Goal: Task Accomplishment & Management: Manage account settings

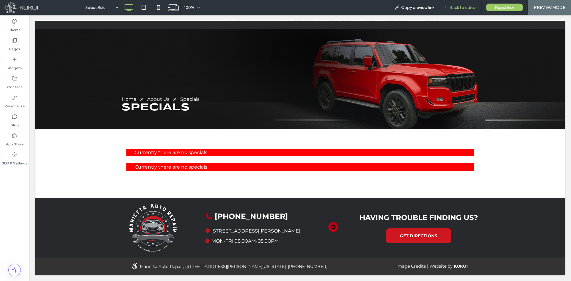
click at [456, 9] on span "Back to editor" at bounding box center [462, 7] width 27 height 5
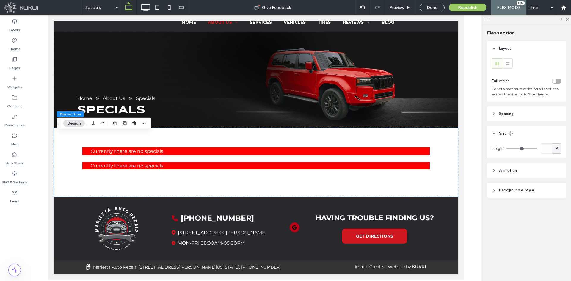
scroll to position [100, 0]
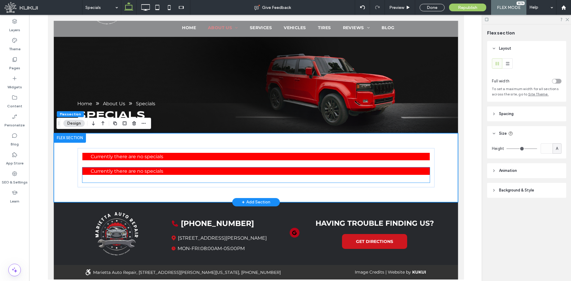
click at [184, 172] on div at bounding box center [255, 170] width 347 height 7
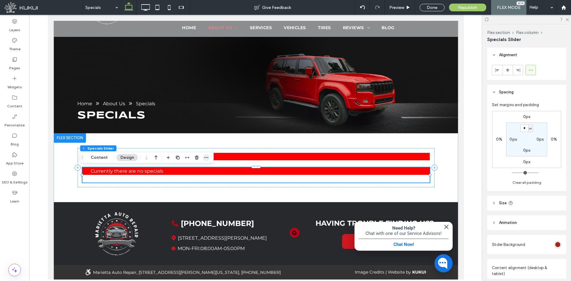
click at [208, 156] on icon "button" at bounding box center [206, 157] width 5 height 5
click at [100, 157] on button "Content" at bounding box center [99, 157] width 25 height 7
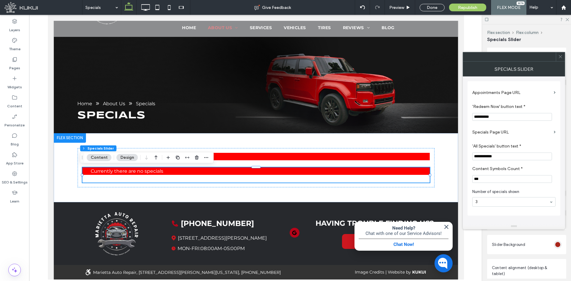
click at [563, 57] on div at bounding box center [560, 56] width 9 height 9
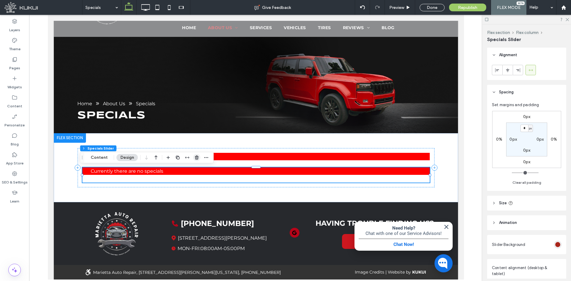
click at [195, 158] on icon "button" at bounding box center [196, 157] width 5 height 5
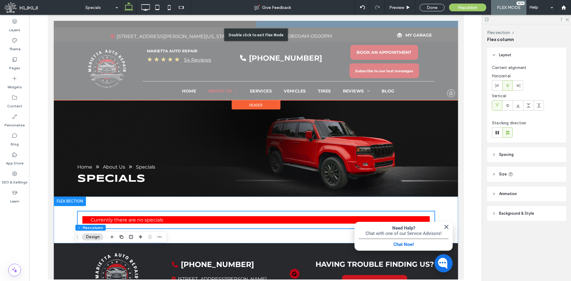
scroll to position [78, 0]
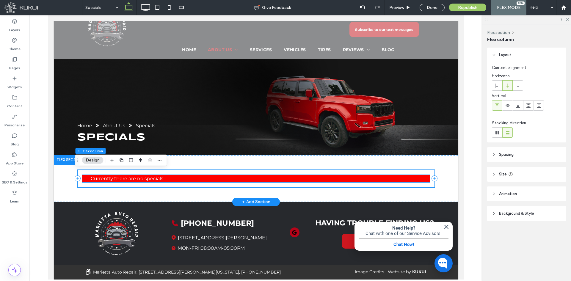
click at [125, 179] on div at bounding box center [255, 178] width 347 height 7
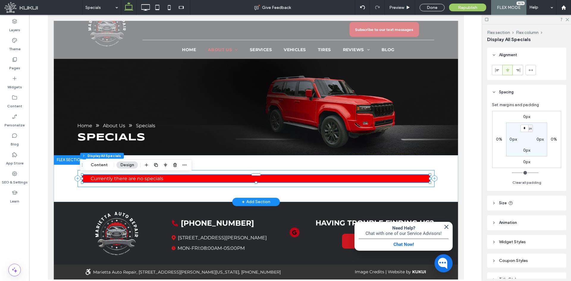
click at [120, 184] on div "Loading ..." at bounding box center [255, 178] width 357 height 17
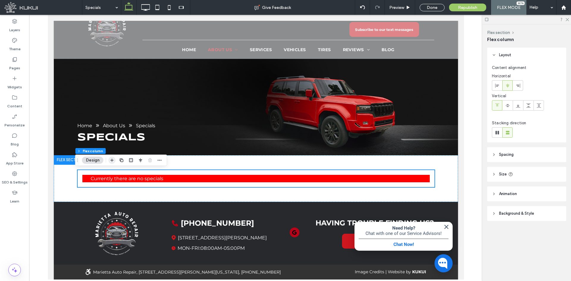
click at [112, 158] on icon "button" at bounding box center [112, 160] width 5 height 5
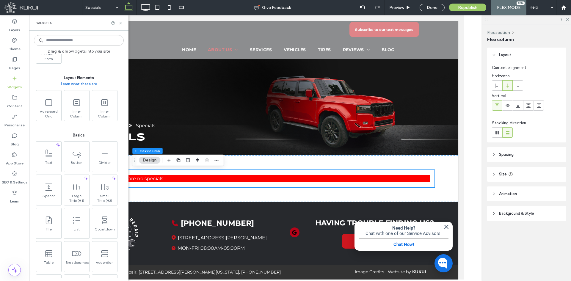
scroll to position [178, 0]
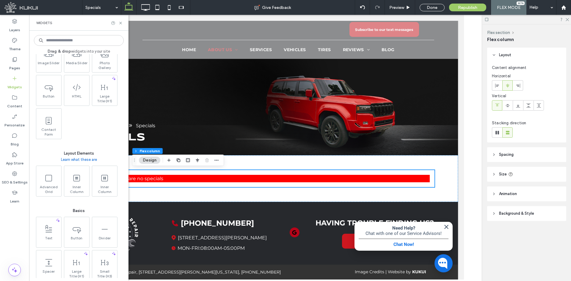
click at [120, 25] on div "Widgets" at bounding box center [78, 23] width 99 height 16
click at [120, 21] on icon at bounding box center [120, 23] width 4 height 4
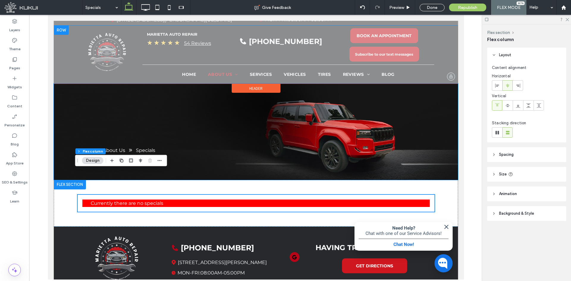
scroll to position [19, 0]
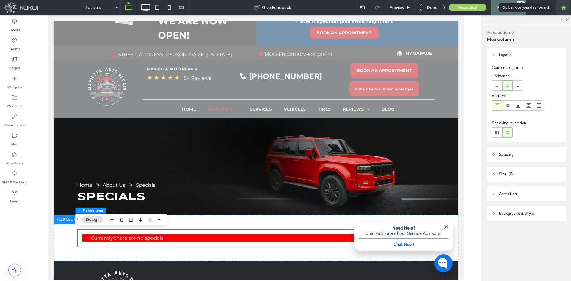
click at [563, 5] on icon at bounding box center [563, 7] width 5 height 5
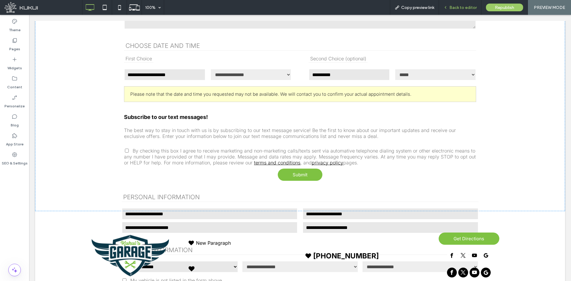
click at [451, 6] on span "Back to editor" at bounding box center [462, 7] width 27 height 5
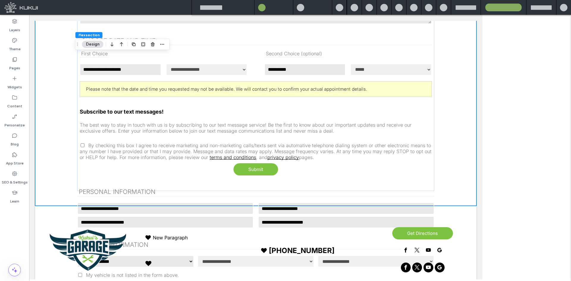
scroll to position [345, 0]
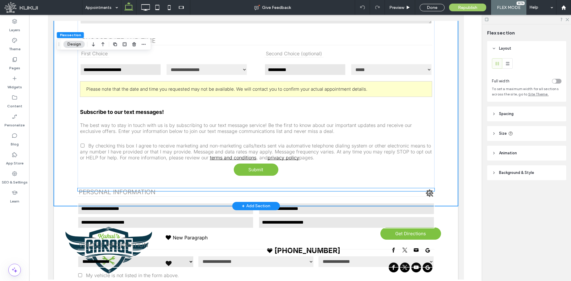
click at [114, 194] on legend "Personal Information" at bounding box center [255, 192] width 357 height 8
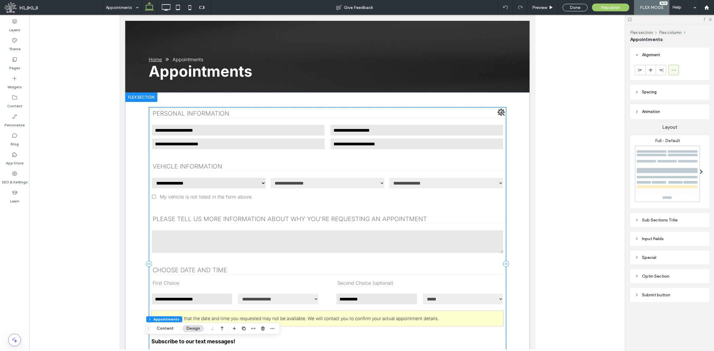
scroll to position [0, 0]
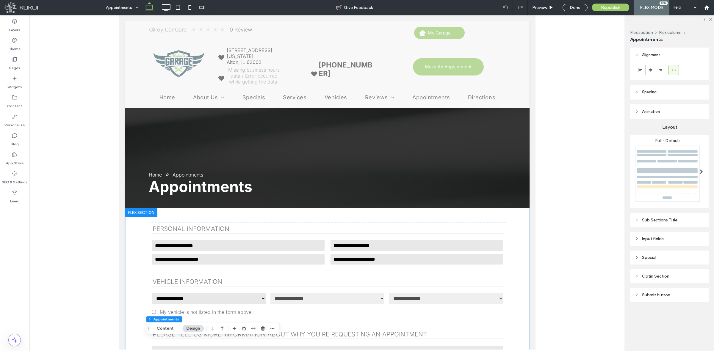
click at [571, 171] on img at bounding box center [667, 173] width 65 height 61
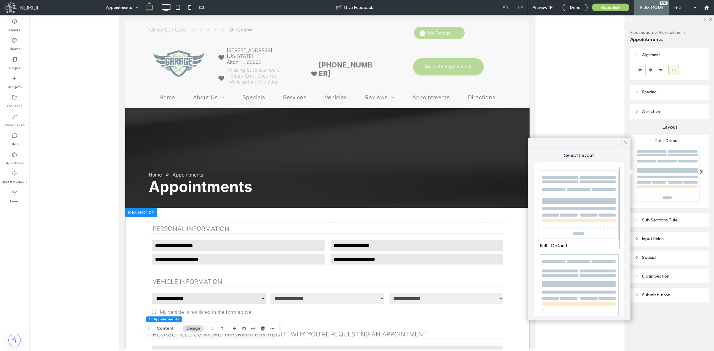
click at [571, 258] on img at bounding box center [578, 289] width 79 height 74
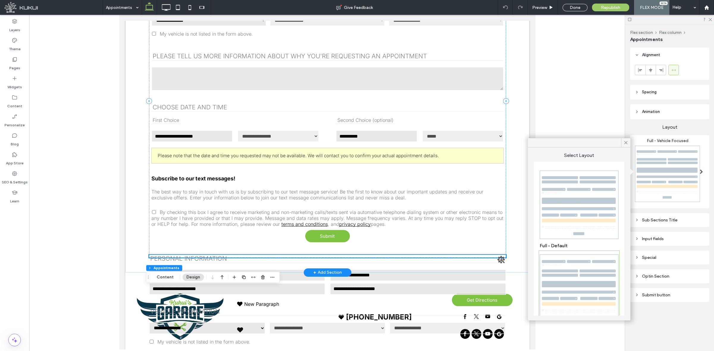
scroll to position [297, 0]
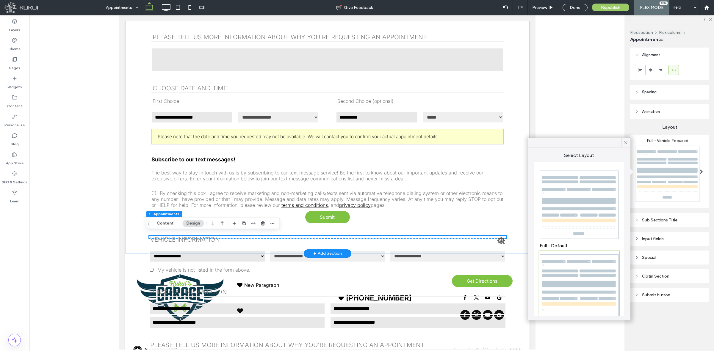
click at [571, 212] on img at bounding box center [578, 205] width 79 height 74
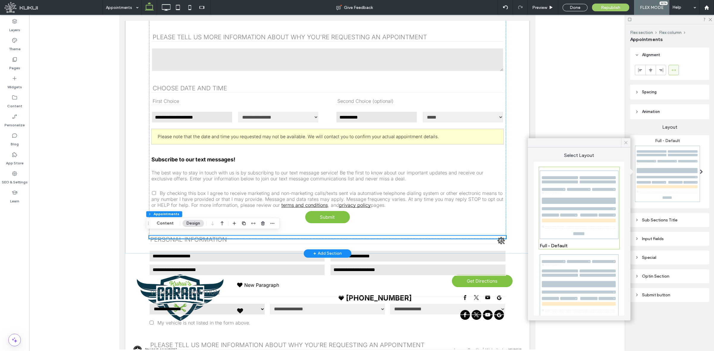
click at [571, 140] on icon at bounding box center [625, 142] width 5 height 5
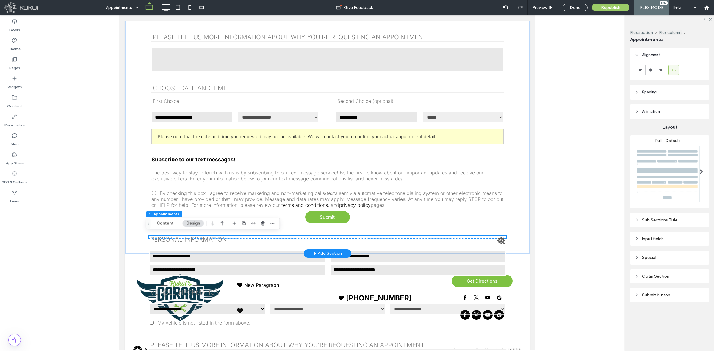
click at [571, 240] on div "Input fields" at bounding box center [670, 238] width 70 height 5
click at [571, 239] on div "Input fields" at bounding box center [670, 239] width 70 height 8
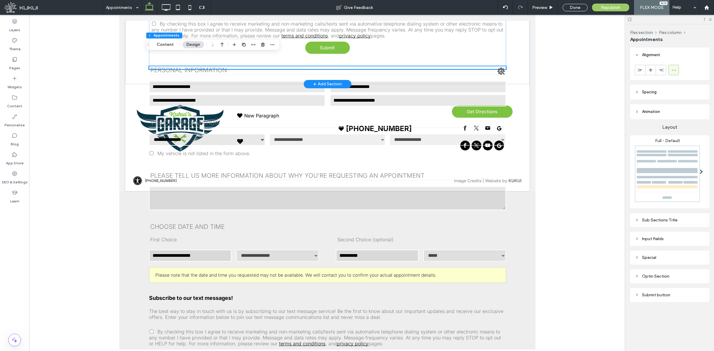
scroll to position [478, 0]
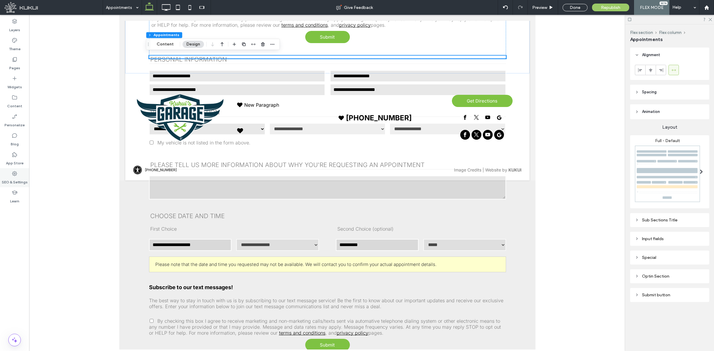
click at [21, 175] on div "SEO & Settings" at bounding box center [14, 177] width 29 height 19
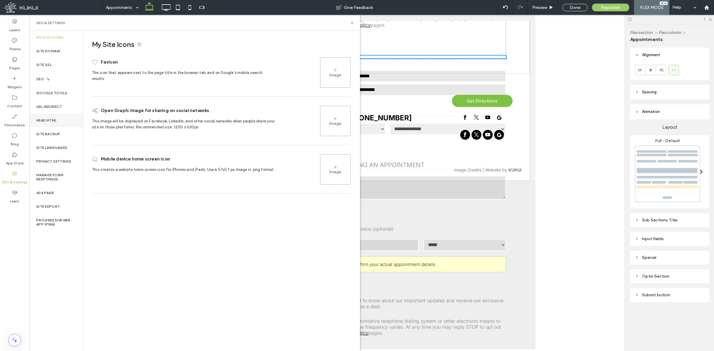
click at [51, 118] on label "Head HTML" at bounding box center [46, 120] width 21 height 4
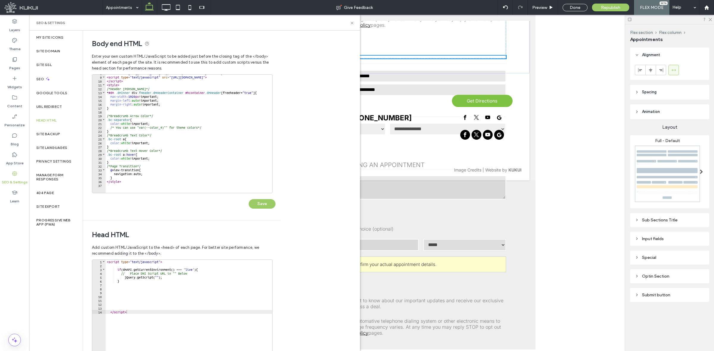
scroll to position [0, 0]
click at [352, 23] on icon at bounding box center [352, 23] width 4 height 4
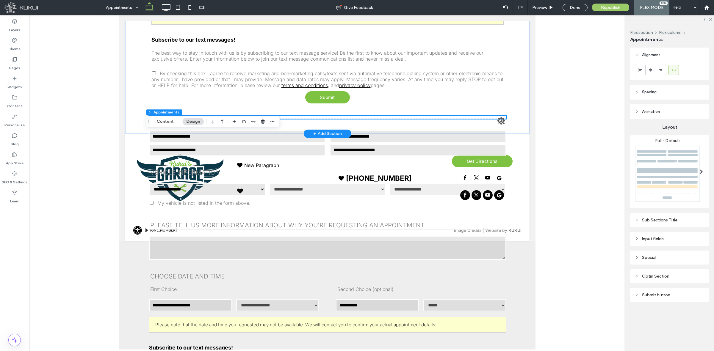
scroll to position [478, 0]
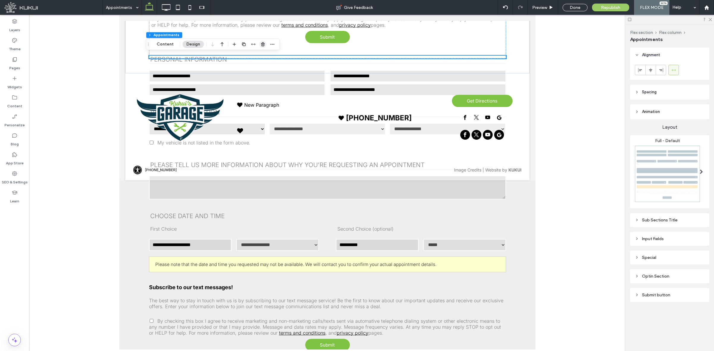
click at [263, 45] on use "button" at bounding box center [263, 44] width 4 height 4
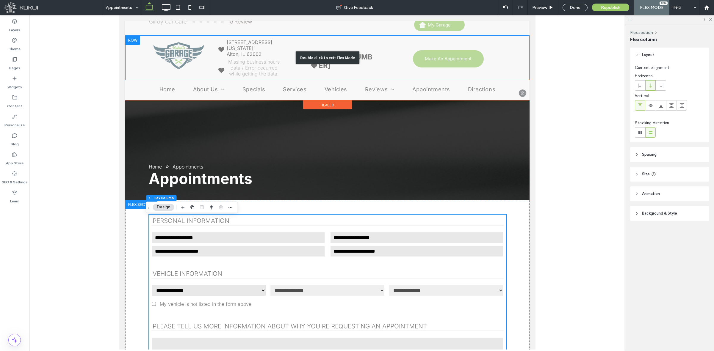
scroll to position [0, 0]
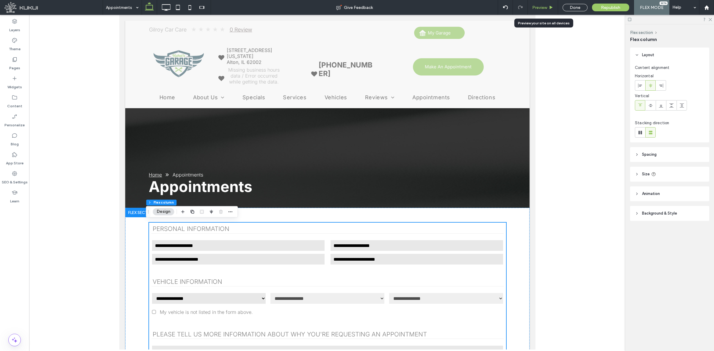
click at [544, 7] on span "Preview" at bounding box center [539, 7] width 15 height 5
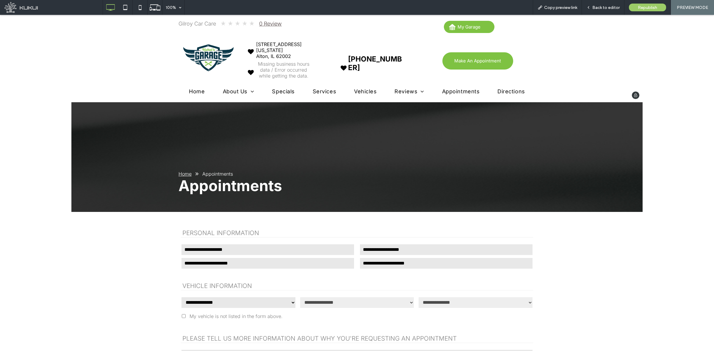
click at [194, 92] on span "Home" at bounding box center [197, 91] width 16 height 6
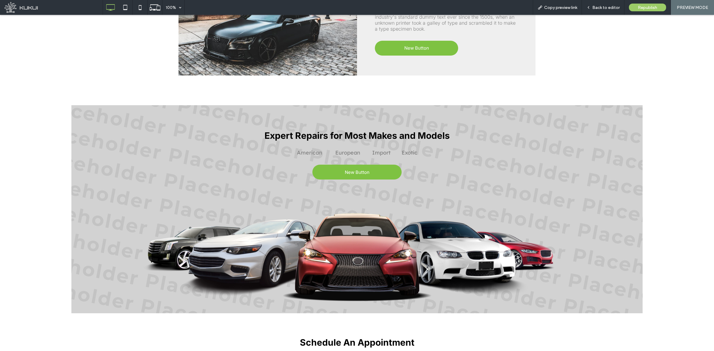
scroll to position [223, 0]
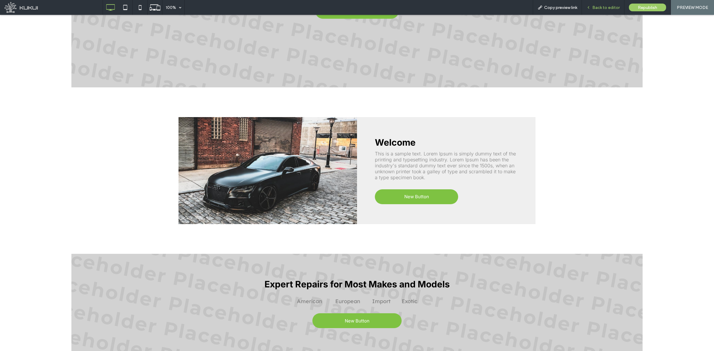
click at [571, 6] on span "Back to editor" at bounding box center [605, 7] width 27 height 5
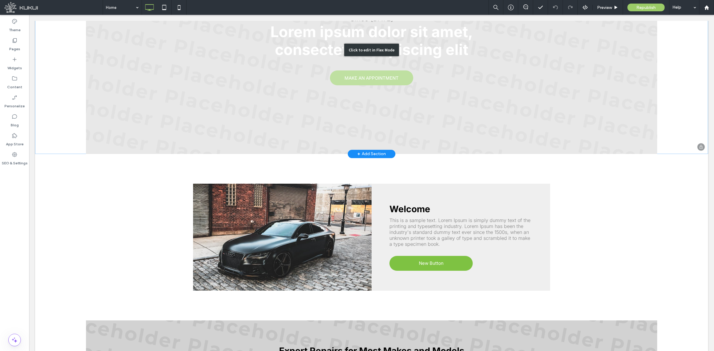
scroll to position [37, 0]
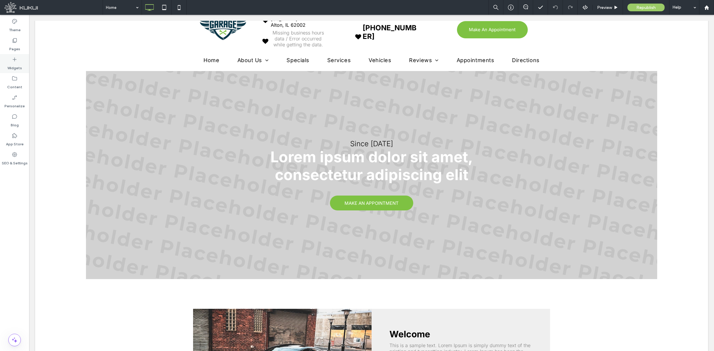
click at [23, 65] on div "Widgets" at bounding box center [14, 63] width 29 height 19
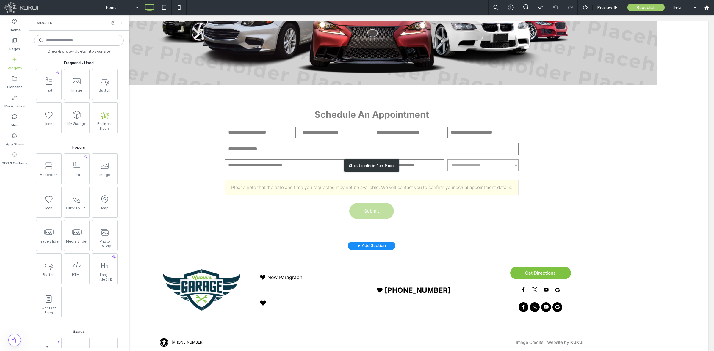
scroll to position [612, 0]
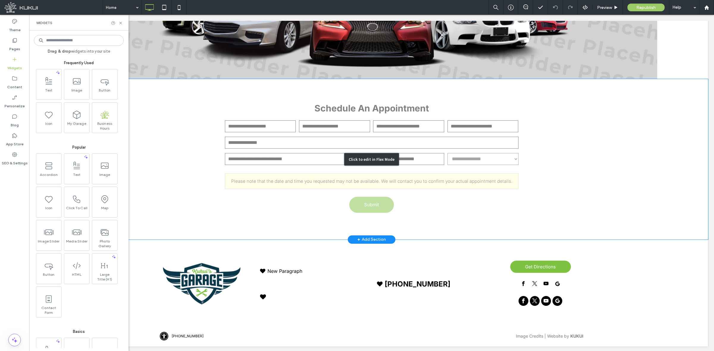
click at [227, 178] on div "Click to edit in Flex Mode" at bounding box center [371, 159] width 673 height 161
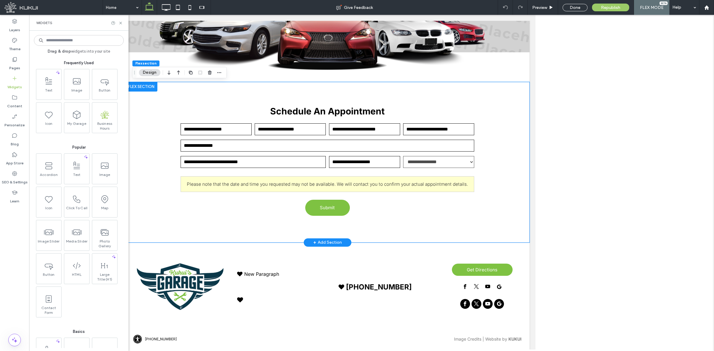
scroll to position [572, 0]
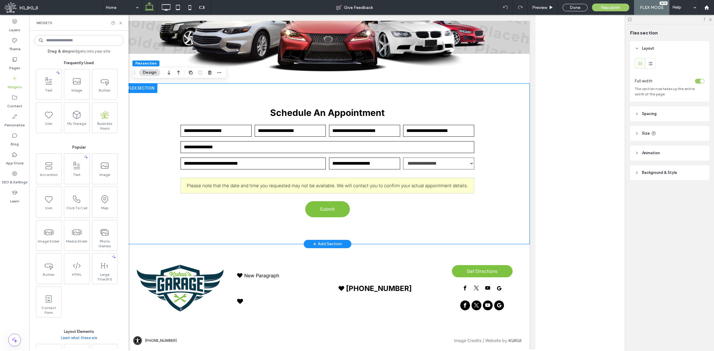
click at [227, 178] on div "Please note that the date and time you requested may not be available. We will …" at bounding box center [327, 186] width 294 height 16
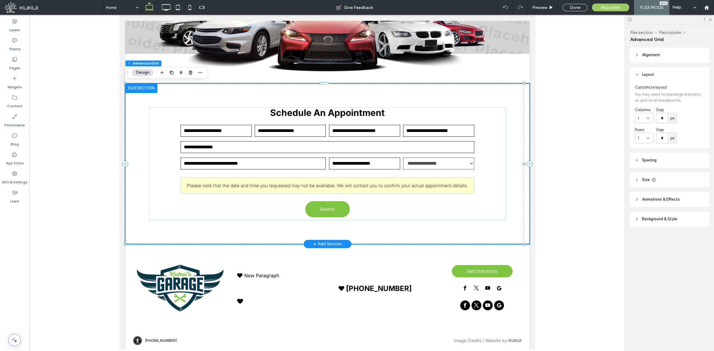
click at [227, 178] on div "Please note that the date and time you requested may not be available. We will …" at bounding box center [327, 186] width 294 height 16
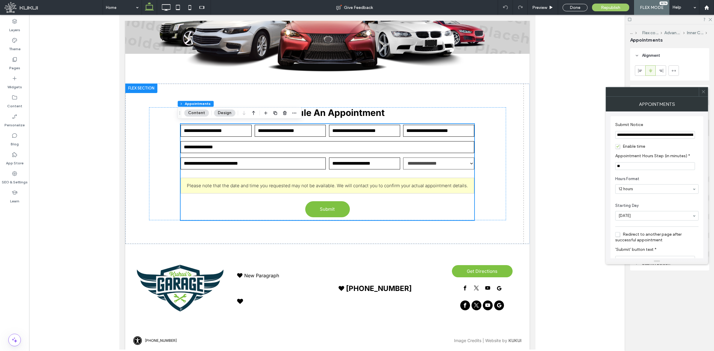
click at [571, 92] on div at bounding box center [703, 91] width 9 height 9
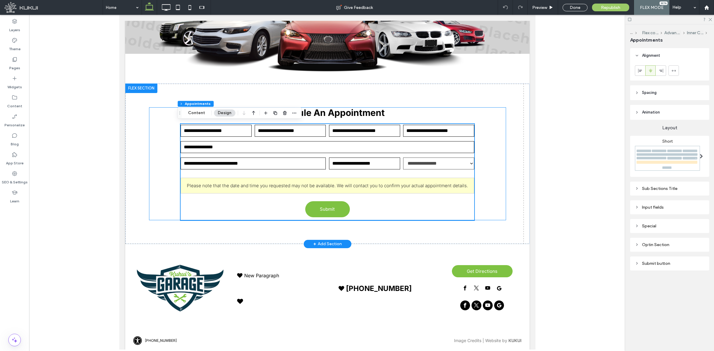
click at [483, 155] on div "**********" at bounding box center [327, 163] width 357 height 113
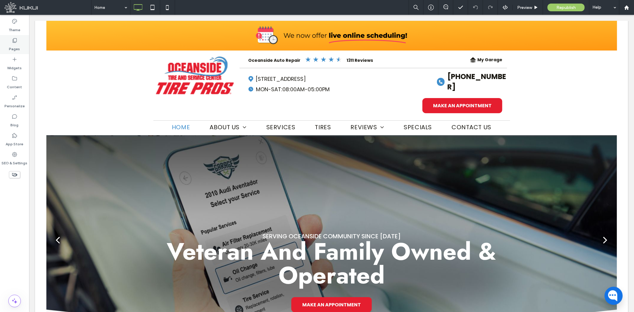
click at [18, 40] on div "Pages" at bounding box center [14, 44] width 29 height 19
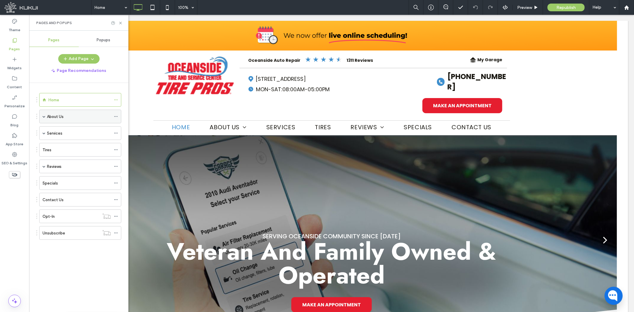
click at [43, 116] on span at bounding box center [44, 116] width 3 height 3
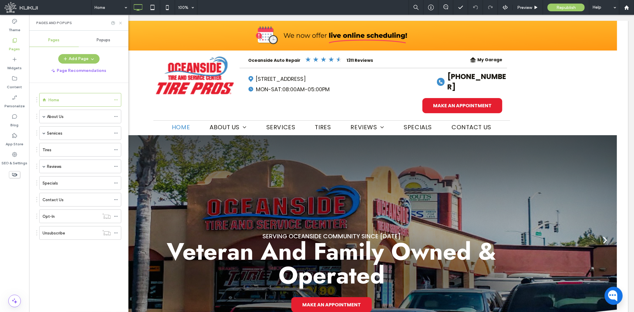
click at [121, 21] on icon at bounding box center [120, 23] width 4 height 4
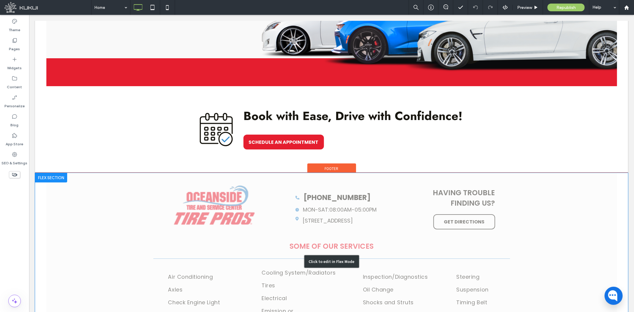
scroll to position [1882, 0]
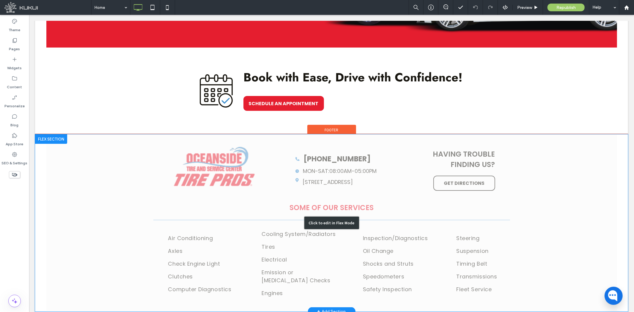
click at [214, 233] on div "Click to edit in Flex Mode" at bounding box center [331, 222] width 593 height 177
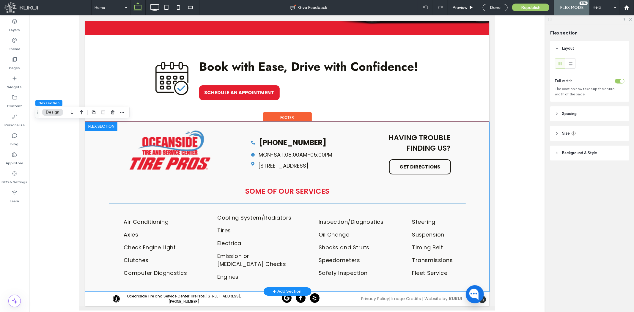
scroll to position [1755, 0]
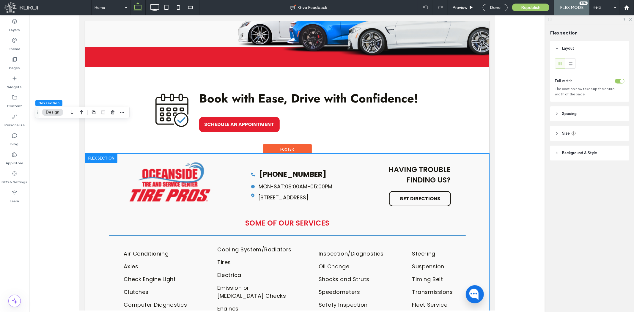
drag, startPoint x: 264, startPoint y: 233, endPoint x: 214, endPoint y: 233, distance: 50.6
click at [214, 243] on div "Air Conditioning Axles Check Engine Light Clutches Computer Diagnostics Cooling…" at bounding box center [287, 279] width 357 height 72
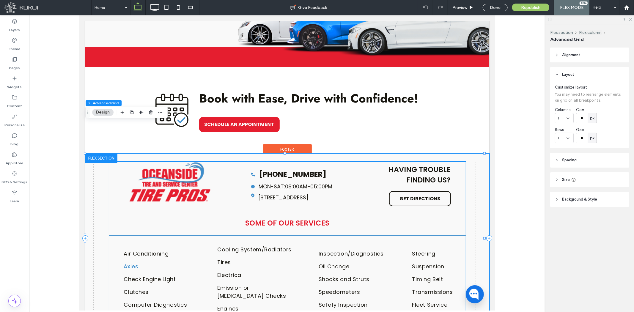
click at [181, 260] on link "Axles" at bounding box center [157, 266] width 67 height 13
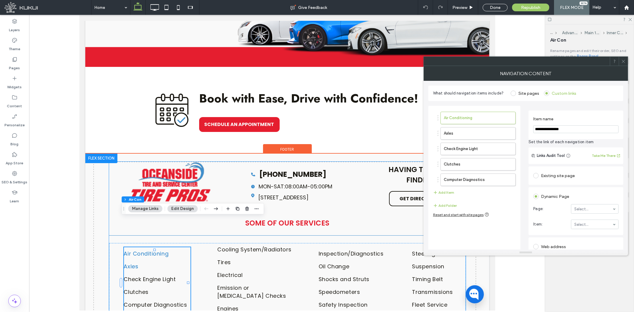
type input "***"
type input "****"
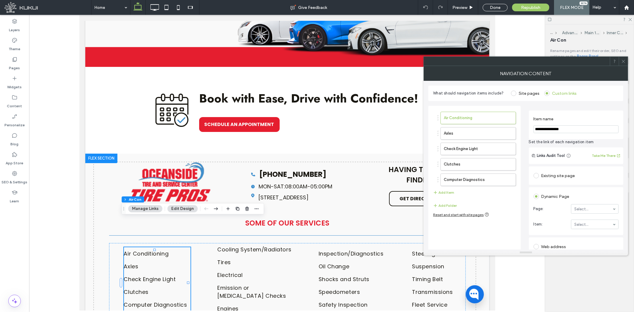
drag, startPoint x: 591, startPoint y: 207, endPoint x: 591, endPoint y: 210, distance: 3.3
click at [593, 209] on input at bounding box center [594, 209] width 38 height 4
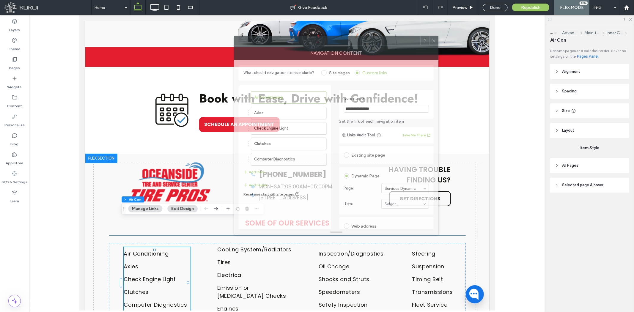
drag, startPoint x: 525, startPoint y: 63, endPoint x: 334, endPoint y: 41, distance: 191.9
click at [334, 41] on div at bounding box center [327, 40] width 186 height 9
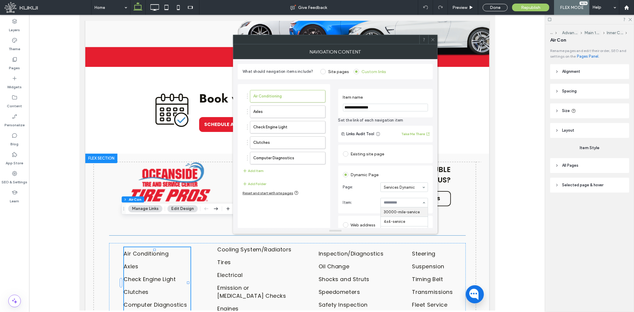
scroll to position [33, 0]
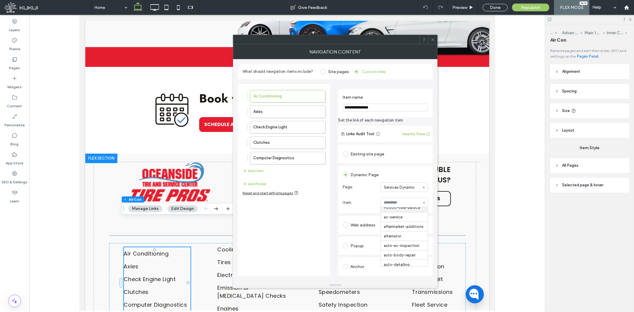
drag, startPoint x: 352, startPoint y: 231, endPoint x: 331, endPoint y: 281, distance: 54.2
click at [284, 114] on label "Axles" at bounding box center [278, 112] width 50 height 12
click at [391, 182] on section "Page: Select..." at bounding box center [385, 187] width 85 height 15
click at [396, 188] on input at bounding box center [403, 187] width 38 height 4
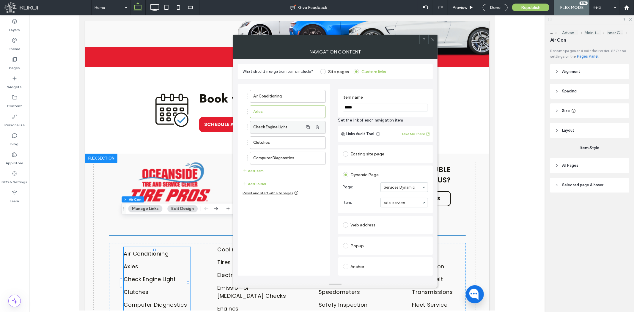
click at [298, 127] on label "Check Engine Light" at bounding box center [278, 127] width 50 height 12
click at [404, 188] on input at bounding box center [403, 187] width 38 height 4
click at [275, 138] on label "Clutches" at bounding box center [278, 143] width 50 height 12
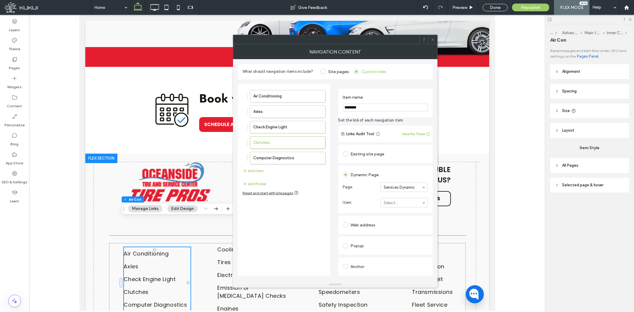
click at [405, 200] on div at bounding box center [404, 202] width 47 height 9
type input "***"
click at [280, 155] on label "Computer Diagnostics" at bounding box center [278, 158] width 50 height 12
drag, startPoint x: 400, startPoint y: 206, endPoint x: 402, endPoint y: 203, distance: 3.7
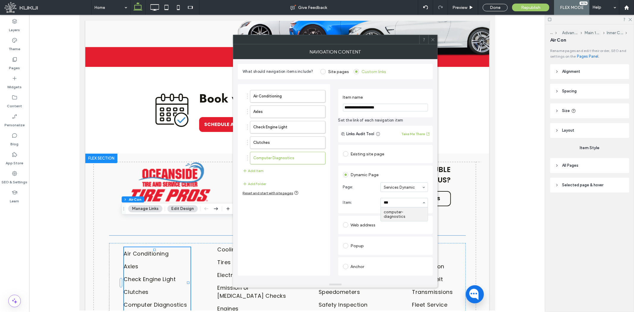
type input "****"
click at [429, 40] on div at bounding box center [433, 39] width 9 height 9
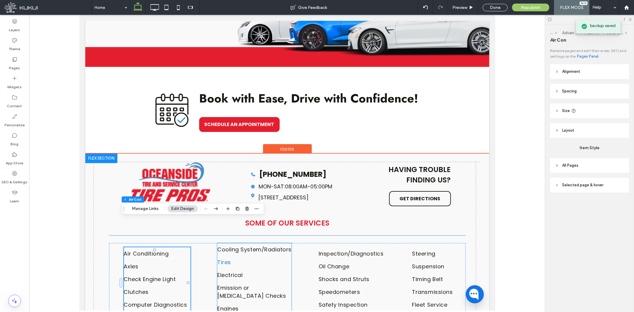
click at [228, 256] on link "Tires" at bounding box center [254, 262] width 74 height 13
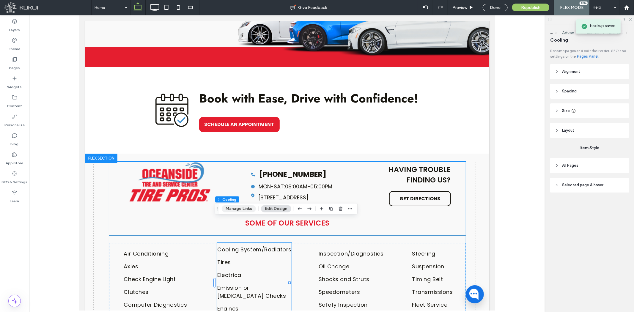
click at [231, 212] on button "Manage Links" at bounding box center [239, 208] width 34 height 7
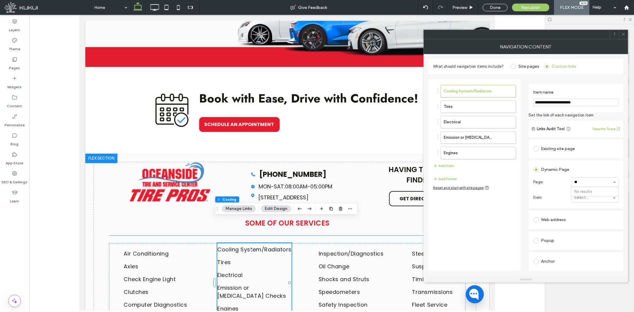
type input "*"
drag, startPoint x: 583, startPoint y: 194, endPoint x: 585, endPoint y: 201, distance: 8.1
type input "****"
click at [487, 112] on label "Tires" at bounding box center [469, 107] width 50 height 12
drag, startPoint x: 603, startPoint y: 188, endPoint x: 602, endPoint y: 181, distance: 7.3
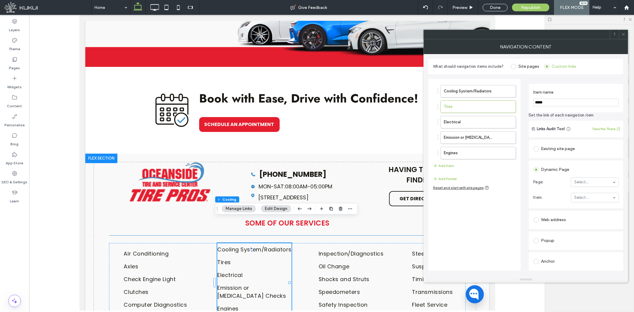
click at [603, 187] on section "Page: Select..." at bounding box center [576, 182] width 85 height 15
drag, startPoint x: 587, startPoint y: 200, endPoint x: 594, endPoint y: 195, distance: 8.9
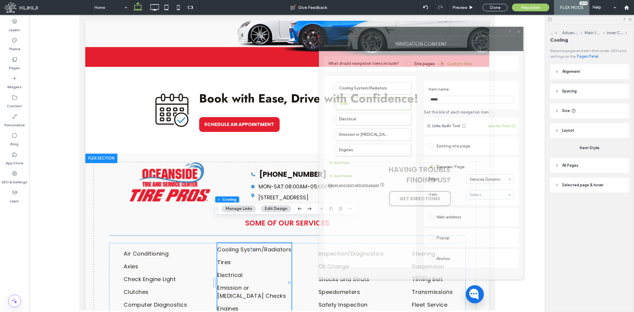
drag, startPoint x: 495, startPoint y: 38, endPoint x: 438, endPoint y: 31, distance: 57.0
click at [438, 31] on div at bounding box center [412, 31] width 186 height 9
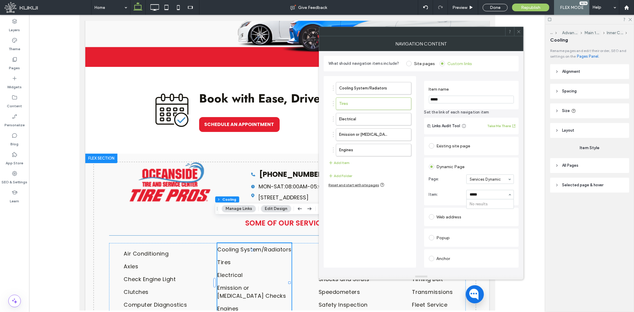
type input "****"
click at [382, 120] on label "Electrical" at bounding box center [364, 119] width 50 height 12
drag, startPoint x: 482, startPoint y: 200, endPoint x: 485, endPoint y: 192, distance: 8.1
type input "***"
click at [373, 134] on label "Emission or Smog Checks" at bounding box center [364, 135] width 50 height 12
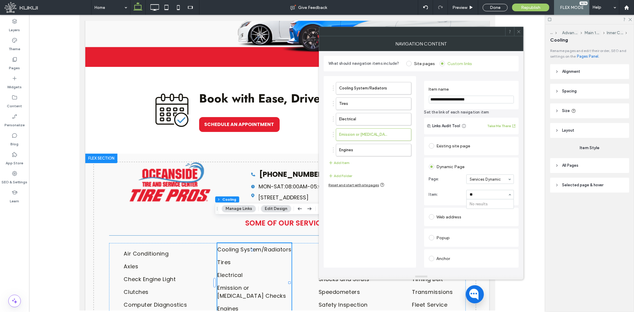
type input "*"
type input "***"
click at [362, 146] on label "Engines" at bounding box center [364, 150] width 50 height 12
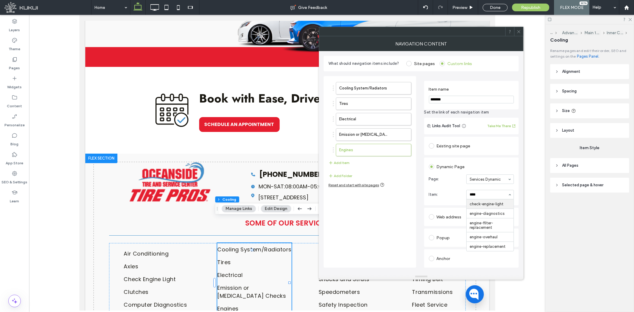
type input "*****"
drag, startPoint x: 520, startPoint y: 33, endPoint x: 474, endPoint y: 88, distance: 71.8
click at [520, 33] on icon at bounding box center [519, 31] width 4 height 4
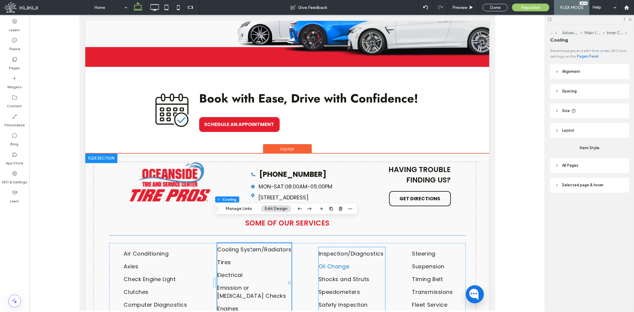
click at [344, 262] on span "Oil Change" at bounding box center [333, 266] width 31 height 8
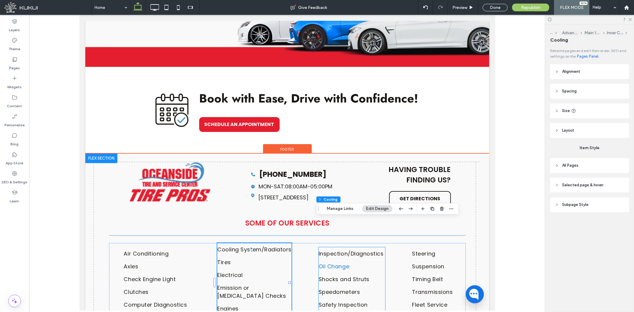
type input "***"
type input "****"
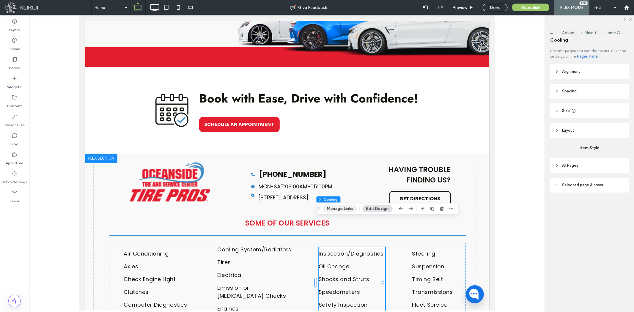
click at [346, 206] on button "Manage Links" at bounding box center [340, 208] width 34 height 7
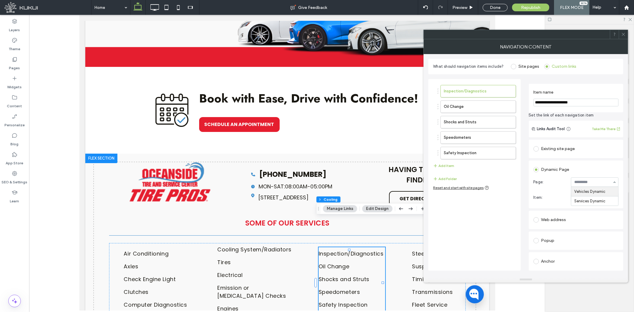
drag, startPoint x: 589, startPoint y: 181, endPoint x: 587, endPoint y: 189, distance: 8.3
type input "*****"
click at [600, 198] on input at bounding box center [594, 198] width 38 height 4
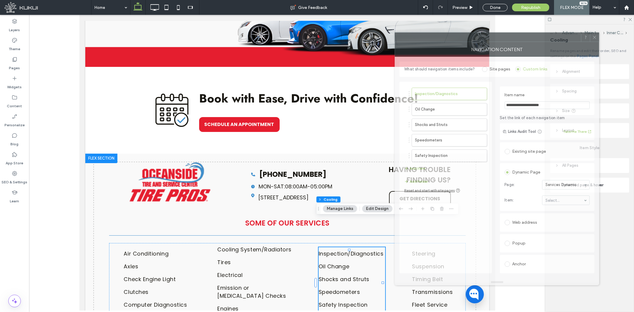
drag, startPoint x: 529, startPoint y: 39, endPoint x: 452, endPoint y: 40, distance: 76.7
click at [452, 40] on div at bounding box center [488, 37] width 186 height 9
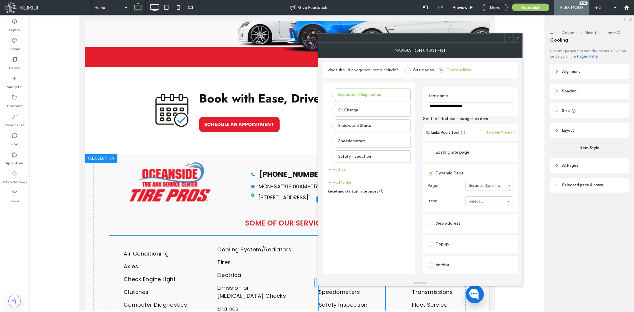
drag, startPoint x: 506, startPoint y: 201, endPoint x: 500, endPoint y: 205, distance: 7.6
type input "******"
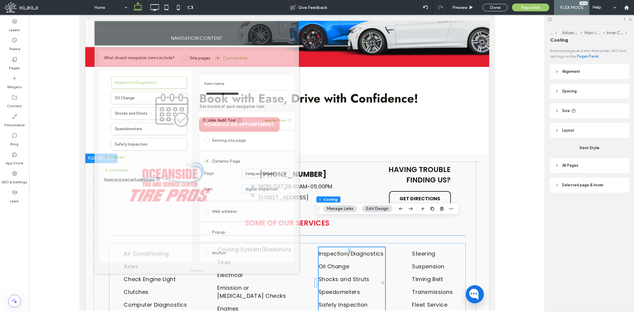
drag, startPoint x: 462, startPoint y: 41, endPoint x: 241, endPoint y: 35, distance: 221.6
click at [241, 30] on div at bounding box center [188, 25] width 186 height 9
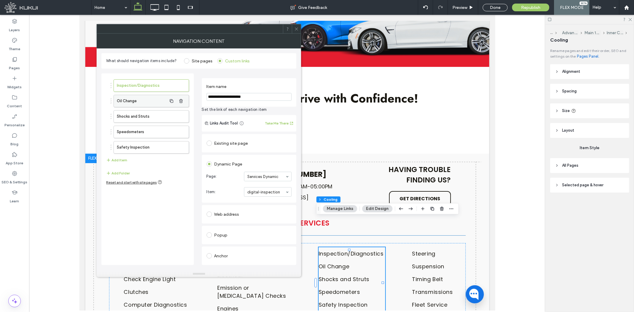
click at [151, 106] on label "Oil Change" at bounding box center [142, 101] width 50 height 12
drag, startPoint x: 265, startPoint y: 174, endPoint x: 263, endPoint y: 181, distance: 7.9
drag, startPoint x: 268, startPoint y: 175, endPoint x: 263, endPoint y: 191, distance: 16.8
click at [267, 177] on input at bounding box center [266, 177] width 38 height 4
type input "***"
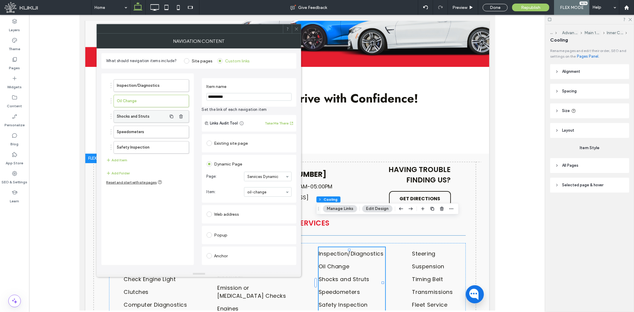
click at [154, 117] on label "Shocks and Struts" at bounding box center [142, 117] width 50 height 12
click at [263, 187] on section "Item: Select..." at bounding box center [249, 191] width 85 height 15
type input "*****"
click at [131, 137] on label "Speedometers" at bounding box center [142, 132] width 50 height 12
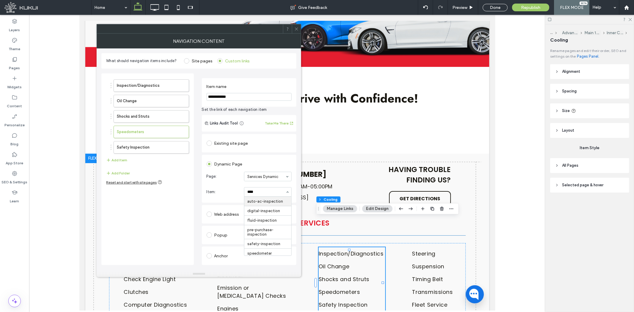
type input "*****"
click at [122, 150] on label "Safety Inspection" at bounding box center [142, 148] width 50 height 12
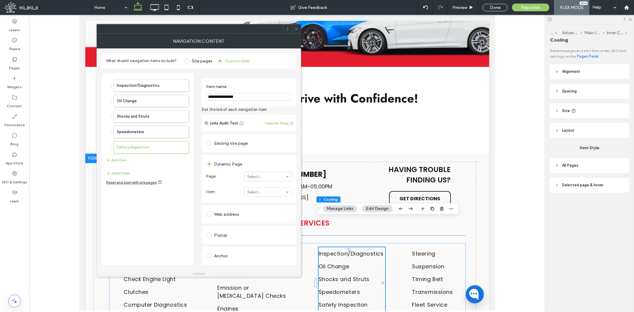
click at [283, 183] on section "Page: Select..." at bounding box center [249, 176] width 85 height 15
type input "***"
click at [295, 24] on span at bounding box center [296, 28] width 4 height 9
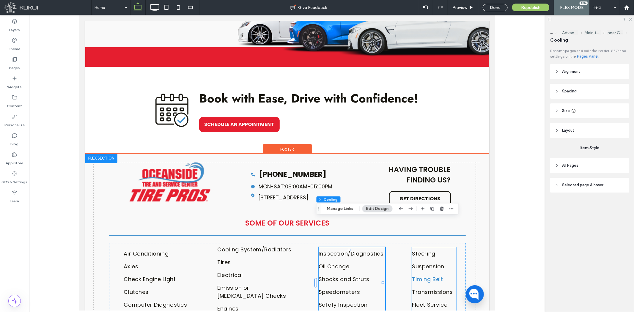
click at [438, 273] on link "Timing Belt" at bounding box center [436, 279] width 48 height 13
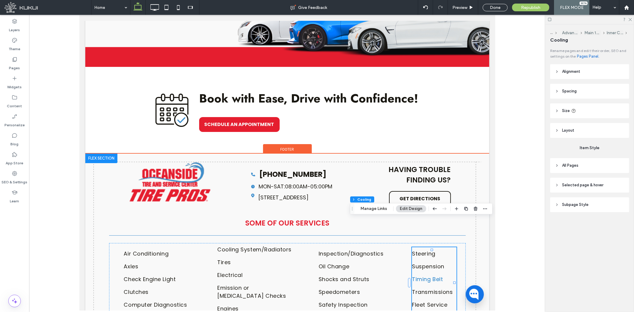
type input "***"
type input "****"
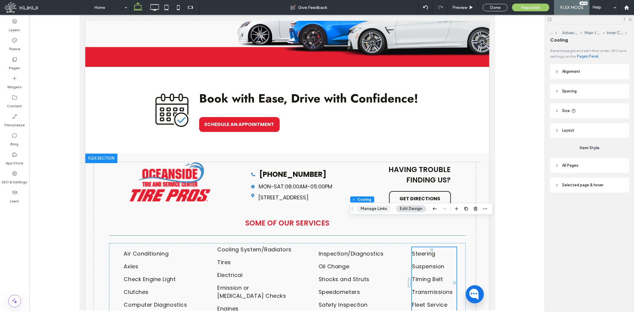
click at [377, 206] on button "Manage Links" at bounding box center [374, 208] width 34 height 7
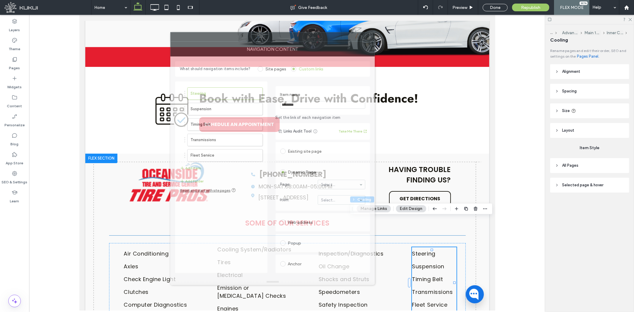
drag, startPoint x: 338, startPoint y: 51, endPoint x: 293, endPoint y: 43, distance: 45.4
click at [293, 43] on div "NAVIGATION CONTENT" at bounding box center [272, 49] width 205 height 15
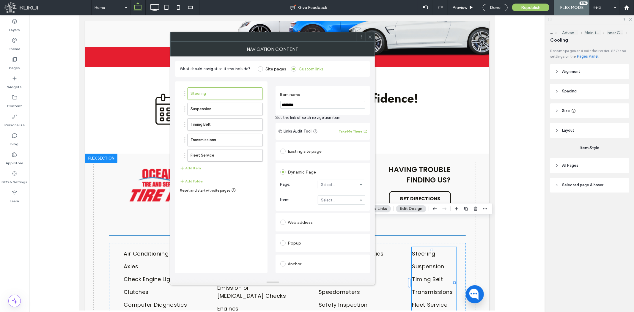
drag, startPoint x: 335, startPoint y: 179, endPoint x: 333, endPoint y: 186, distance: 7.6
click at [335, 180] on section "Page: Select..." at bounding box center [322, 184] width 85 height 15
drag, startPoint x: 335, startPoint y: 188, endPoint x: 339, endPoint y: 200, distance: 13.0
type input "*****"
click at [215, 106] on label "Suspension" at bounding box center [216, 109] width 50 height 12
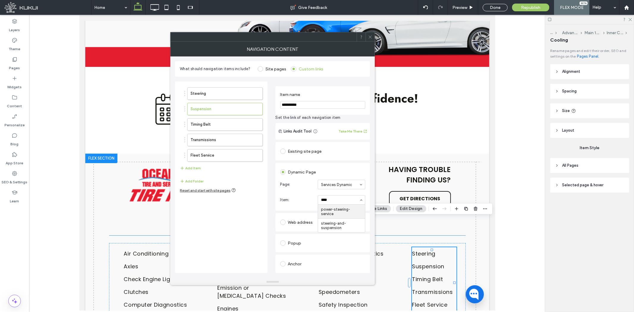
type input "*****"
click at [215, 132] on ol "Steering Suspension Timing Belt Transmissions Fleet Service" at bounding box center [221, 124] width 83 height 74
click at [227, 126] on label "Timing Belt" at bounding box center [216, 125] width 50 height 12
type input "******"
click at [204, 139] on label "Transmissions" at bounding box center [216, 140] width 50 height 12
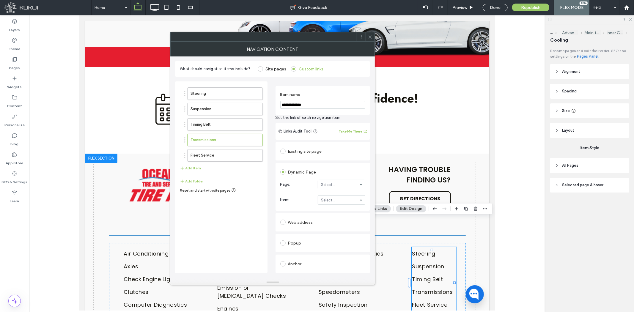
drag, startPoint x: 335, startPoint y: 184, endPoint x: 334, endPoint y: 188, distance: 4.0
type input "*****"
click at [217, 152] on label "Fleet Service" at bounding box center [216, 156] width 50 height 12
type input "*****"
click at [368, 36] on div at bounding box center [370, 36] width 9 height 9
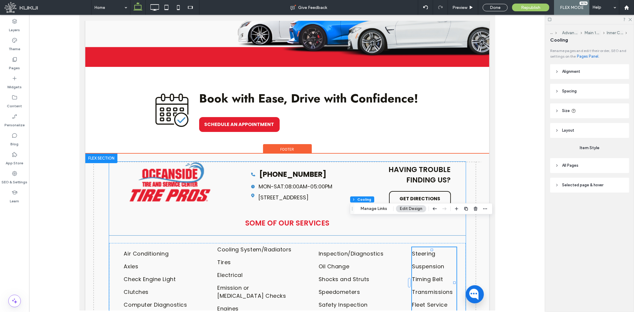
click at [462, 186] on div "blue phone icon | Oceanside Tire and Service Center Tire Pros (760) 940-1100 cl…" at bounding box center [287, 237] width 357 height 153
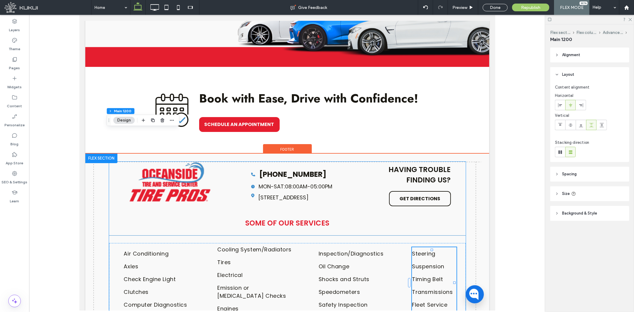
type input "**"
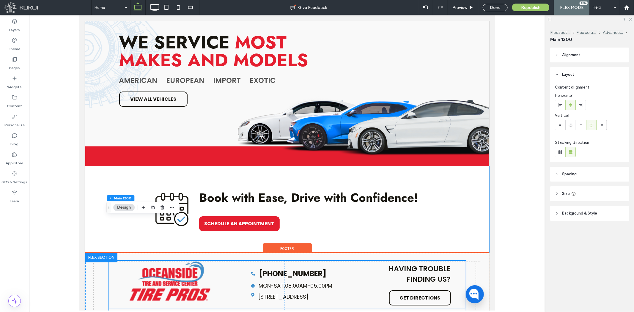
click at [468, 183] on div "Book with Ease, Drive with Confidence! SCHEDULE AN APPOINTMENT You do not have …" at bounding box center [287, 209] width 404 height 87
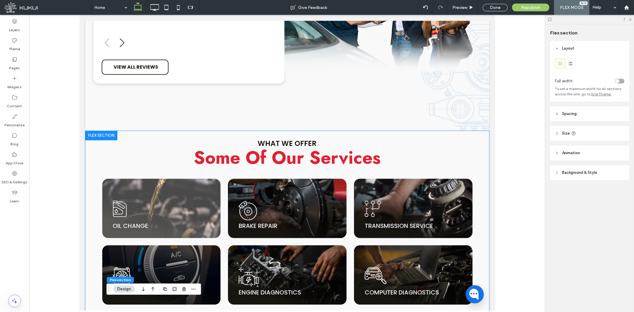
click at [174, 178] on img at bounding box center [161, 207] width 119 height 59
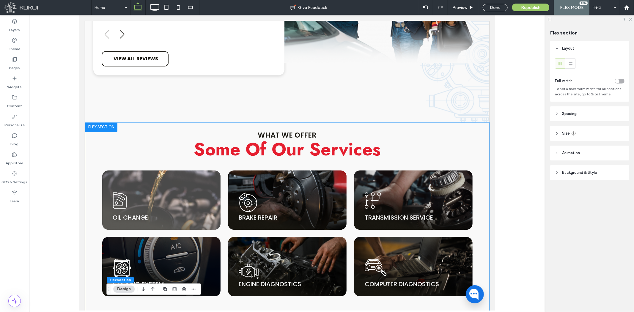
click at [174, 170] on img at bounding box center [161, 199] width 119 height 59
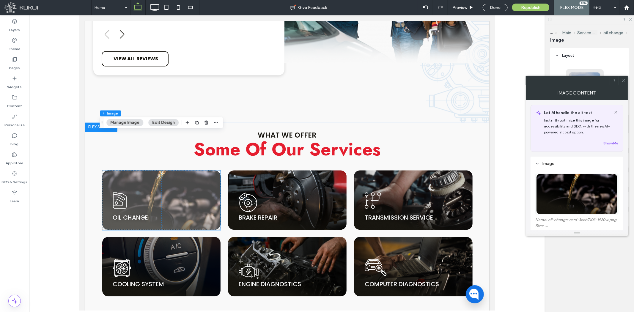
scroll to position [1042, 0]
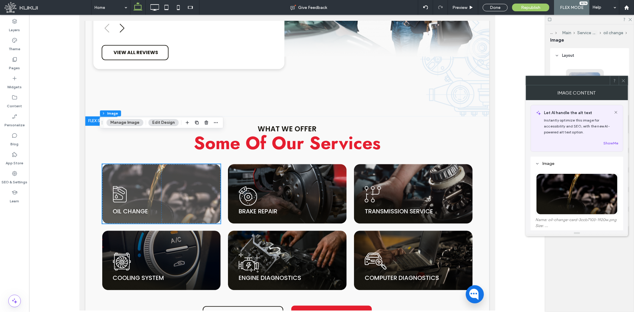
type input "**"
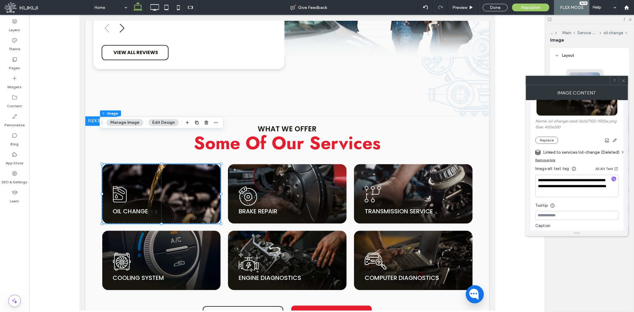
scroll to position [99, 0]
click at [588, 153] on label "Linked to services/oil-change (Deleted)" at bounding box center [581, 152] width 76 height 11
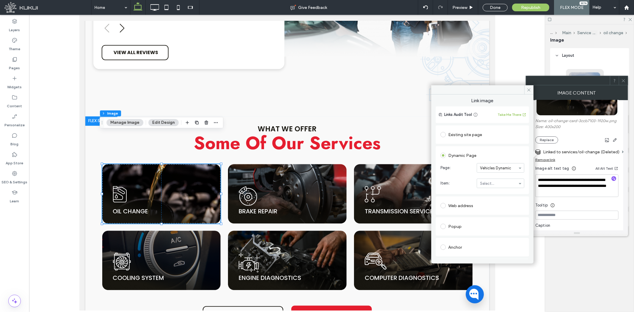
click at [504, 170] on input at bounding box center [499, 168] width 38 height 4
type input "***"
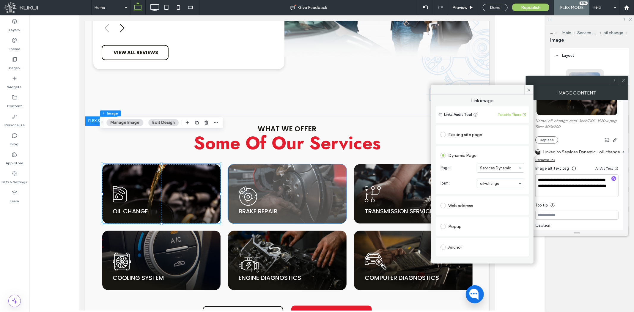
click at [293, 164] on img at bounding box center [287, 193] width 119 height 59
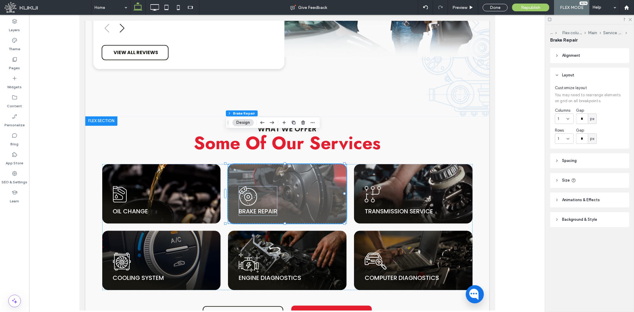
click at [285, 164] on img at bounding box center [287, 193] width 119 height 59
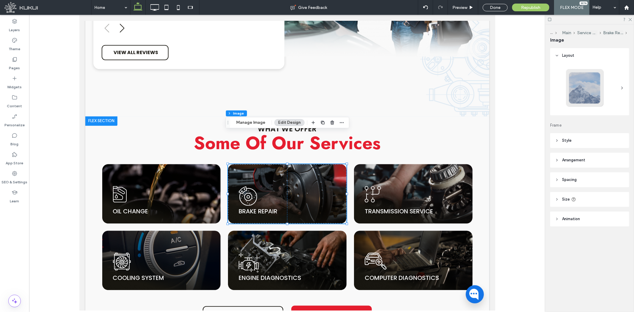
click at [256, 126] on div "Flex section Flex column Main Service Cards Brake Repair Image Manage Image Edi…" at bounding box center [288, 122] width 124 height 11
click at [258, 124] on button "Manage Image" at bounding box center [251, 122] width 37 height 7
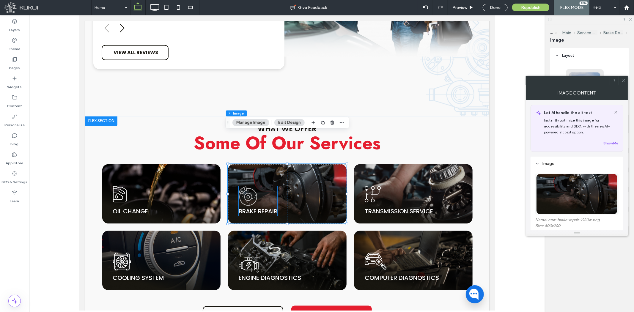
click at [248, 190] on icon at bounding box center [249, 191] width 2 height 2
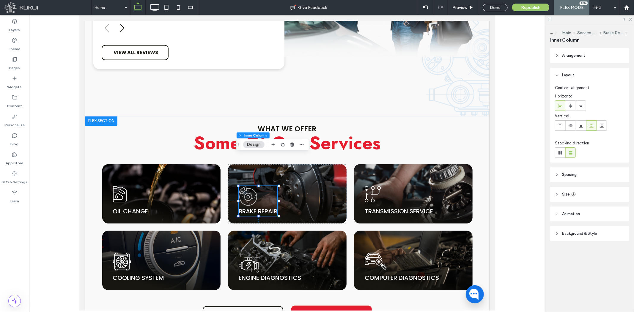
click at [248, 190] on icon at bounding box center [249, 191] width 2 height 2
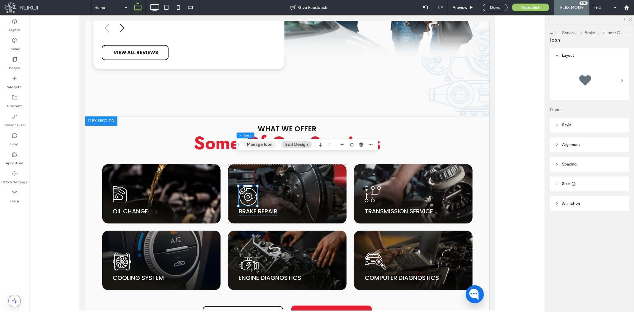
click at [250, 141] on button "Manage Icon" at bounding box center [259, 144] width 33 height 7
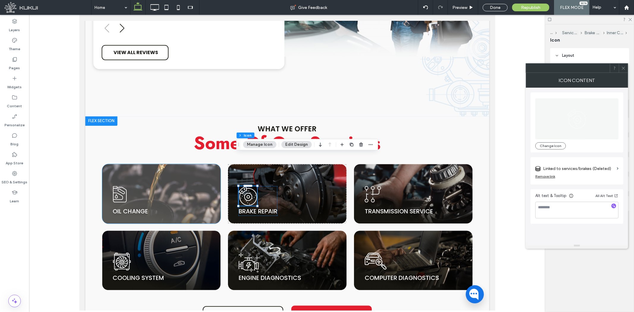
click at [157, 164] on img at bounding box center [161, 193] width 119 height 59
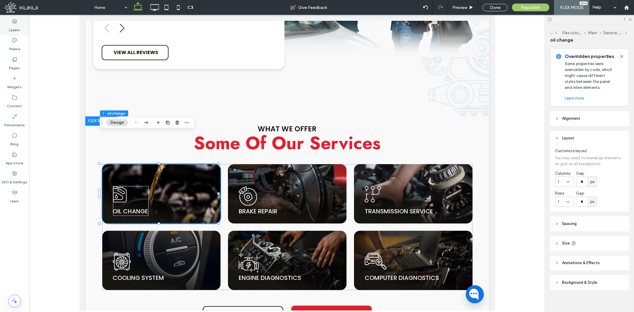
click at [10, 22] on div "Layers" at bounding box center [14, 25] width 29 height 19
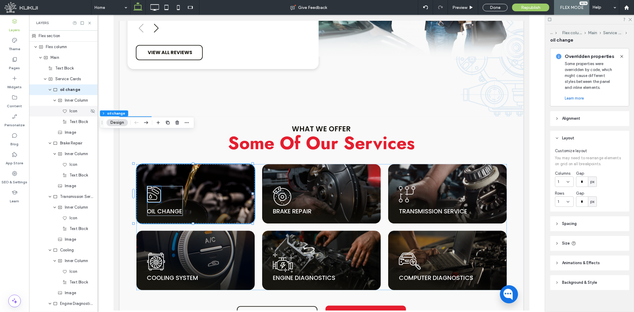
click at [74, 108] on span "Icon" at bounding box center [74, 111] width 8 height 6
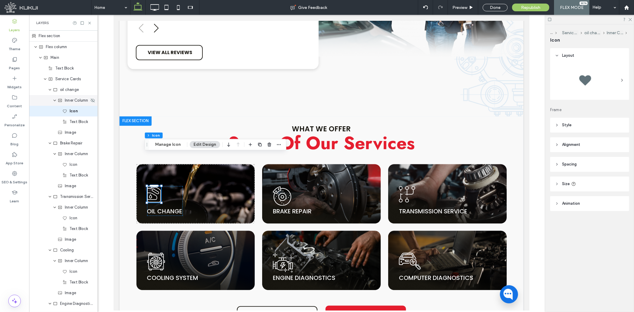
click at [73, 105] on div "Inner Column" at bounding box center [63, 100] width 68 height 11
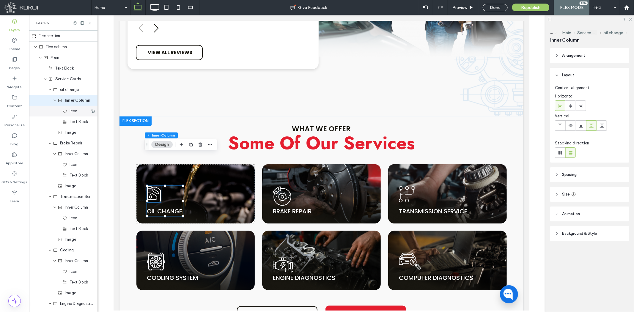
click at [72, 111] on span "Icon" at bounding box center [74, 111] width 8 height 6
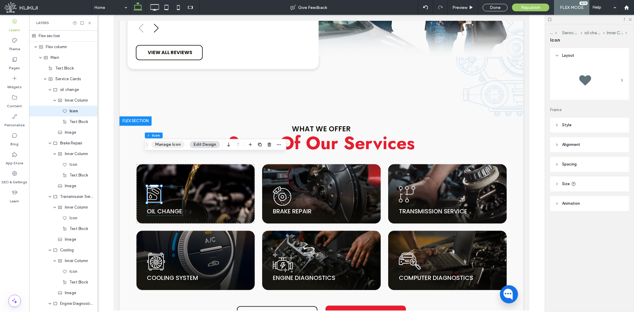
click at [175, 142] on button "Manage Icon" at bounding box center [167, 144] width 33 height 7
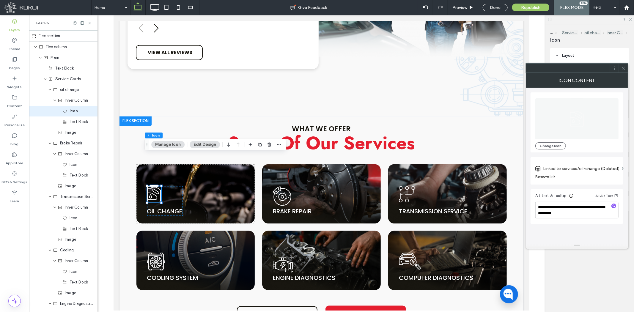
click at [588, 168] on label "Linked to services/oil-change (Deleted)" at bounding box center [581, 168] width 76 height 11
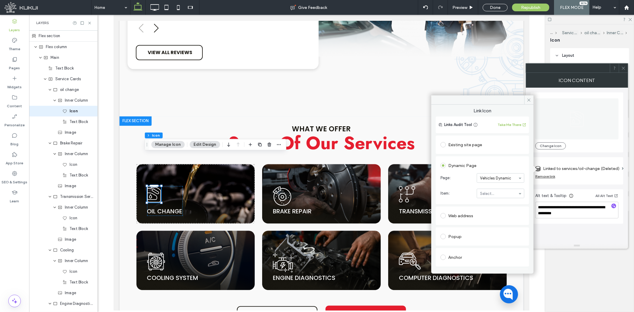
drag, startPoint x: 497, startPoint y: 176, endPoint x: 496, endPoint y: 180, distance: 4.4
click at [496, 180] on input at bounding box center [499, 178] width 38 height 4
type input "***"
click at [73, 123] on span "Text Block" at bounding box center [79, 122] width 18 height 6
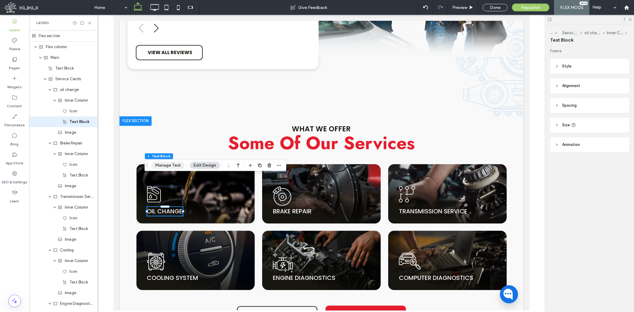
click at [168, 163] on button "Manage Text" at bounding box center [167, 165] width 33 height 7
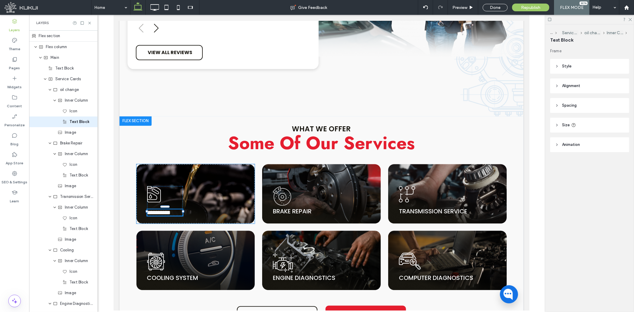
type input "*******"
type input "**"
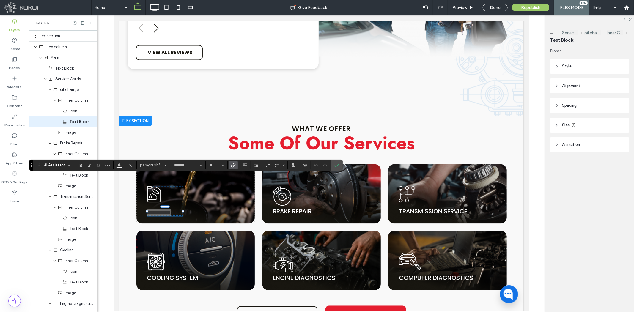
click at [231, 167] on icon "Link" at bounding box center [233, 165] width 5 height 5
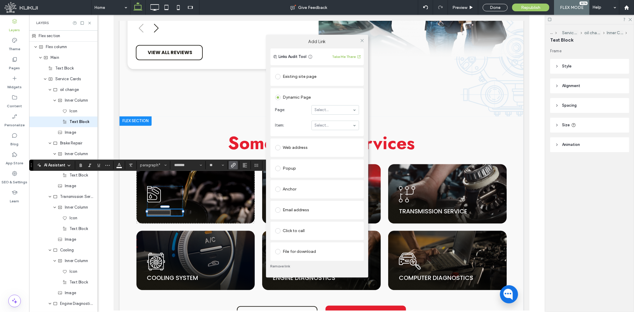
click at [341, 106] on div "Select..." at bounding box center [336, 110] width 48 height 10
click at [338, 120] on section "Item: Select..." at bounding box center [317, 125] width 84 height 15
type input "***"
click at [364, 40] on icon at bounding box center [362, 40] width 4 height 4
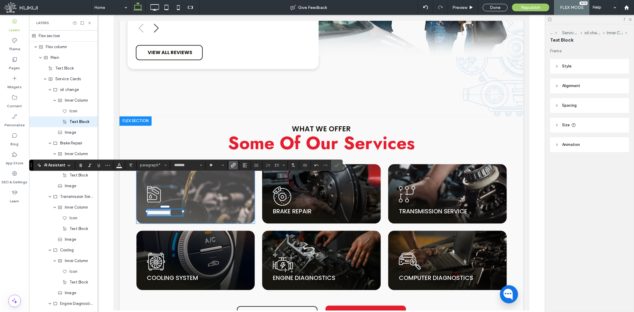
click at [199, 164] on img at bounding box center [195, 193] width 119 height 59
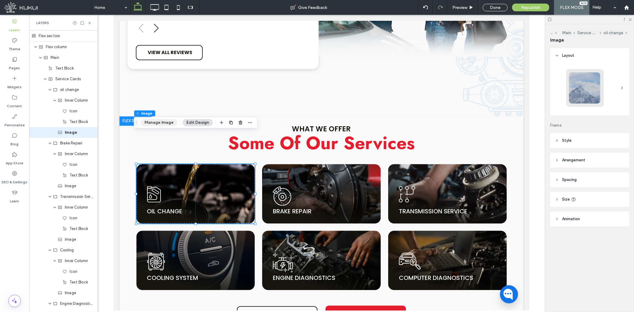
click at [149, 120] on button "Manage Image" at bounding box center [159, 122] width 37 height 7
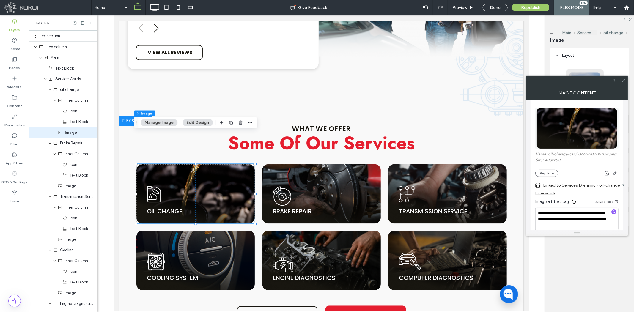
scroll to position [66, 0]
click at [286, 188] on icon at bounding box center [282, 197] width 18 height 18
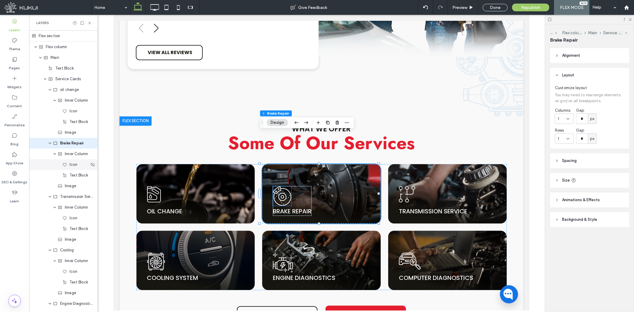
click at [73, 167] on span "Icon" at bounding box center [74, 165] width 8 height 6
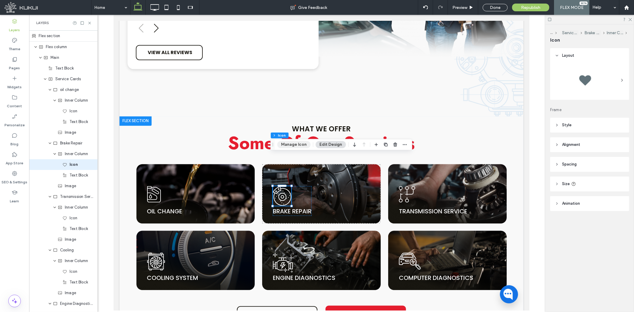
click at [291, 144] on button "Manage Icon" at bounding box center [293, 144] width 33 height 7
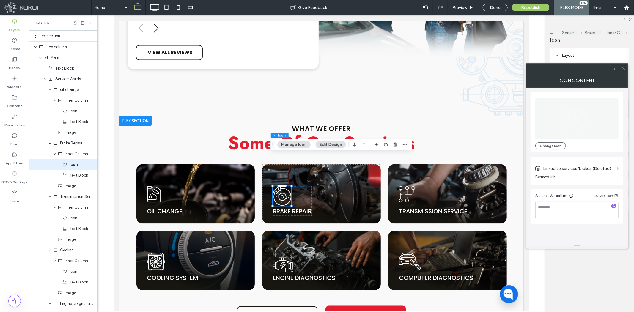
click at [600, 173] on label "Linked to services/brakes (Deleted)" at bounding box center [578, 168] width 71 height 11
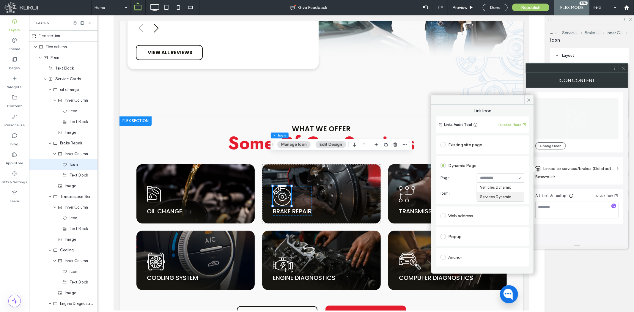
drag, startPoint x: 492, startPoint y: 195, endPoint x: 493, endPoint y: 189, distance: 6.3
type input "*****"
click at [531, 101] on span at bounding box center [529, 99] width 9 height 9
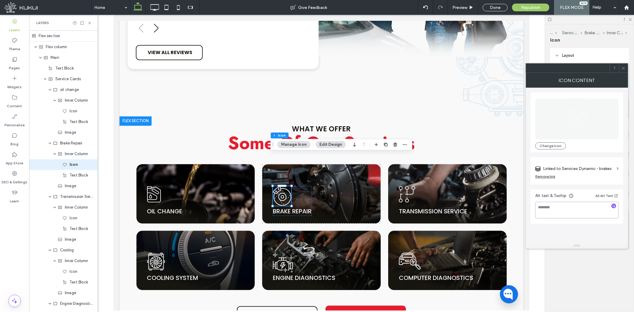
click at [571, 211] on textarea at bounding box center [577, 210] width 83 height 17
type textarea "**********"
click at [543, 222] on div "**********" at bounding box center [577, 206] width 93 height 34
click at [301, 207] on link "brake repair" at bounding box center [292, 211] width 39 height 8
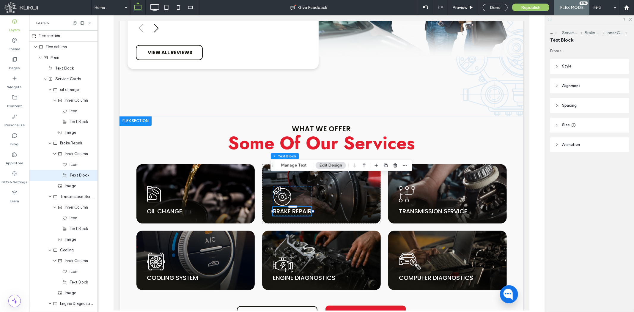
scroll to position [4, 0]
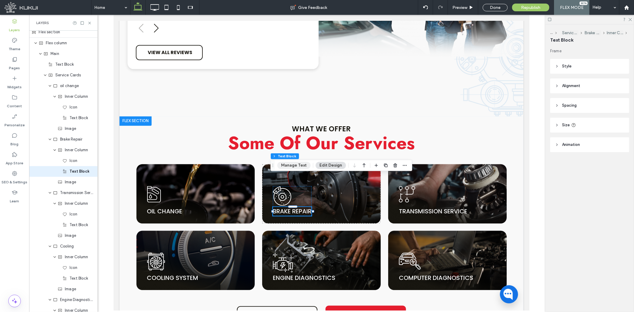
click at [303, 164] on button "Manage Text" at bounding box center [293, 165] width 33 height 7
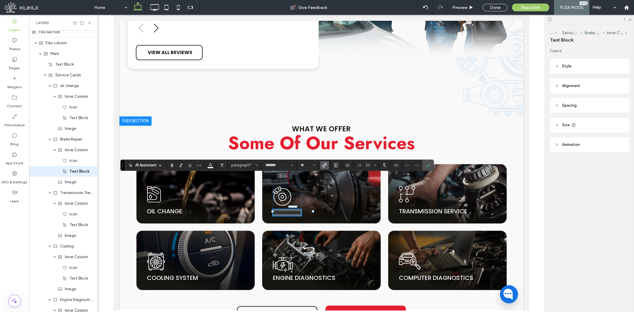
click at [323, 167] on use "Link" at bounding box center [324, 165] width 4 height 4
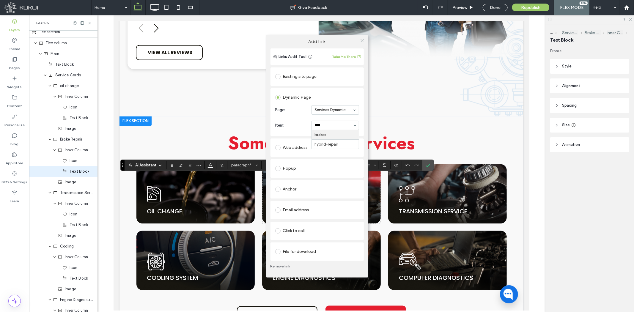
type input "*****"
click at [365, 36] on div at bounding box center [362, 40] width 9 height 9
click at [362, 40] on icon at bounding box center [362, 40] width 4 height 4
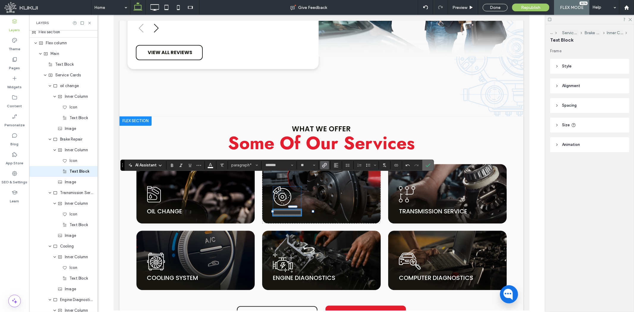
click at [426, 164] on icon "Confirm" at bounding box center [428, 165] width 5 height 5
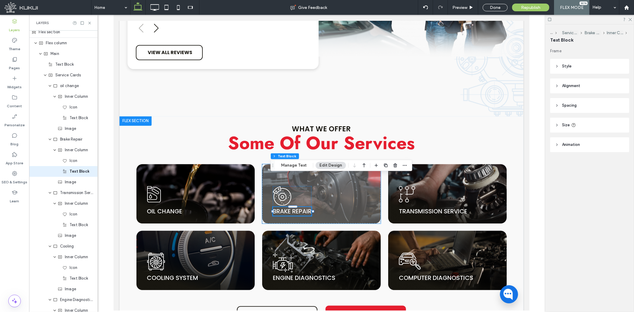
click at [328, 164] on img at bounding box center [321, 193] width 119 height 59
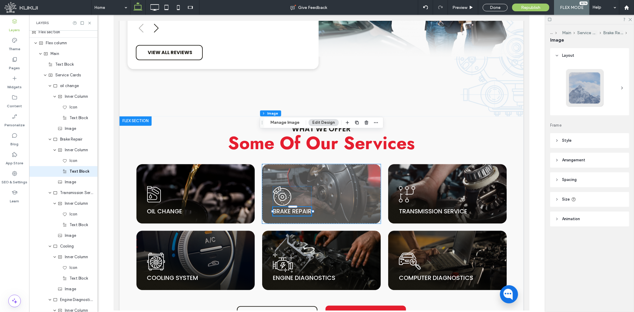
type input "**"
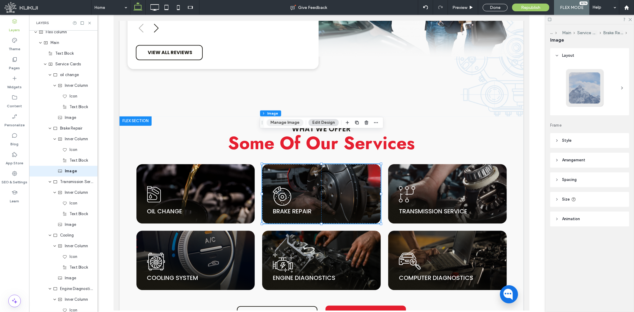
click at [283, 123] on button "Manage Image" at bounding box center [285, 122] width 37 height 7
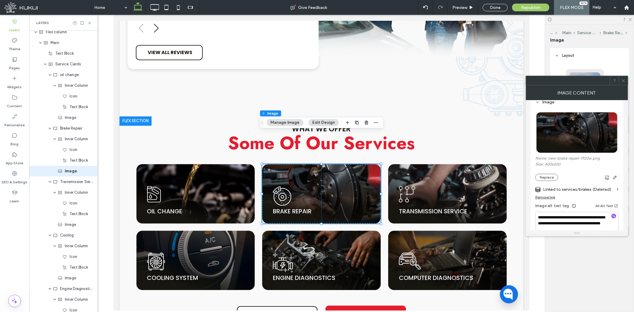
scroll to position [99, 0]
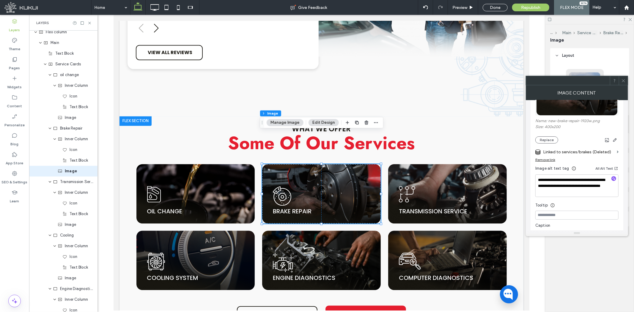
click at [584, 154] on label "Linked to services/brakes (Deleted)" at bounding box center [578, 152] width 71 height 11
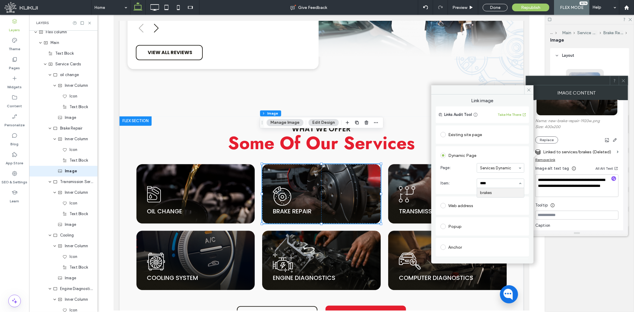
type input "*****"
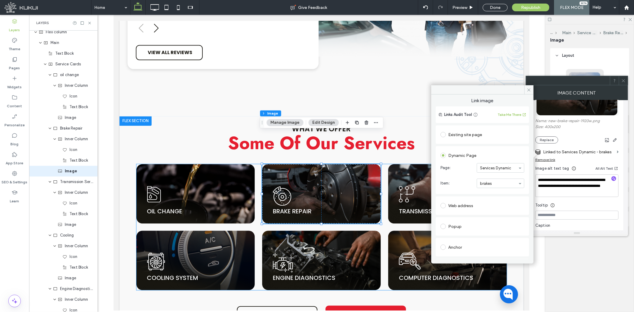
click at [382, 164] on div "oil can | Oceanside Tire and Service Center Tire Pros oil change Brake Disk bra…" at bounding box center [321, 227] width 371 height 126
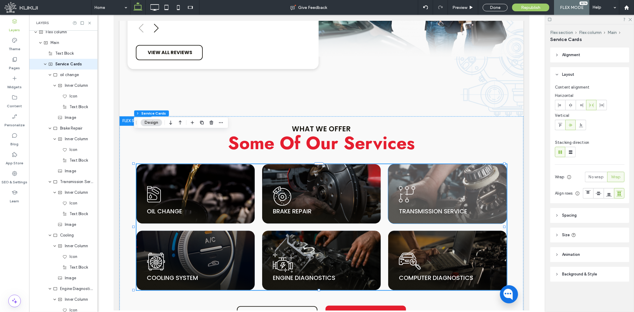
scroll to position [0, 0]
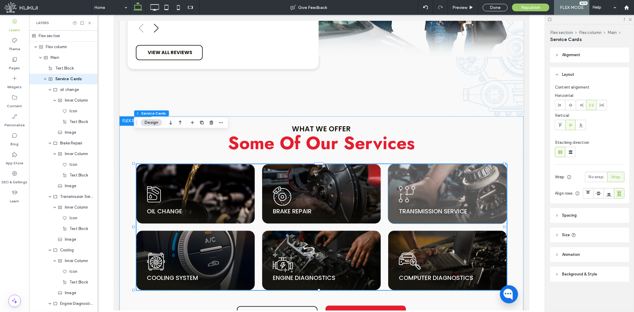
click at [403, 164] on img at bounding box center [447, 193] width 119 height 59
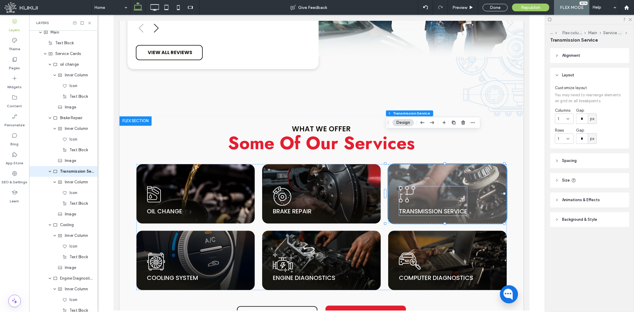
click at [403, 164] on img at bounding box center [447, 193] width 119 height 59
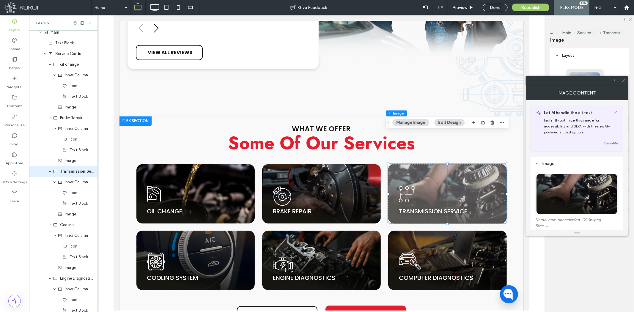
type input "**"
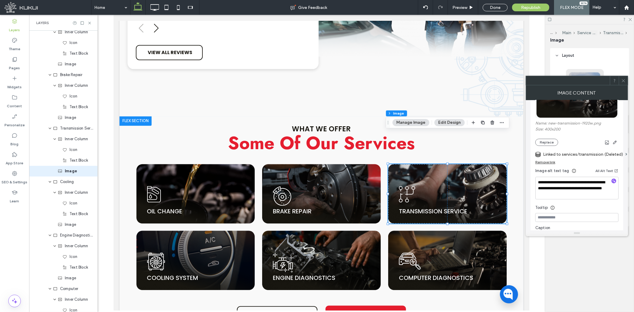
scroll to position [99, 0]
drag, startPoint x: 572, startPoint y: 156, endPoint x: 566, endPoint y: 164, distance: 9.9
click at [572, 157] on label "Linked to services/transmission (Deleted)" at bounding box center [583, 152] width 80 height 11
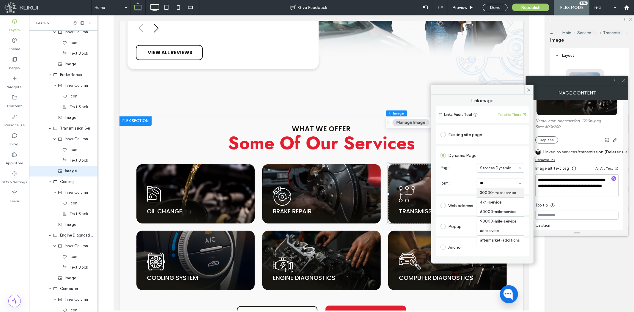
type input "***"
click at [528, 91] on use at bounding box center [529, 89] width 3 height 3
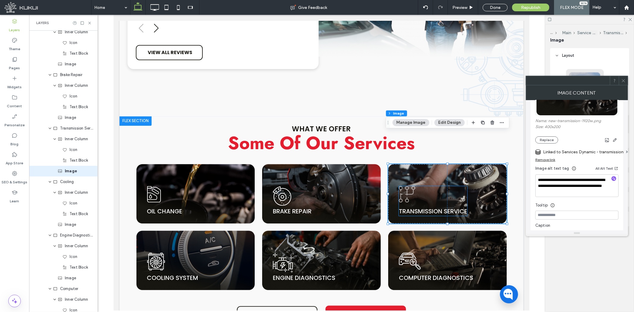
click at [405, 186] on icon "transmission | Oceanside Tire and Service Center Tire Pros" at bounding box center [407, 194] width 16 height 16
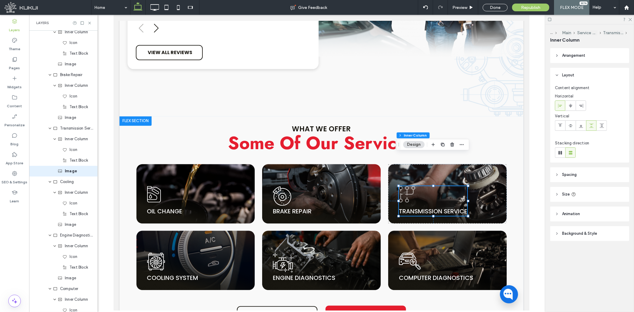
click at [405, 186] on icon "transmission | Oceanside Tire and Service Center Tire Pros" at bounding box center [407, 194] width 16 height 16
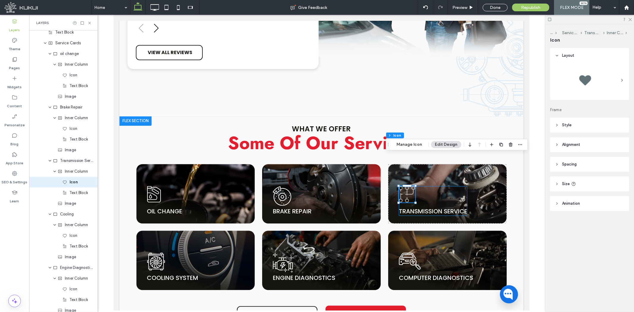
scroll to position [47, 0]
click at [413, 145] on button "Manage Icon" at bounding box center [409, 144] width 33 height 7
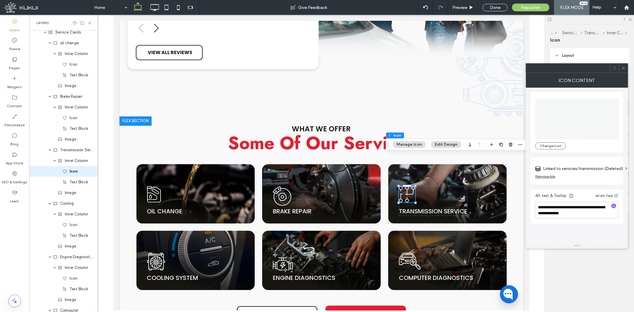
click at [580, 171] on label "Linked to services/transmission (Deleted)" at bounding box center [583, 168] width 80 height 11
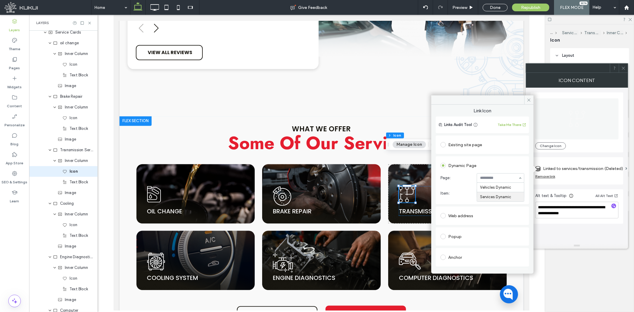
click at [483, 192] on div "Vehicles Dynamic Services Dynamic" at bounding box center [500, 192] width 47 height 19
click at [491, 181] on div at bounding box center [500, 178] width 47 height 9
type input "***"
click at [531, 101] on icon at bounding box center [529, 100] width 4 height 4
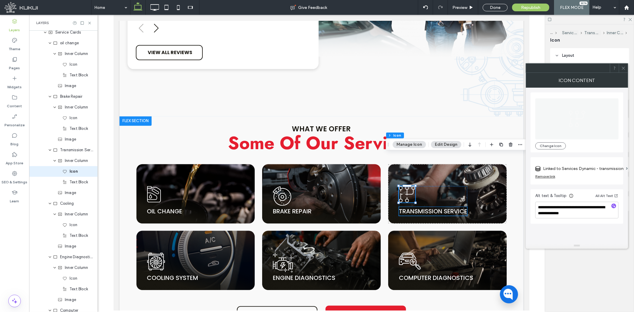
click at [428, 207] on link "transmission service" at bounding box center [433, 211] width 68 height 8
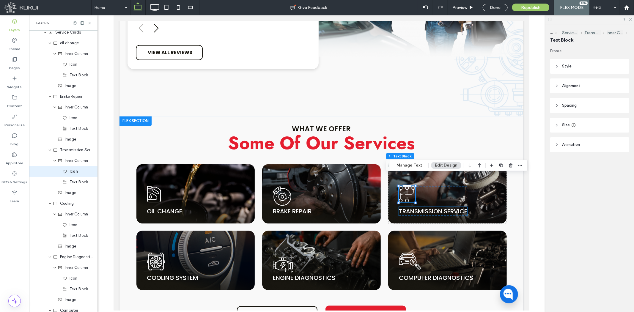
click at [428, 207] on link "transmission service" at bounding box center [433, 211] width 68 height 8
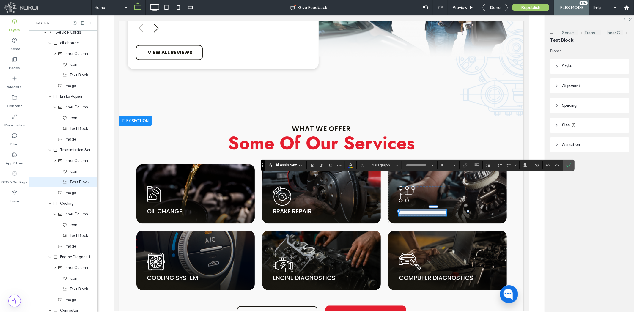
type input "*******"
type input "**"
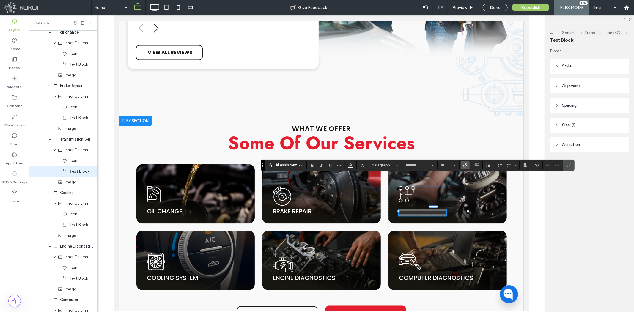
click at [464, 165] on use "Link" at bounding box center [465, 165] width 4 height 4
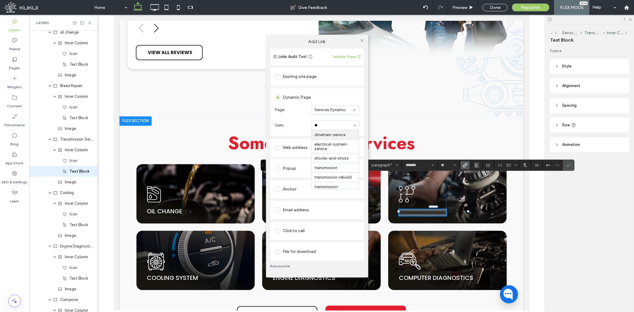
type input "***"
drag, startPoint x: 362, startPoint y: 39, endPoint x: 368, endPoint y: 43, distance: 6.3
click at [362, 40] on icon at bounding box center [362, 40] width 4 height 4
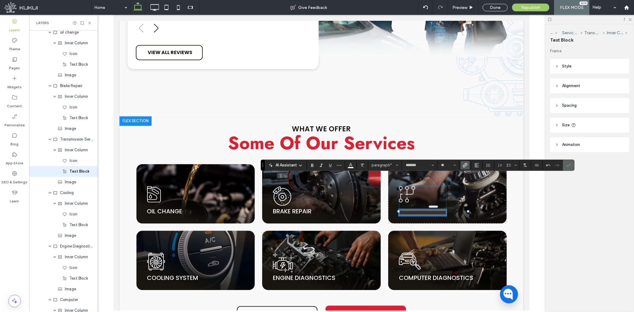
click at [567, 164] on icon "Confirm" at bounding box center [569, 165] width 5 height 5
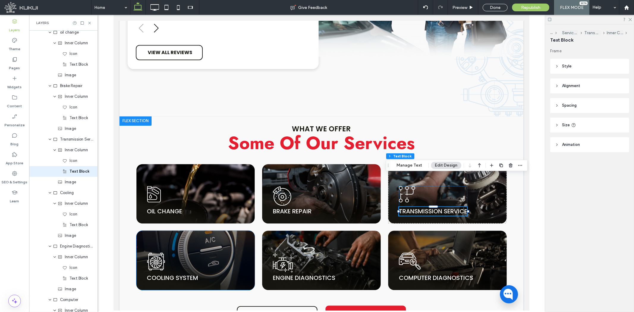
click at [171, 252] on div "cooling system" at bounding box center [172, 267] width 51 height 30
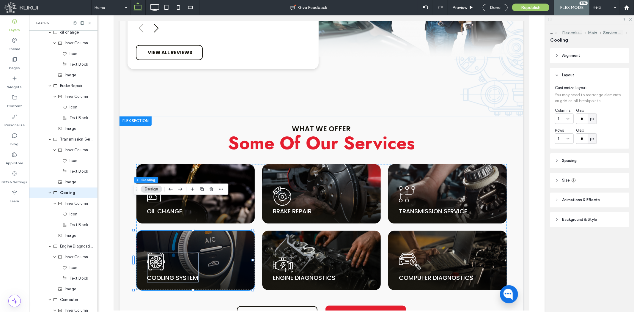
click at [171, 252] on div "cooling system" at bounding box center [172, 267] width 51 height 30
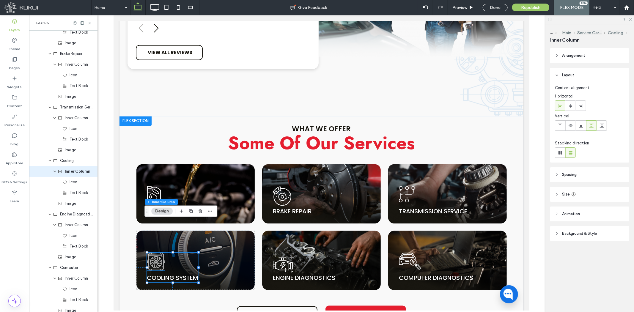
click at [157, 252] on icon at bounding box center [156, 261] width 18 height 18
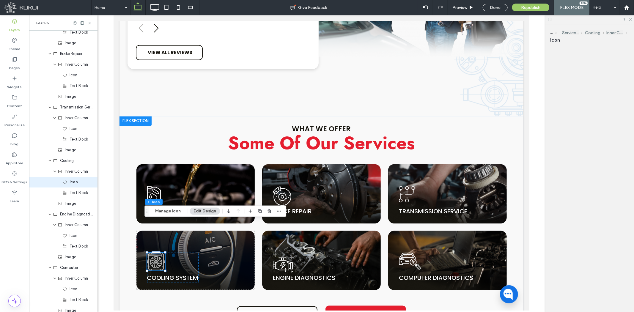
scroll to position [100, 0]
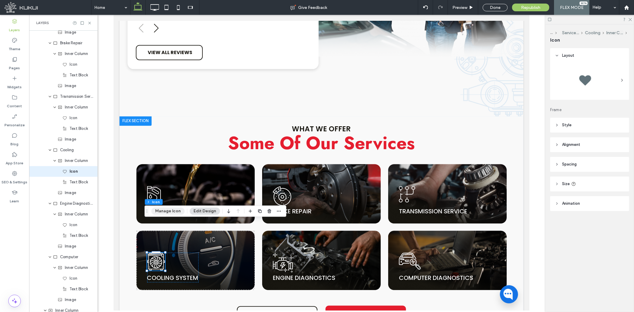
click at [170, 211] on button "Manage Icon" at bounding box center [167, 211] width 33 height 7
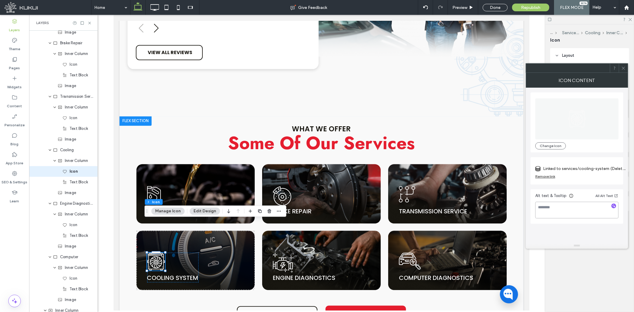
click at [563, 207] on textarea at bounding box center [577, 210] width 83 height 17
click at [567, 233] on div "Change Icon Linked to services/cooling-system (Deleted) Remove link Alt text & …" at bounding box center [577, 165] width 93 height 155
click at [540, 209] on textarea "***" at bounding box center [577, 210] width 83 height 17
type textarea "**********"
drag, startPoint x: 598, startPoint y: 177, endPoint x: 585, endPoint y: 174, distance: 13.1
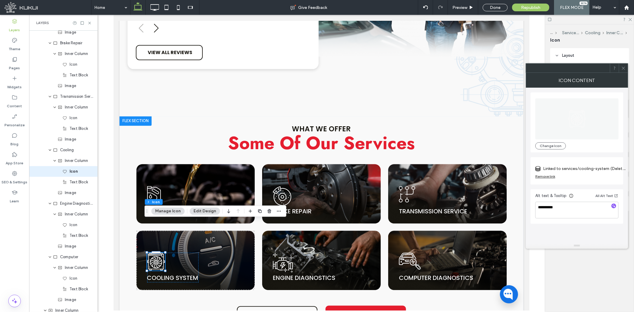
click at [598, 176] on div "Remove link" at bounding box center [577, 177] width 83 height 7
click at [582, 167] on label "Linked to services/cooling-system (Deleted)" at bounding box center [584, 168] width 83 height 11
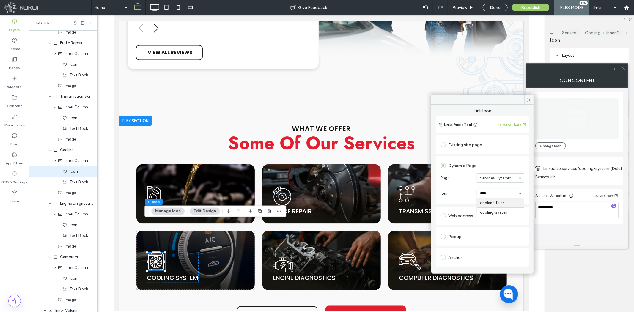
type input "*****"
click at [167, 274] on link "cooling system" at bounding box center [172, 278] width 51 height 8
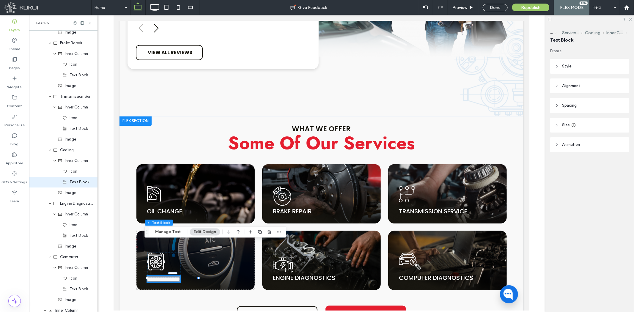
scroll to position [111, 0]
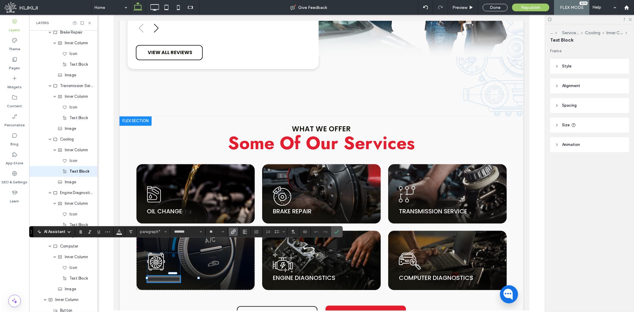
click at [234, 232] on icon "Link" at bounding box center [233, 232] width 5 height 5
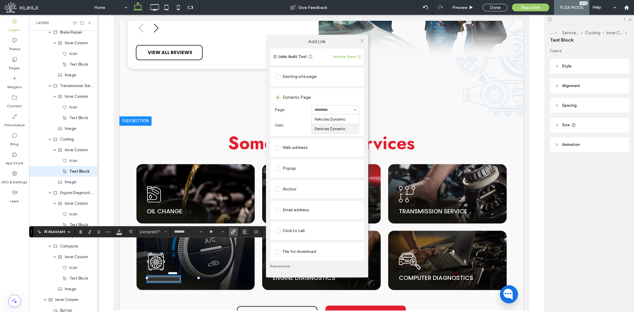
drag, startPoint x: 332, startPoint y: 132, endPoint x: 333, endPoint y: 125, distance: 7.1
type input "****"
click at [195, 209] on div "Add Link Links Audit Tool Take Me There Existing site page Dynamic Page Page: S…" at bounding box center [317, 156] width 634 height 312
click at [362, 41] on icon at bounding box center [362, 40] width 4 height 4
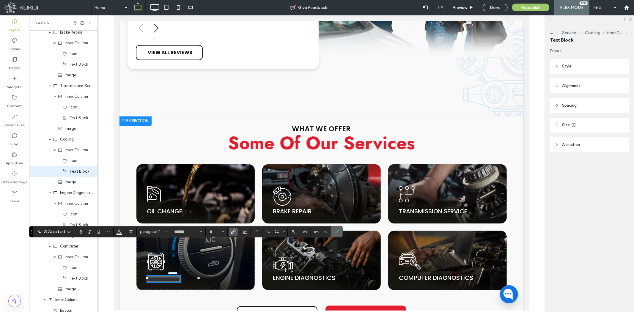
click at [338, 227] on span "Confirm" at bounding box center [337, 232] width 5 height 10
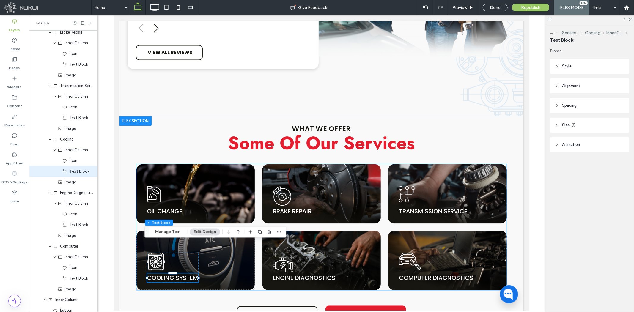
click at [221, 195] on div "oil can | Oceanside Tire and Service Center Tire Pros oil change Brake Disk bra…" at bounding box center [321, 227] width 371 height 126
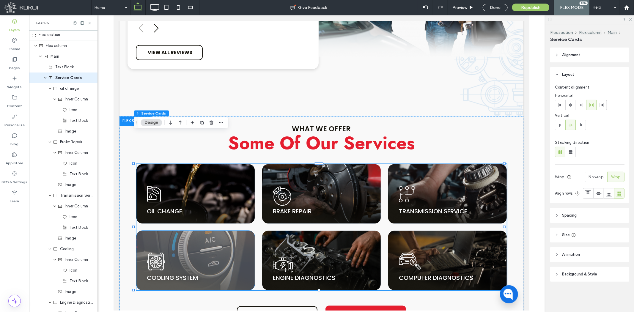
scroll to position [0, 0]
click at [218, 230] on img at bounding box center [195, 259] width 119 height 59
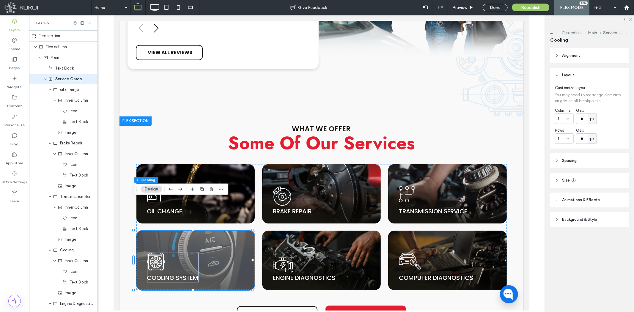
click at [218, 230] on img at bounding box center [195, 259] width 119 height 59
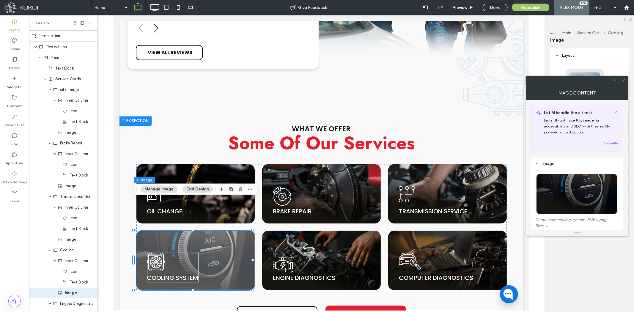
type input "**"
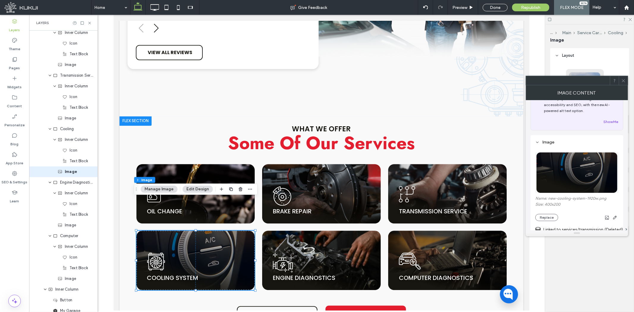
scroll to position [99, 0]
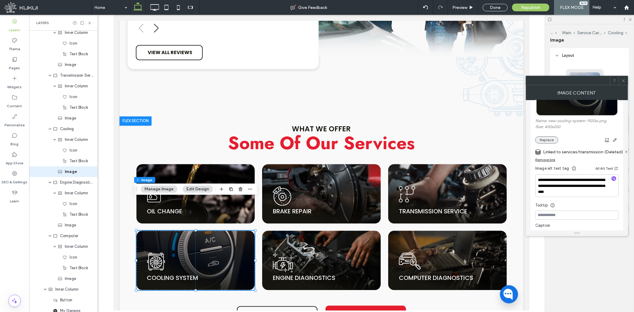
click at [547, 142] on button "Replace" at bounding box center [547, 139] width 23 height 7
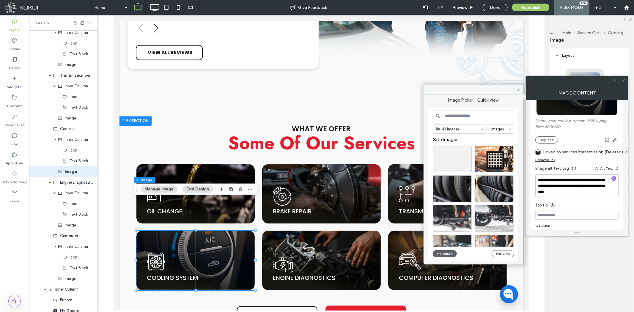
click at [515, 90] on span at bounding box center [518, 89] width 9 height 9
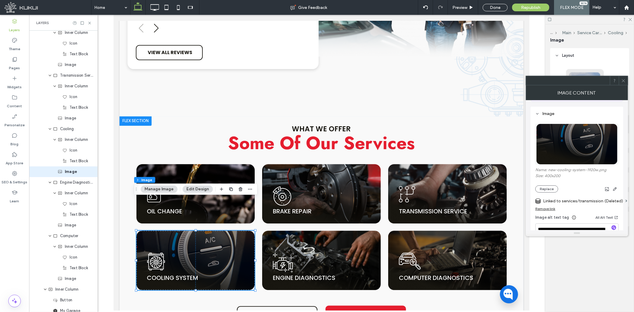
scroll to position [33, 0]
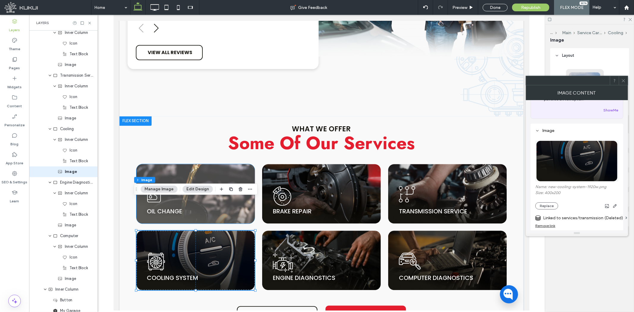
click at [219, 164] on img at bounding box center [195, 193] width 119 height 59
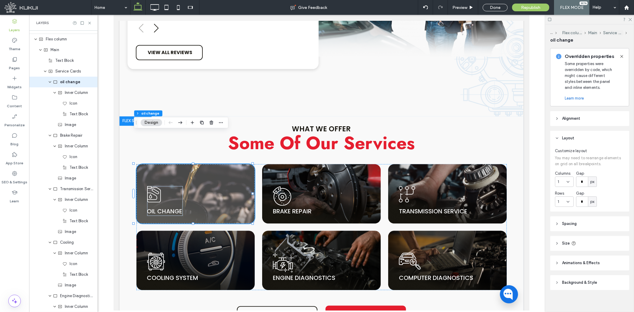
scroll to position [0, 0]
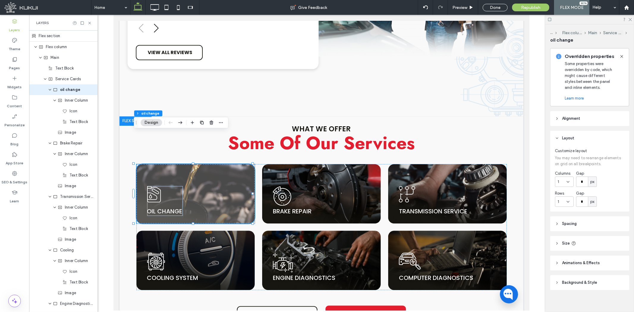
click at [179, 164] on img at bounding box center [195, 193] width 119 height 59
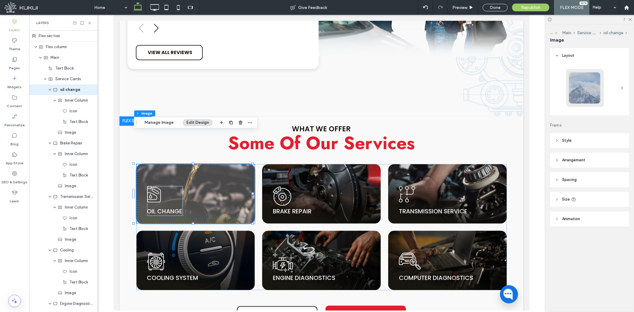
type input "**"
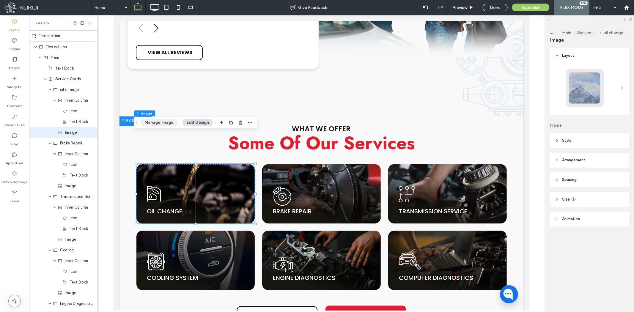
click at [165, 120] on button "Manage Image" at bounding box center [159, 122] width 37 height 7
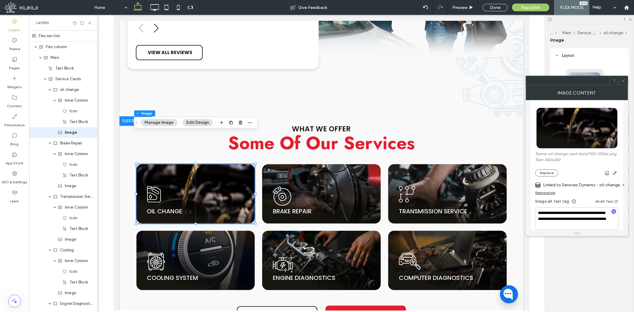
scroll to position [99, 0]
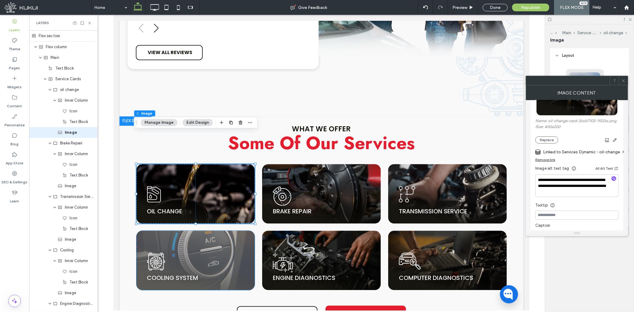
click at [206, 230] on img at bounding box center [195, 259] width 119 height 59
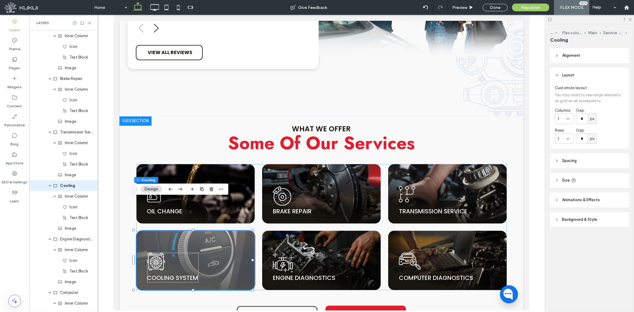
click at [206, 230] on img at bounding box center [195, 259] width 119 height 59
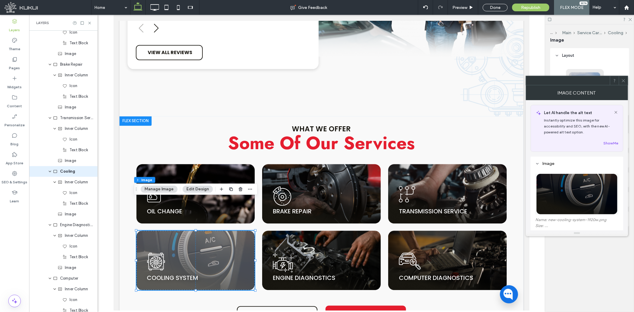
type input "**"
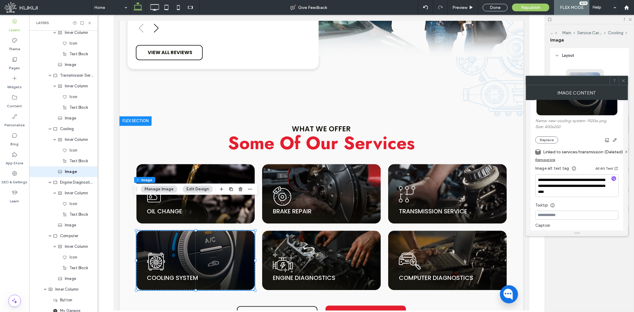
click at [585, 154] on label "Linked to services/transmission (Deleted)" at bounding box center [583, 152] width 80 height 11
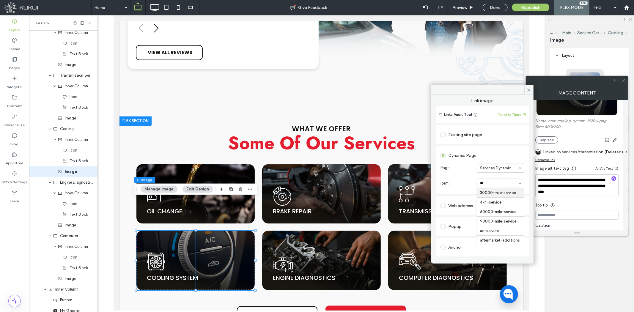
type input "***"
drag, startPoint x: 531, startPoint y: 93, endPoint x: 558, endPoint y: 86, distance: 28.2
click at [531, 92] on span at bounding box center [529, 89] width 9 height 9
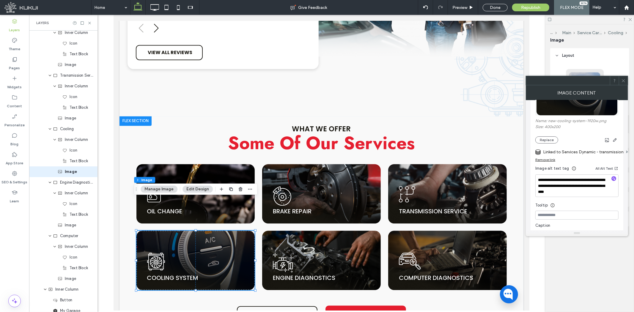
click at [622, 78] on span at bounding box center [624, 80] width 4 height 9
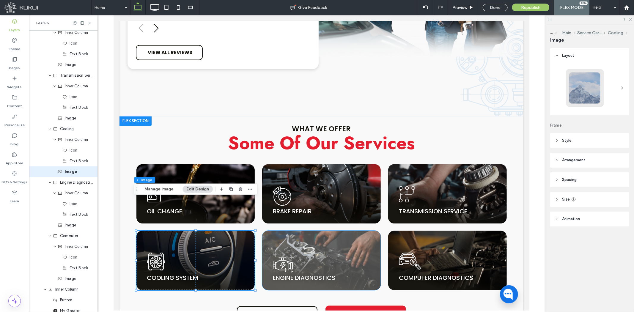
click at [308, 230] on img at bounding box center [321, 259] width 119 height 59
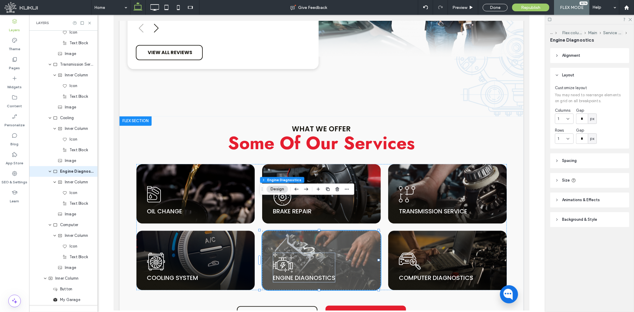
click at [311, 230] on img at bounding box center [321, 259] width 119 height 59
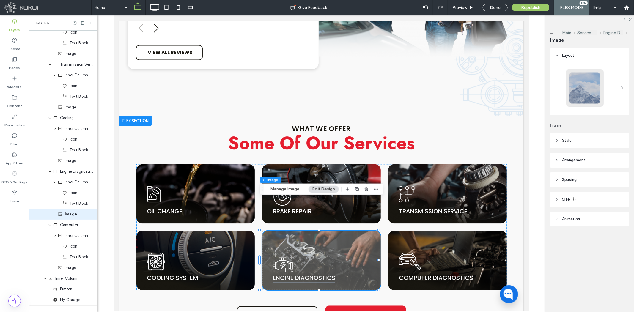
type input "**"
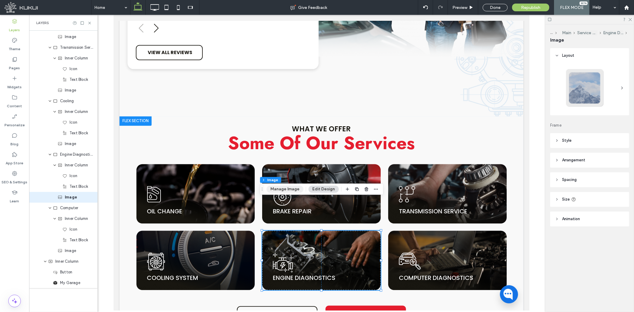
click at [274, 186] on button "Manage Image" at bounding box center [285, 189] width 37 height 7
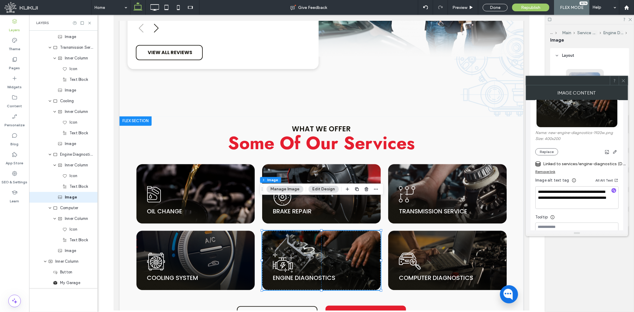
scroll to position [99, 0]
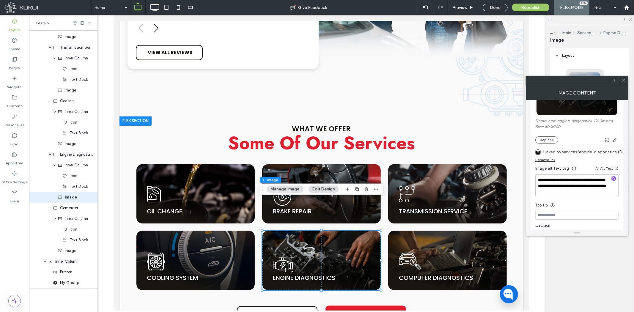
click at [593, 156] on label "Linked to services/engine-diagnostics (Deleted)" at bounding box center [584, 152] width 83 height 11
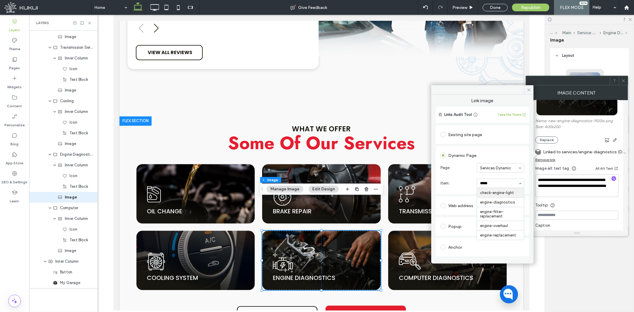
type input "******"
click at [328, 252] on div "check engine light icon | Oceanside Tire and Service Center Tire Pros engine di…" at bounding box center [304, 267] width 62 height 30
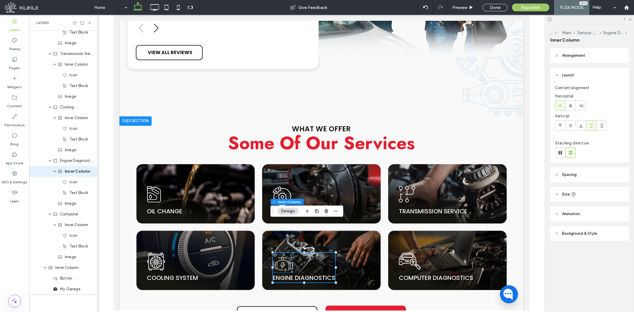
click at [288, 252] on icon "check engine light icon | Oceanside Tire and Service Center Tire Pros" at bounding box center [283, 262] width 20 height 20
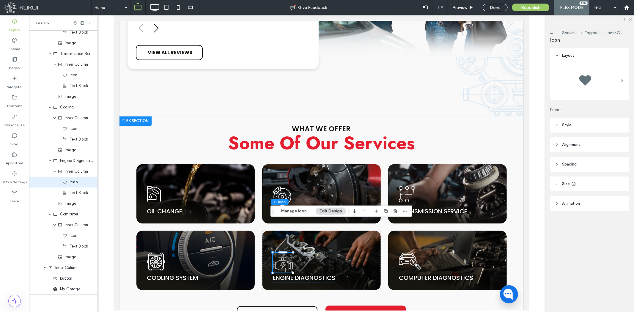
scroll to position [149, 0]
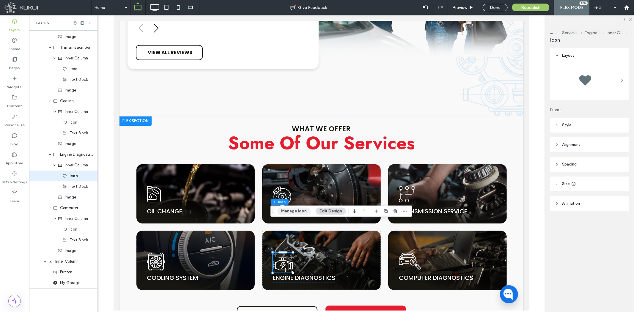
click at [296, 211] on button "Manage Icon" at bounding box center [293, 211] width 33 height 7
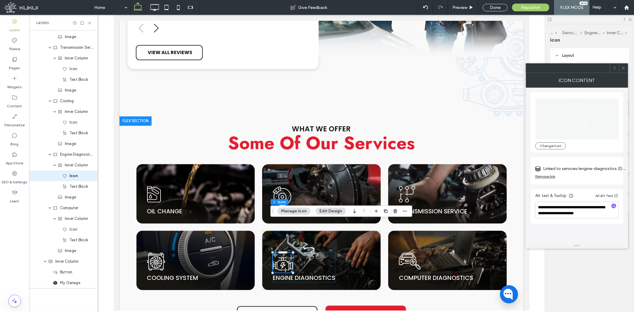
click at [594, 170] on label "Linked to services/engine-diagnostics (Deleted)" at bounding box center [584, 168] width 83 height 11
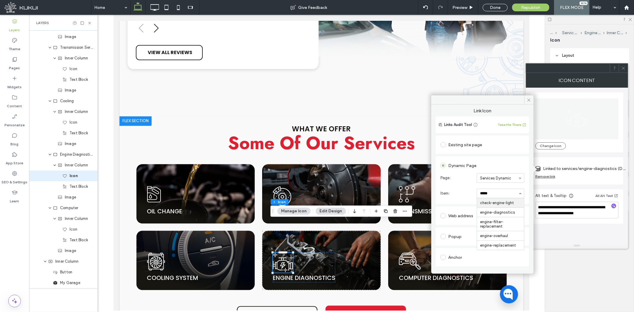
type input "******"
click at [291, 274] on link "engine diagnostics" at bounding box center [304, 278] width 62 height 8
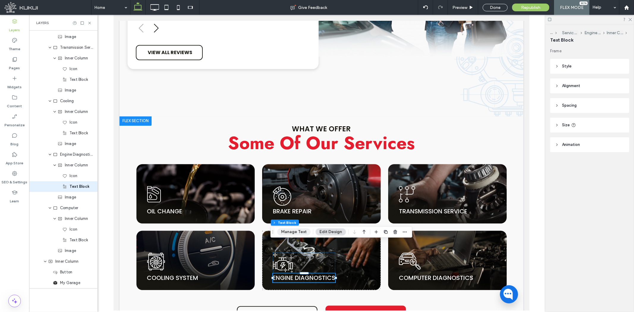
click at [289, 230] on button "Manage Text" at bounding box center [293, 232] width 33 height 7
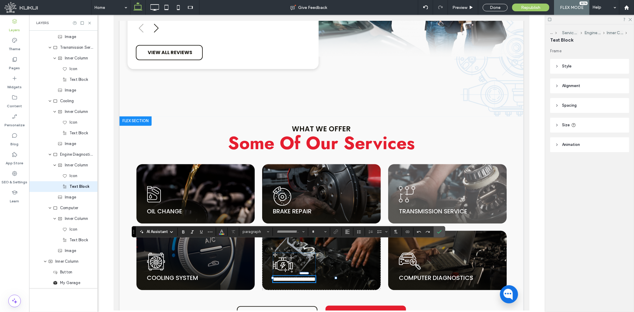
type input "*******"
type input "**"
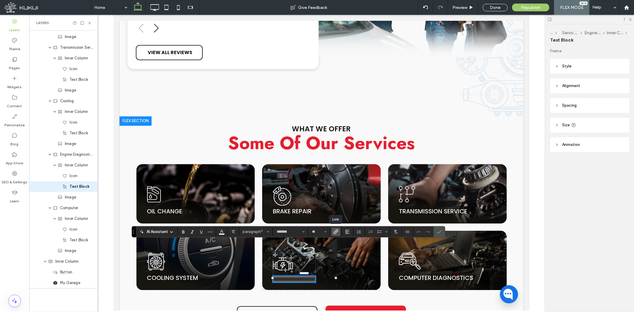
click at [336, 233] on use "Link" at bounding box center [336, 232] width 4 height 4
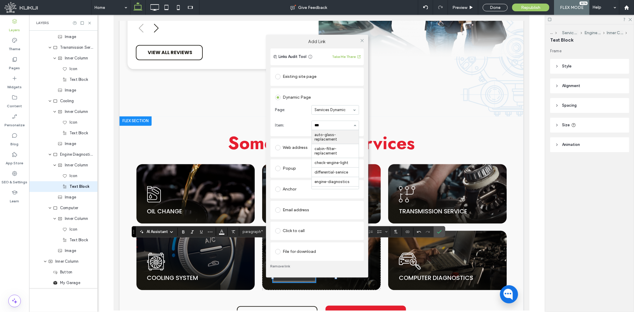
type input "****"
click at [361, 43] on span at bounding box center [362, 40] width 4 height 9
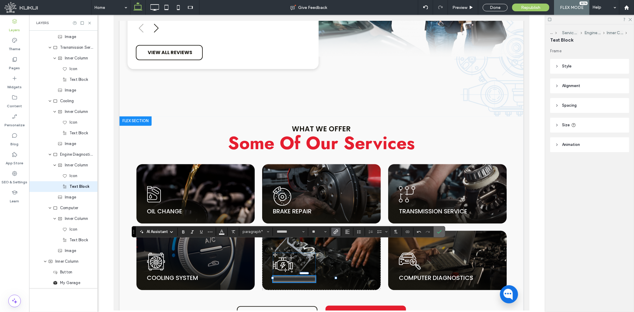
click at [442, 233] on label "Confirm" at bounding box center [439, 232] width 9 height 11
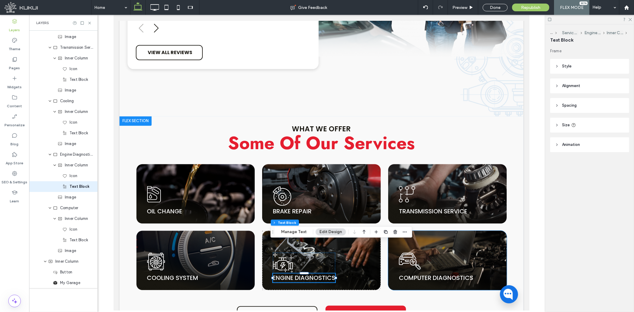
click at [442, 252] on div "vehicle icon | Oceanside Tire and Service Center Tire Pros computer diagnostics" at bounding box center [436, 267] width 74 height 30
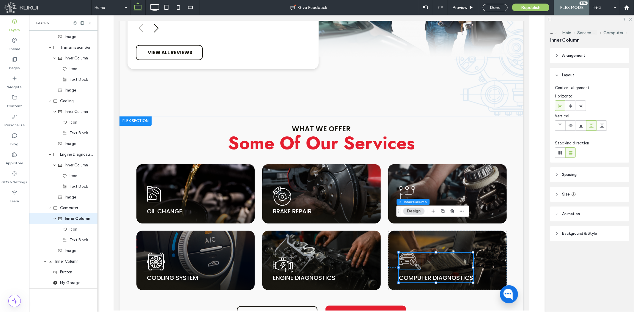
click at [409, 252] on icon at bounding box center [410, 260] width 22 height 17
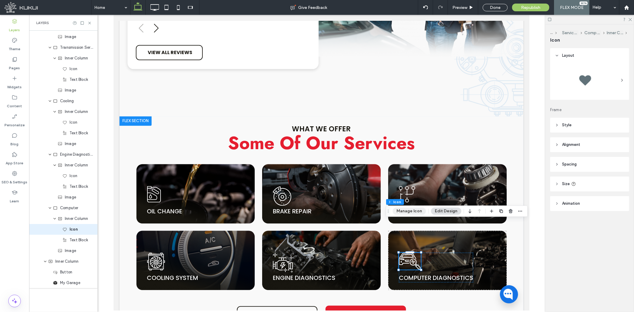
click at [410, 210] on button "Manage Icon" at bounding box center [409, 211] width 33 height 7
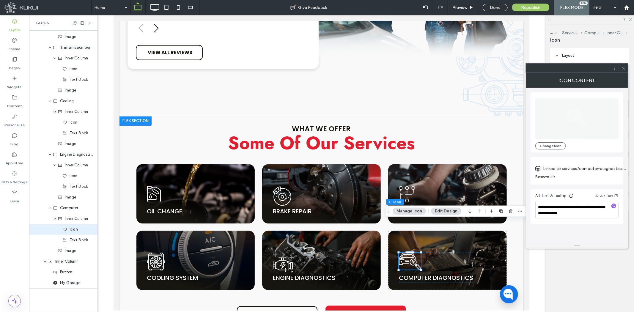
click at [600, 165] on label "Linked to services/computer-diagnostics (Deleted)" at bounding box center [584, 168] width 83 height 11
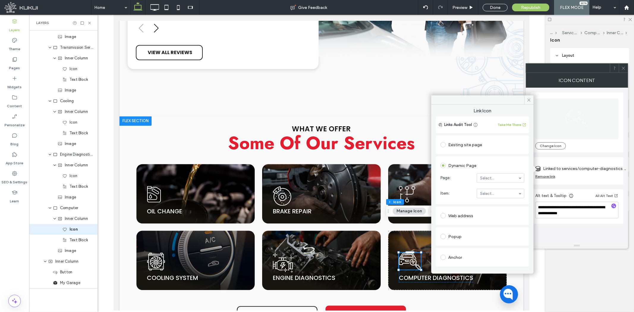
drag, startPoint x: 489, startPoint y: 172, endPoint x: 490, endPoint y: 179, distance: 6.5
click at [489, 173] on section "Page: Select..." at bounding box center [483, 177] width 84 height 15
type input "********"
click at [531, 100] on icon at bounding box center [529, 100] width 4 height 4
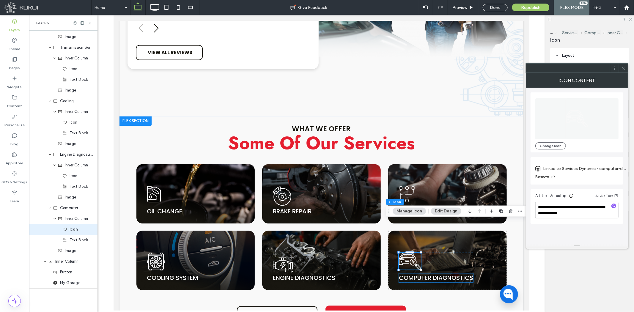
click at [419, 274] on link "computer diagnostics" at bounding box center [436, 278] width 74 height 8
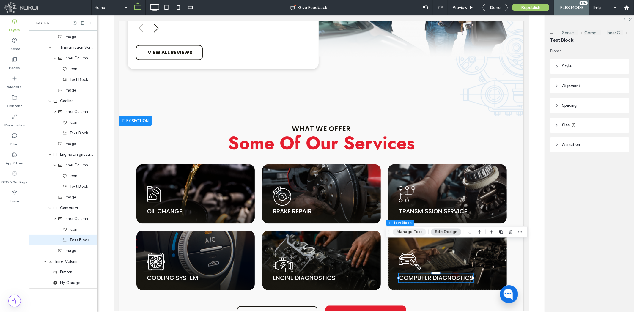
click at [416, 233] on button "Manage Text" at bounding box center [409, 232] width 33 height 7
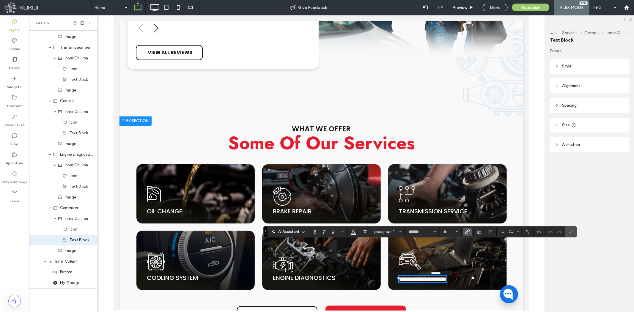
click at [466, 230] on icon "Link" at bounding box center [467, 232] width 5 height 5
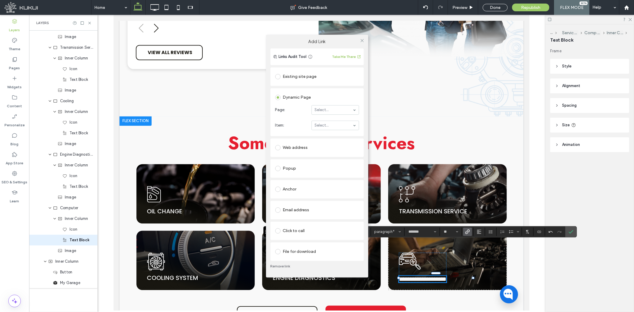
click at [315, 146] on div "Web address" at bounding box center [317, 148] width 84 height 10
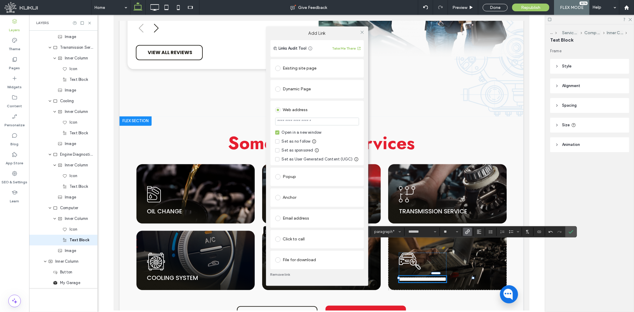
click at [334, 91] on div "Dynamic Page" at bounding box center [317, 89] width 84 height 10
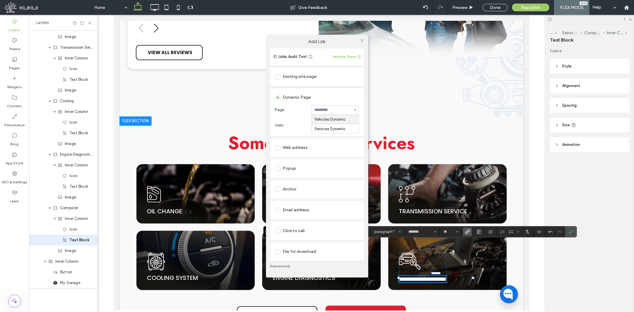
drag, startPoint x: 334, startPoint y: 106, endPoint x: 335, endPoint y: 122, distance: 16.4
type input "********"
click at [360, 40] on icon at bounding box center [362, 40] width 4 height 4
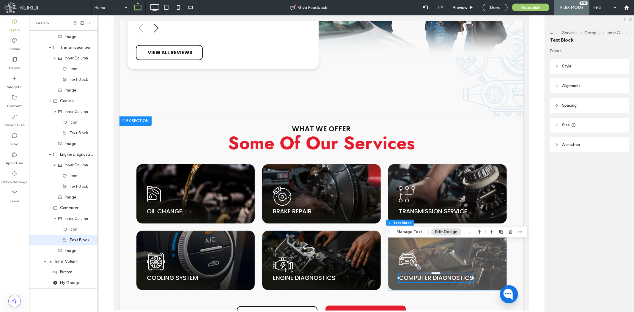
click at [487, 230] on img at bounding box center [447, 259] width 119 height 59
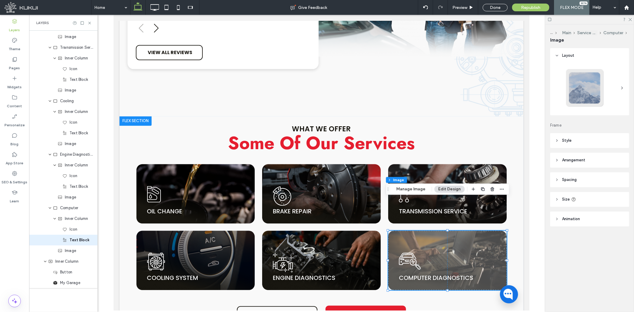
type input "**"
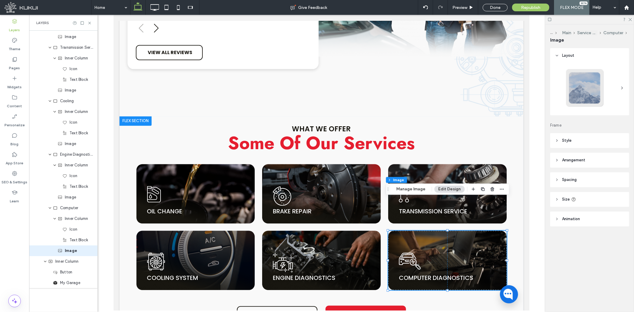
click at [422, 194] on div "Flex section Flex column Main Service Cards Computer Image Manage Image Edit De…" at bounding box center [448, 189] width 124 height 11
click at [422, 191] on button "Manage Image" at bounding box center [411, 189] width 37 height 7
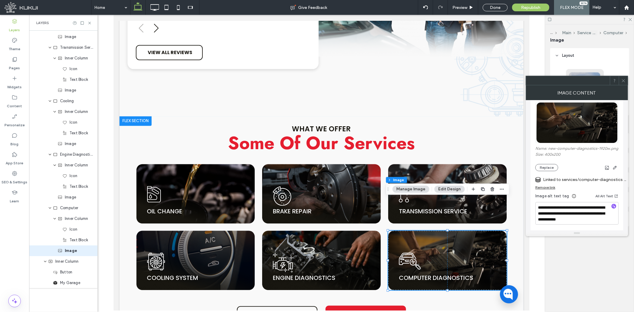
scroll to position [99, 0]
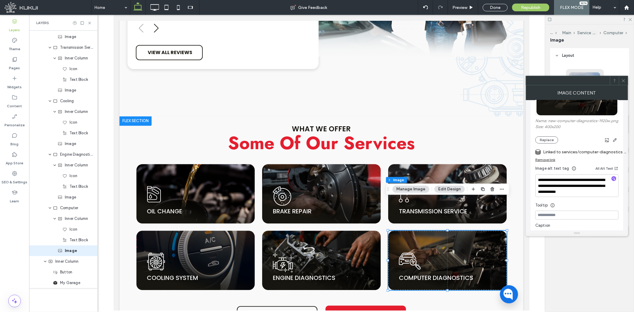
click at [578, 158] on label "Linked to services/computer-diagnostics (Deleted)" at bounding box center [584, 152] width 83 height 11
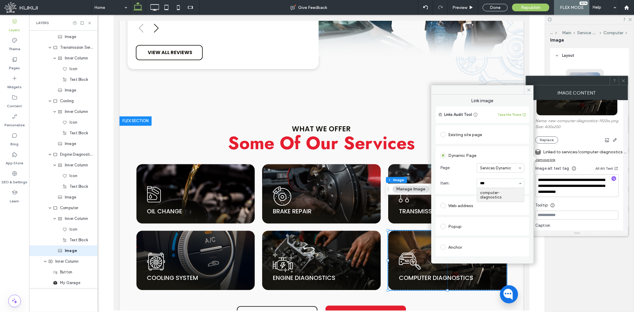
type input "****"
click at [528, 92] on icon at bounding box center [529, 90] width 4 height 4
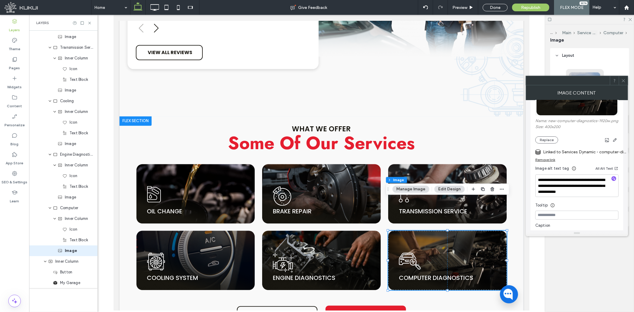
click at [627, 82] on div at bounding box center [623, 80] width 9 height 9
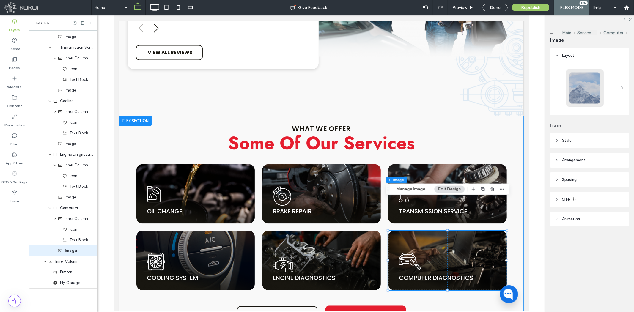
click at [488, 262] on div "what we offer Some Of Our Services oil can | Oceanside Tire and Service Center …" at bounding box center [321, 229] width 404 height 226
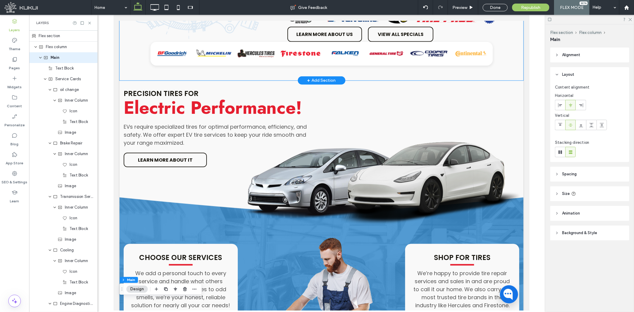
scroll to position [513, 0]
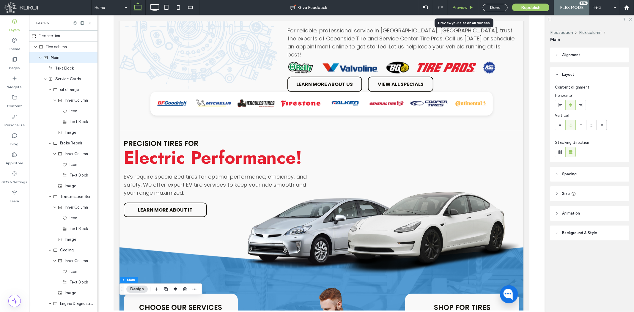
click at [463, 7] on span "Preview" at bounding box center [460, 7] width 15 height 5
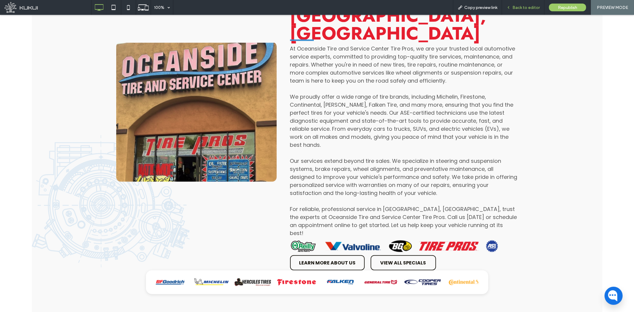
scroll to position [381, 0]
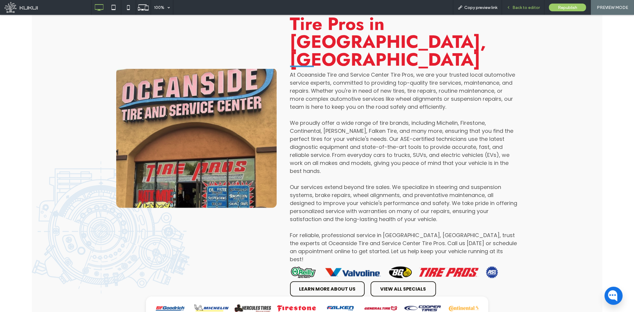
click at [520, 7] on span "Back to editor" at bounding box center [526, 7] width 27 height 5
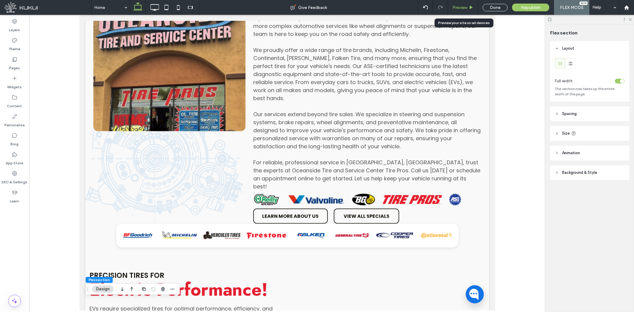
click at [464, 8] on span "Preview" at bounding box center [460, 7] width 15 height 5
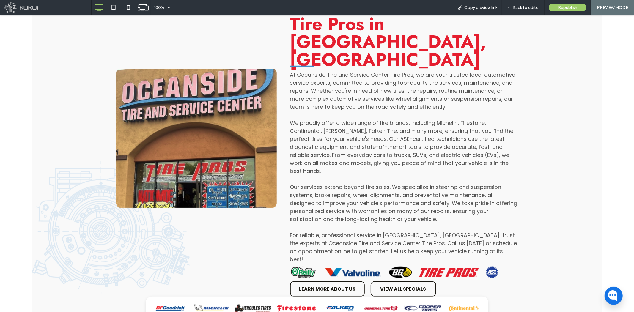
scroll to position [384, 0]
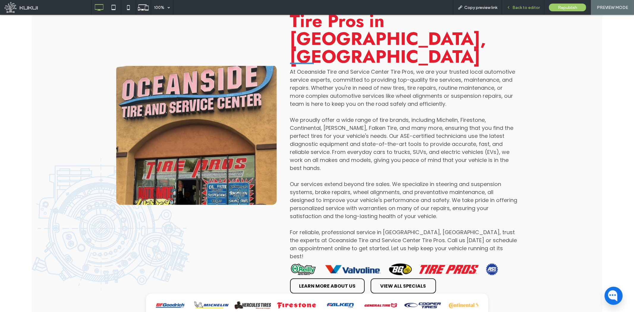
click at [514, 8] on span "Back to editor" at bounding box center [526, 7] width 27 height 5
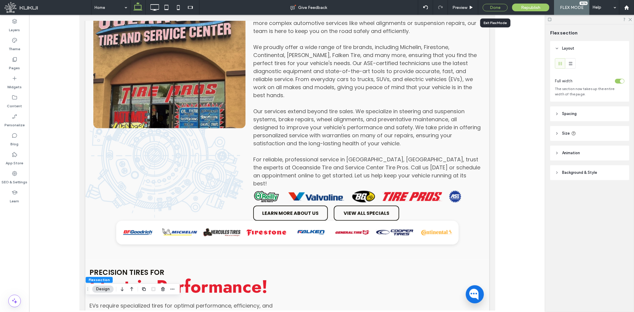
drag, startPoint x: 494, startPoint y: 10, endPoint x: 421, endPoint y: 21, distance: 73.5
click at [494, 10] on div "Done" at bounding box center [495, 7] width 25 height 7
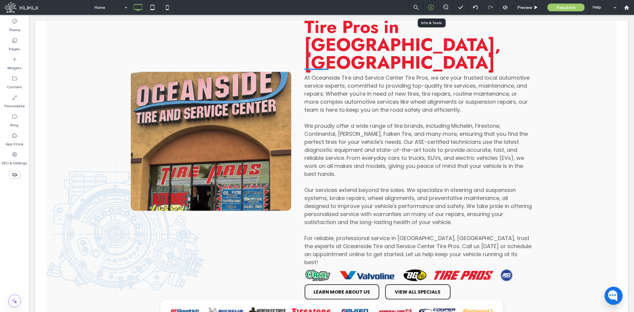
click at [432, 6] on icon at bounding box center [431, 7] width 6 height 6
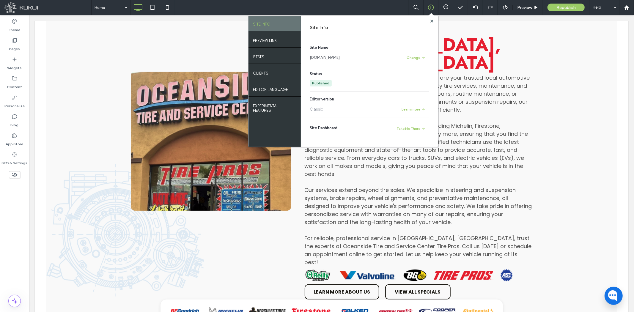
click at [340, 57] on link "www.oceansidetireandservicecenter.com" at bounding box center [325, 58] width 30 height 6
click at [431, 20] on icon at bounding box center [432, 21] width 3 height 3
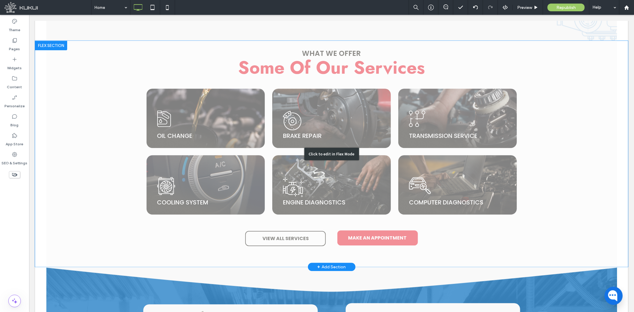
scroll to position [1210, 0]
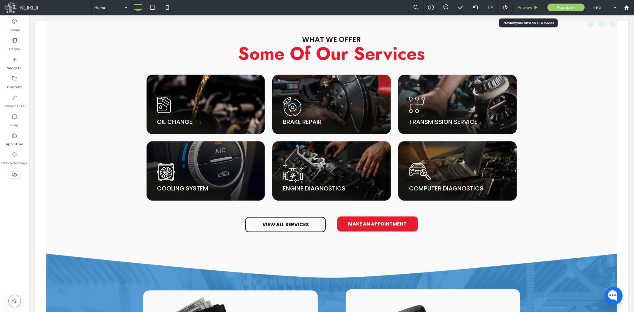
click at [527, 7] on span "Preview" at bounding box center [524, 7] width 15 height 5
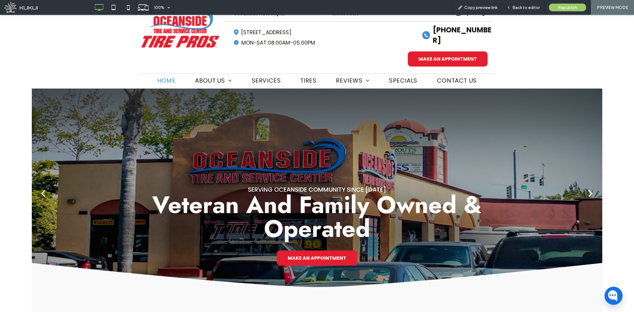
drag, startPoint x: 166, startPoint y: 59, endPoint x: 218, endPoint y: 7, distance: 73.8
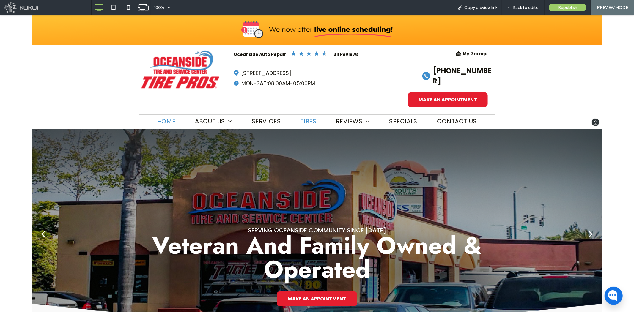
click at [305, 117] on span "Tires" at bounding box center [309, 121] width 16 height 9
click at [520, 7] on span "Back to editor" at bounding box center [526, 7] width 27 height 5
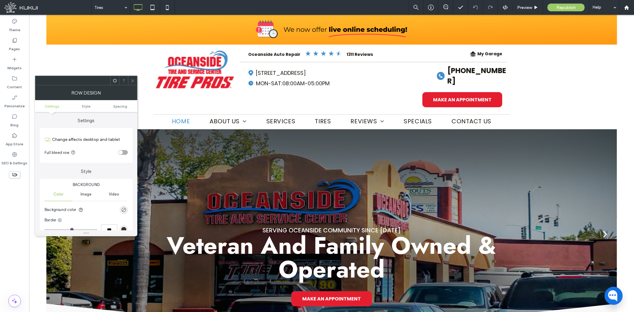
click at [133, 82] on icon at bounding box center [133, 81] width 4 height 4
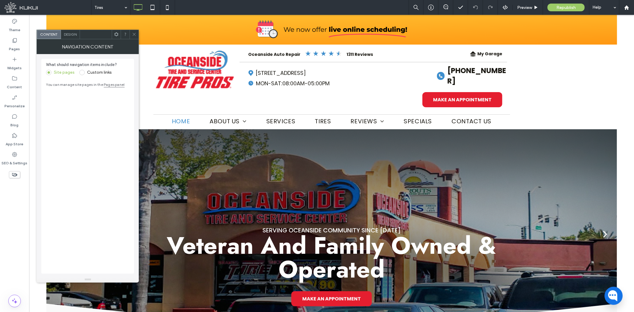
click at [75, 34] on span "Design" at bounding box center [70, 34] width 13 height 4
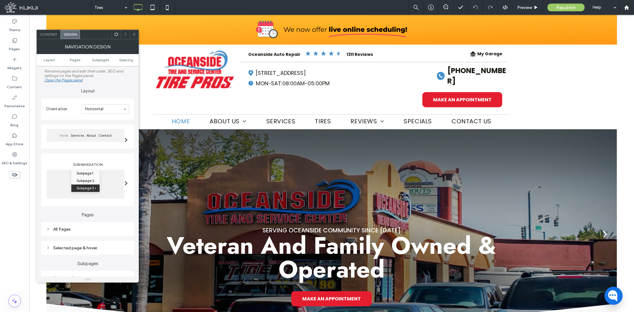
click at [134, 37] on span at bounding box center [134, 34] width 4 height 9
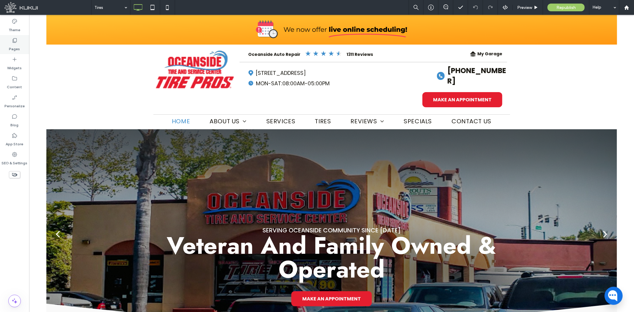
click at [16, 45] on label "Pages" at bounding box center [14, 47] width 11 height 8
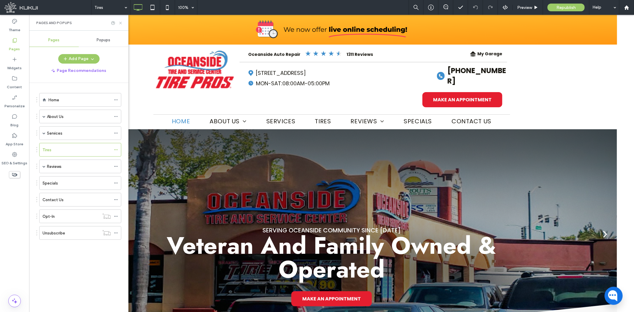
click at [121, 24] on icon at bounding box center [120, 23] width 4 height 4
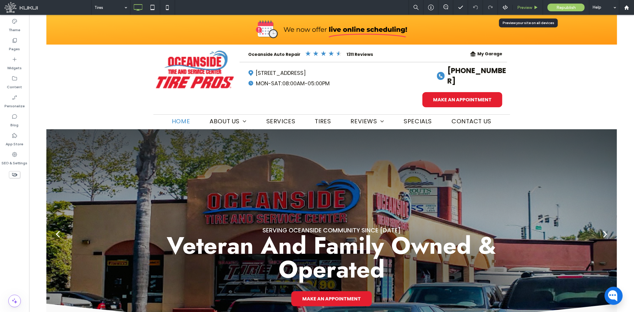
click at [528, 10] on span "Preview" at bounding box center [524, 7] width 15 height 5
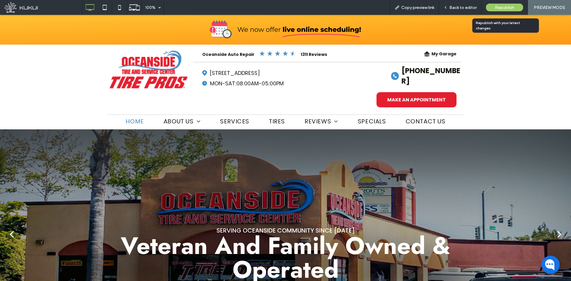
click at [503, 8] on span "Republish" at bounding box center [504, 7] width 19 height 5
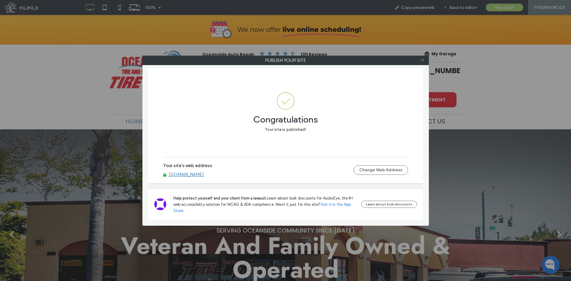
click at [422, 59] on icon at bounding box center [422, 60] width 4 height 4
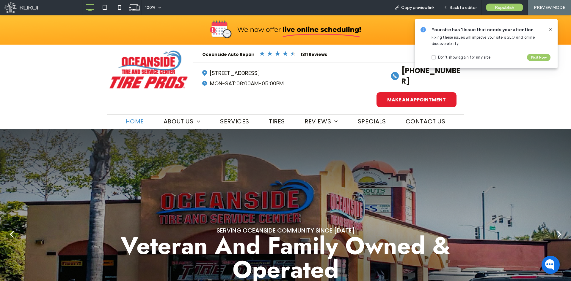
click at [552, 29] on icon at bounding box center [550, 29] width 5 height 5
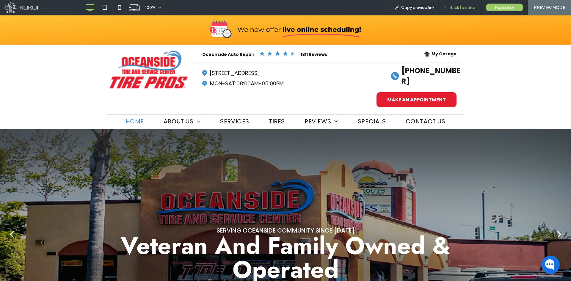
click at [456, 8] on span "Back to editor" at bounding box center [462, 7] width 27 height 5
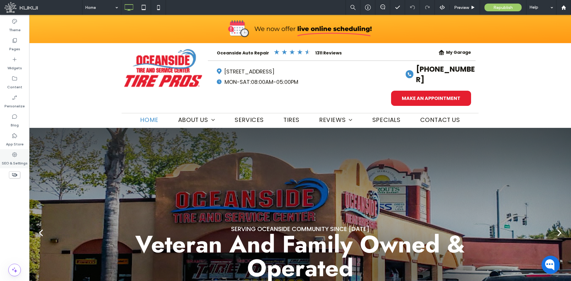
click at [13, 163] on label "SEO & Settings" at bounding box center [15, 162] width 26 height 8
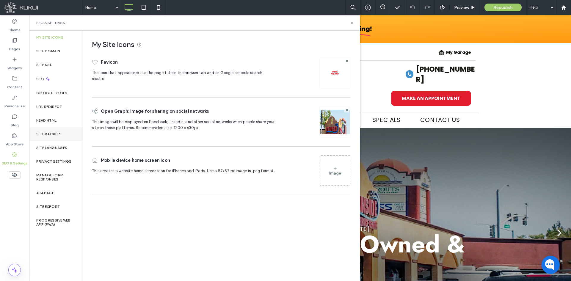
click at [45, 134] on label "Site Backup" at bounding box center [48, 134] width 24 height 4
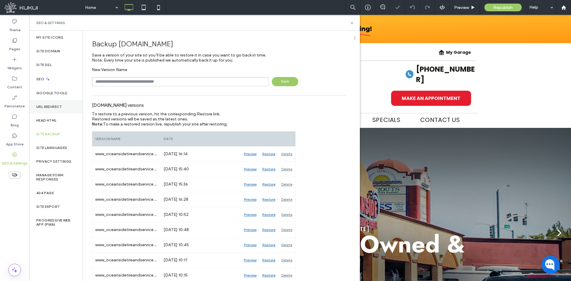
click at [63, 109] on div "URL Redirect" at bounding box center [56, 107] width 54 height 14
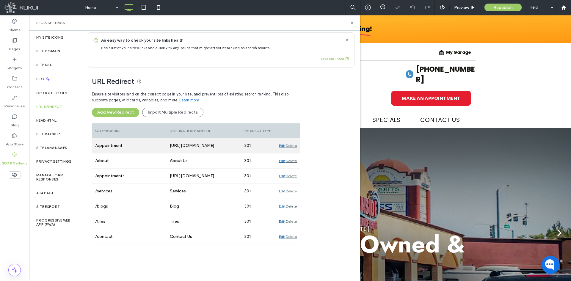
scroll to position [5, 0]
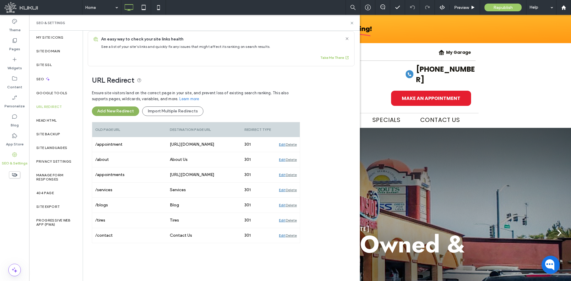
click at [110, 114] on button "Add New Redirect" at bounding box center [115, 111] width 47 height 10
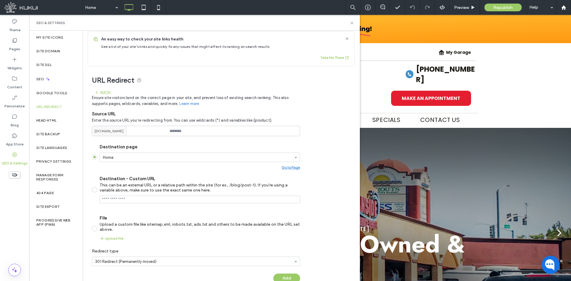
click at [179, 136] on div "Back Ensure site visitors land on the correct page in your site, and prevent lo…" at bounding box center [196, 188] width 208 height 202
click at [180, 127] on input at bounding box center [196, 131] width 208 height 10
type input "**********"
click at [319, 163] on div "**********" at bounding box center [219, 177] width 272 height 223
click at [167, 202] on input "Destination - Custom URL This can be an external URL or a relative path within …" at bounding box center [200, 200] width 200 height 8
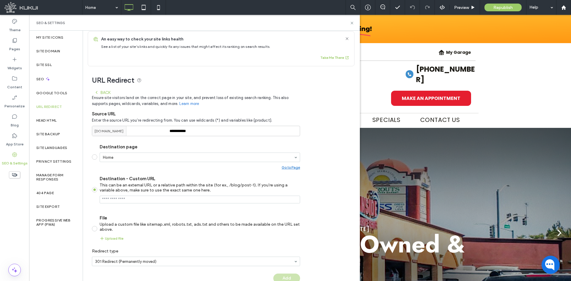
paste input "**********"
click at [308, 198] on div "**********" at bounding box center [219, 177] width 272 height 223
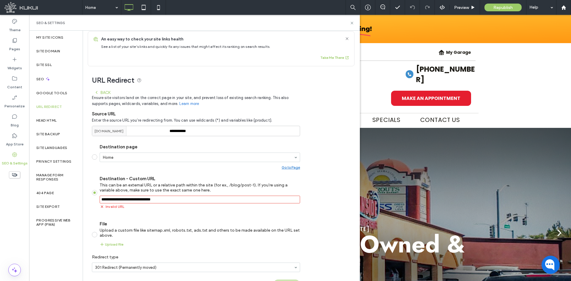
click at [170, 200] on input "Destination - Custom URL This can be an external URL or a relative path within …" at bounding box center [200, 200] width 200 height 8
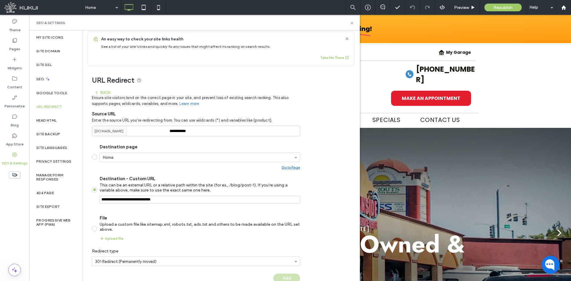
click at [199, 208] on section "Destination page Home Go to Page Destination - Custom URL This can be an extern…" at bounding box center [196, 192] width 208 height 106
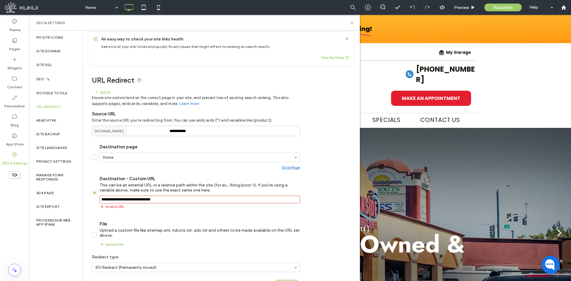
click at [218, 202] on input "Destination - Custom URL This can be an external URL or a relative path within …" at bounding box center [200, 200] width 200 height 8
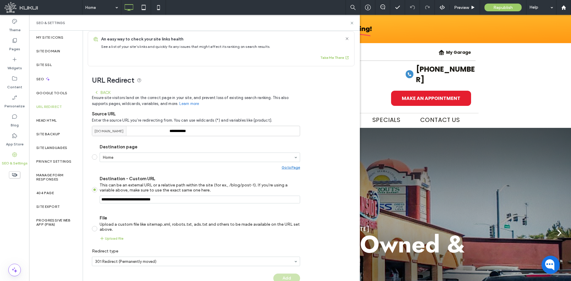
click at [312, 201] on div "**********" at bounding box center [219, 177] width 272 height 223
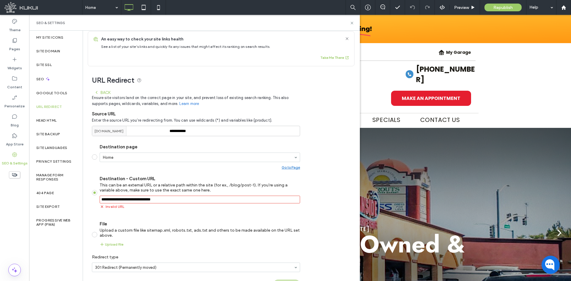
click at [187, 201] on input "Destination - Custom URL This can be an external URL or a relative path within …" at bounding box center [200, 200] width 200 height 8
drag, startPoint x: 187, startPoint y: 201, endPoint x: 168, endPoint y: 200, distance: 19.1
click at [168, 200] on input "Destination - Custom URL This can be an external URL or a relative path within …" at bounding box center [200, 200] width 200 height 8
drag, startPoint x: 345, startPoint y: 181, endPoint x: 342, endPoint y: 181, distance: 3.1
click at [345, 181] on div "**********" at bounding box center [219, 180] width 272 height 229
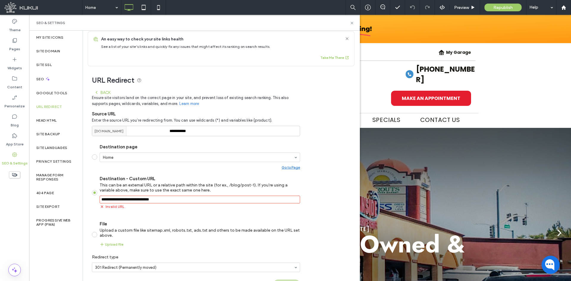
click at [337, 184] on div "**********" at bounding box center [219, 180] width 272 height 229
drag, startPoint x: 187, startPoint y: 199, endPoint x: 98, endPoint y: 203, distance: 89.3
click at [98, 203] on label "Destination - Custom URL This can be an external URL or a relative path within …" at bounding box center [196, 192] width 208 height 33
click at [97, 205] on label "Destination - Custom URL This can be an external URL or a relative path within …" at bounding box center [196, 192] width 208 height 33
click at [90, 207] on div "**********" at bounding box center [219, 180] width 272 height 229
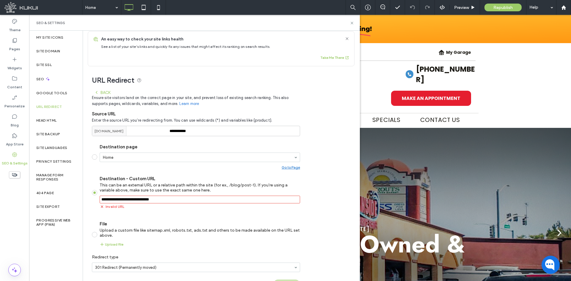
click at [96, 156] on span at bounding box center [94, 156] width 5 height 5
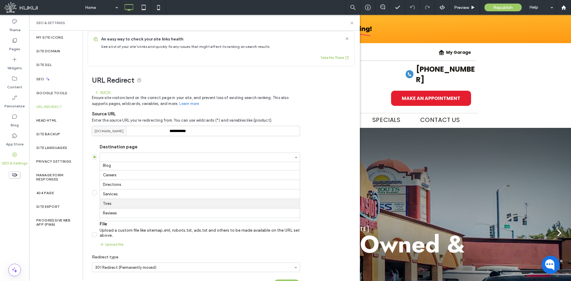
scroll to position [59, 0]
click at [94, 209] on label "Destination - Custom URL This can be an external URL or a relative path within …" at bounding box center [196, 192] width 208 height 33
type input "**********"
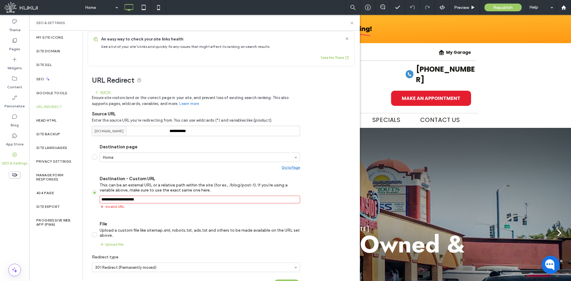
click at [174, 200] on input "Destination - Custom URL This can be an external URL or a relative path within …" at bounding box center [200, 200] width 200 height 8
drag, startPoint x: 168, startPoint y: 199, endPoint x: 43, endPoint y: 204, distance: 124.7
click at [43, 205] on div "**********" at bounding box center [194, 156] width 331 height 250
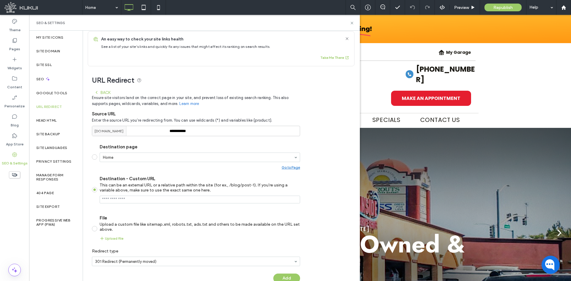
type input "**********"
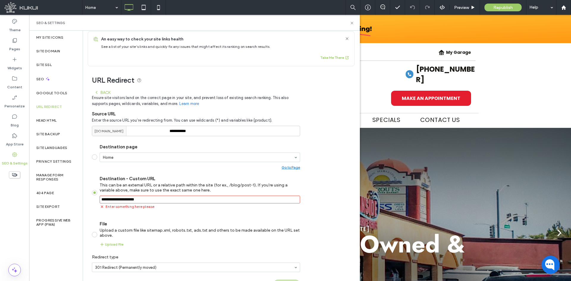
click at [354, 18] on div "SEO & Settings" at bounding box center [194, 23] width 331 height 16
click at [354, 22] on icon at bounding box center [352, 23] width 4 height 4
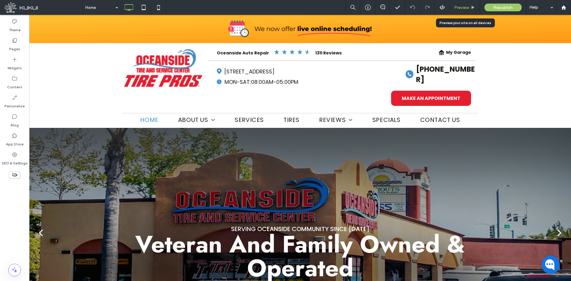
click at [461, 7] on span "Preview" at bounding box center [461, 7] width 15 height 5
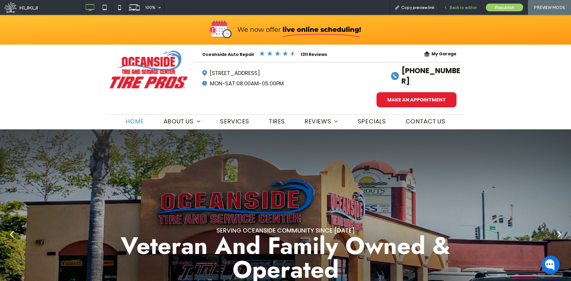
click at [453, 7] on span "Back to editor" at bounding box center [462, 7] width 27 height 5
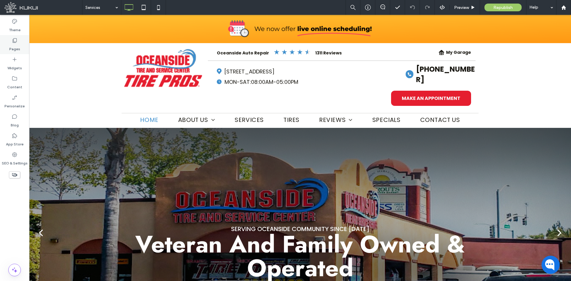
click at [20, 47] on label "Pages" at bounding box center [14, 47] width 11 height 8
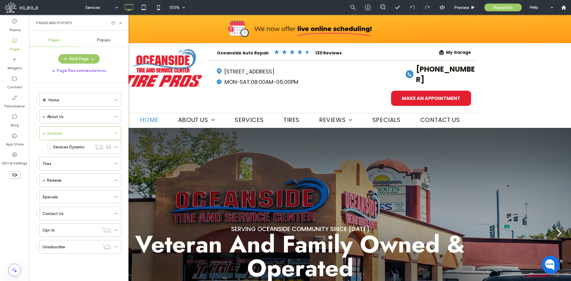
click at [102, 42] on span "Popups" at bounding box center [104, 40] width 14 height 5
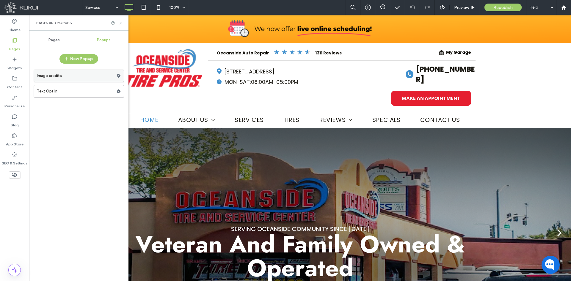
click at [83, 79] on label "Image credits" at bounding box center [77, 76] width 80 height 12
drag, startPoint x: 47, startPoint y: 41, endPoint x: 46, endPoint y: 44, distance: 3.3
click at [47, 41] on div "Pages" at bounding box center [54, 40] width 50 height 13
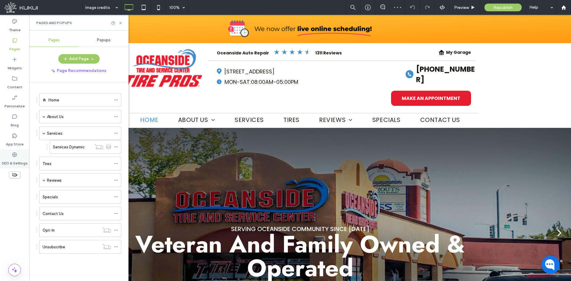
click at [6, 163] on label "SEO & Settings" at bounding box center [15, 162] width 26 height 8
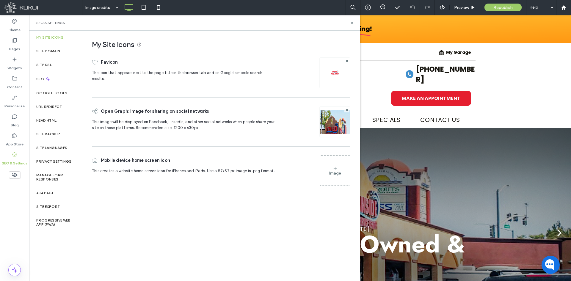
click at [53, 119] on label "About Us" at bounding box center [55, 117] width 17 height 10
click at [53, 120] on label "Head HTML" at bounding box center [46, 120] width 21 height 4
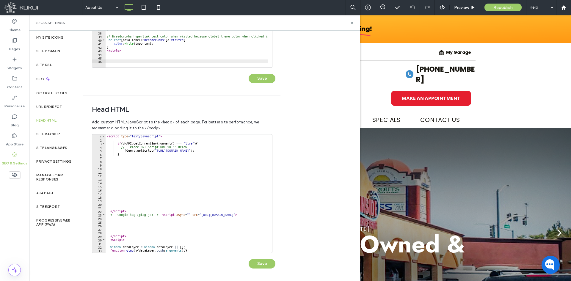
click at [349, 22] on div "SEO & Settings" at bounding box center [194, 23] width 316 height 5
click at [352, 24] on icon at bounding box center [352, 23] width 4 height 4
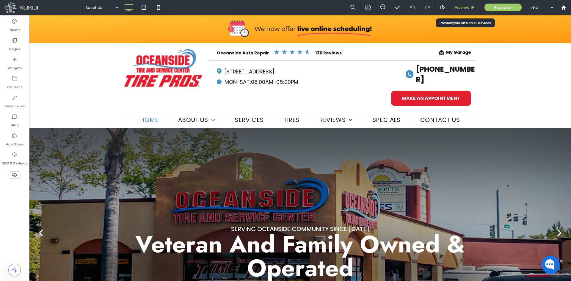
click at [459, 8] on span "Preview" at bounding box center [461, 7] width 15 height 5
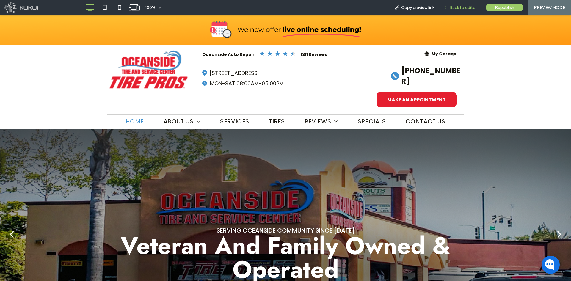
click at [459, 6] on span "Back to editor" at bounding box center [462, 7] width 27 height 5
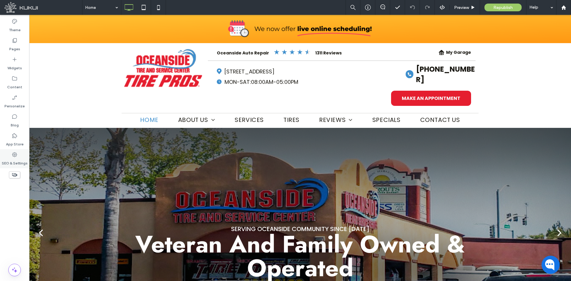
click at [14, 152] on div "SEO & Settings" at bounding box center [14, 158] width 29 height 19
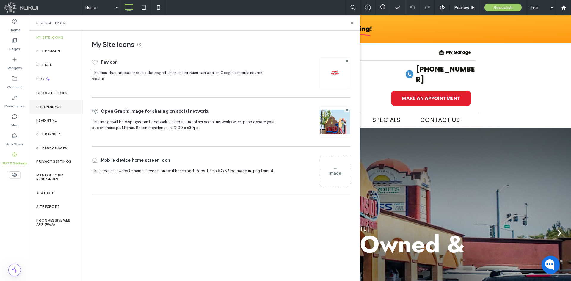
click at [45, 111] on div "URL Redirect" at bounding box center [56, 107] width 54 height 14
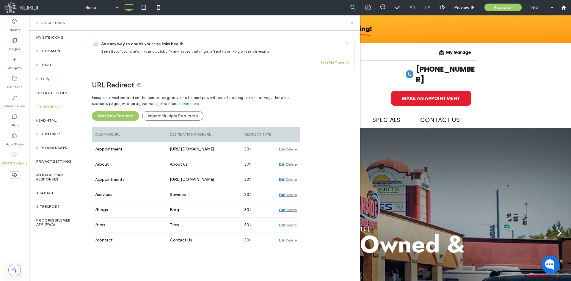
click at [351, 23] on icon at bounding box center [352, 23] width 4 height 4
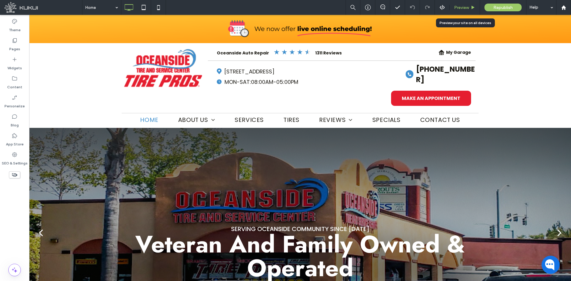
click at [470, 8] on div "Preview" at bounding box center [465, 7] width 30 height 5
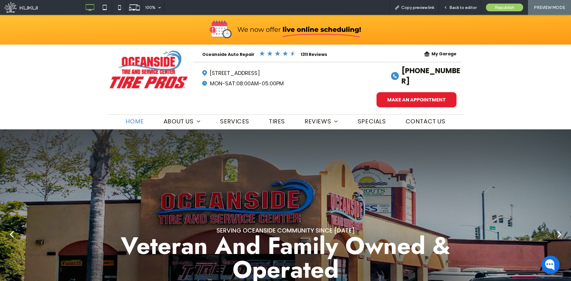
click at [122, 231] on div at bounding box center [285, 140] width 571 height 281
click at [463, 8] on span "Back to editor" at bounding box center [462, 7] width 27 height 5
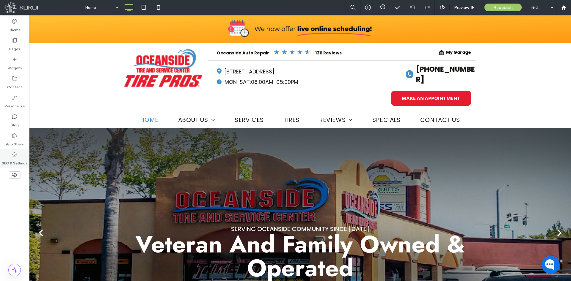
click at [13, 159] on label "SEO & Settings" at bounding box center [15, 162] width 26 height 8
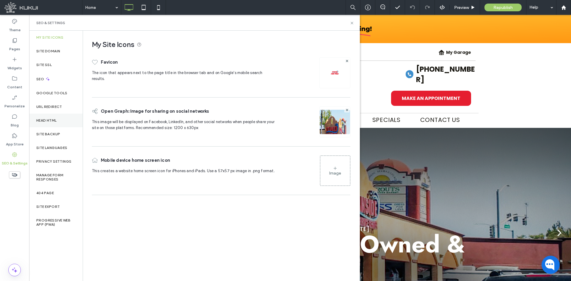
click at [40, 122] on label "Head HTML" at bounding box center [46, 120] width 21 height 4
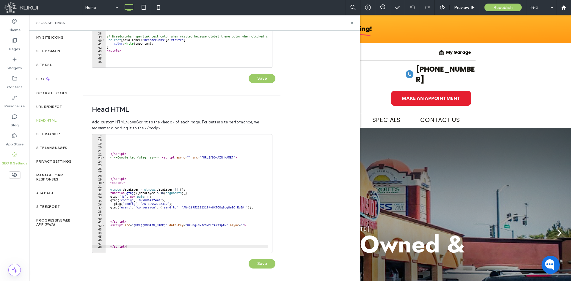
click at [310, 194] on div "Body end HTML Enter your own custom HTML/​JavaScript to be added just before th…" at bounding box center [221, 156] width 277 height 250
type textarea "**********"
click at [113, 205] on div "</ script > <!-- Google tag (gtag.js) --> < script async = "" src = "https://ww…" at bounding box center [208, 194] width 204 height 121
click at [206, 217] on div "</ script > <!-- Google tag (gtag.js) --> < script async = "" src = "https://ww…" at bounding box center [208, 194] width 204 height 121
click at [199, 248] on div at bounding box center [208, 250] width 204 height 6
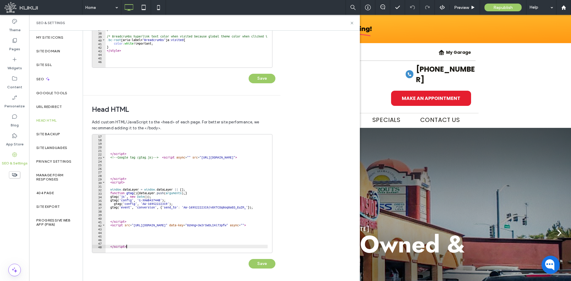
type textarea "*********"
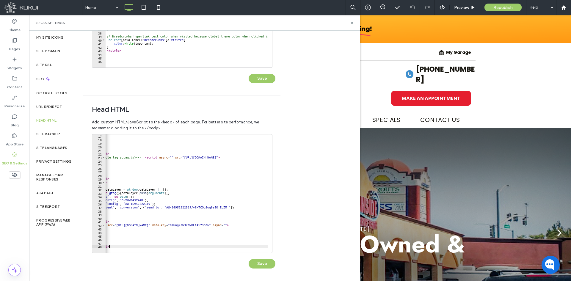
scroll to position [0, 17]
drag, startPoint x: 200, startPoint y: 246, endPoint x: 187, endPoint y: 251, distance: 13.8
click at [187, 251] on div "********* 17 18 19 20 21 22 23 24 25 26 27 28 29 30 31 32 33 34 35 36 37 38 39 …" at bounding box center [182, 193] width 181 height 119
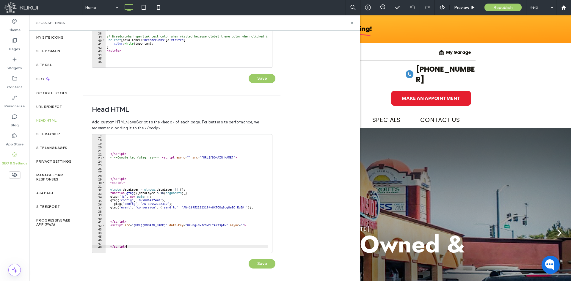
click at [183, 240] on div "</ script > <!-- Google tag (gtag.js) --> < script async = "" src = "https://ww…" at bounding box center [208, 194] width 204 height 121
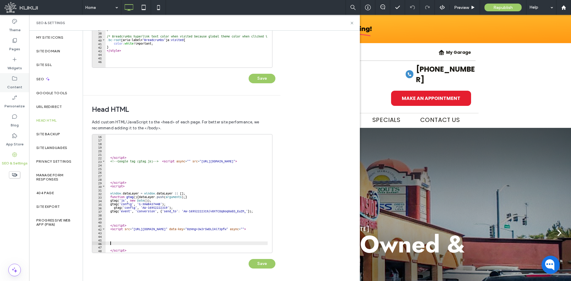
click at [15, 80] on icon at bounding box center [15, 79] width 6 height 6
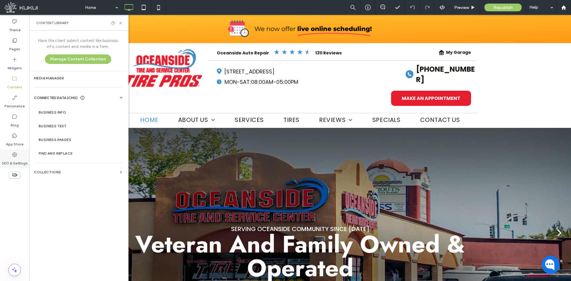
click at [12, 159] on label "SEO & Settings" at bounding box center [15, 162] width 26 height 8
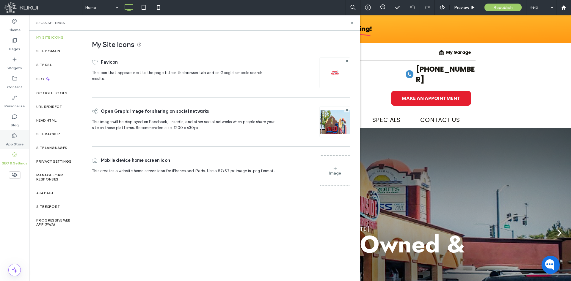
click at [15, 131] on div "App Store" at bounding box center [14, 139] width 29 height 19
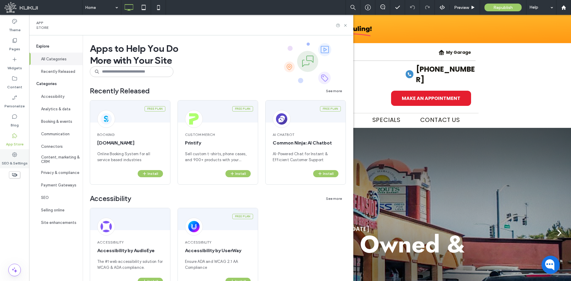
click at [12, 153] on icon at bounding box center [15, 155] width 6 height 6
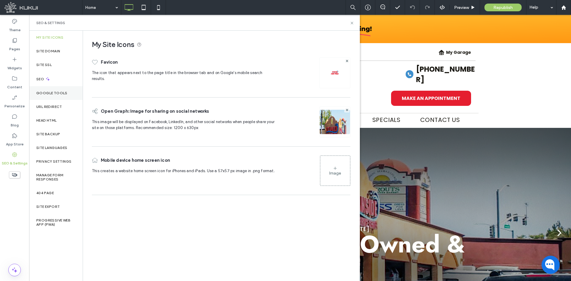
click at [37, 92] on label "Google Tools" at bounding box center [51, 93] width 31 height 4
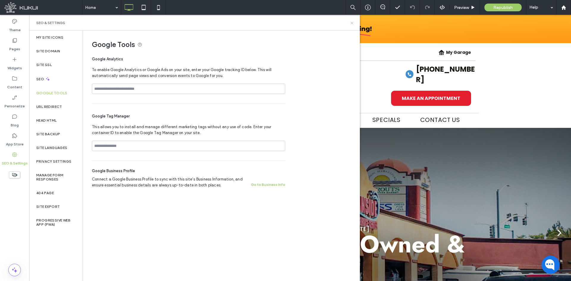
click at [352, 23] on use at bounding box center [352, 23] width 2 height 2
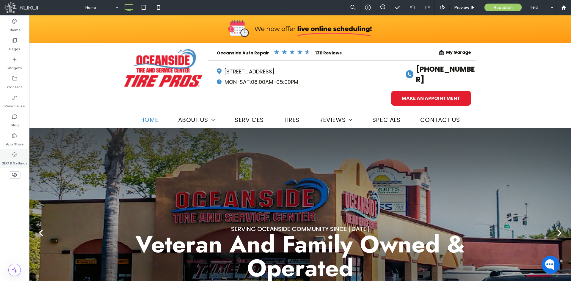
click at [24, 153] on div "SEO & Settings" at bounding box center [14, 158] width 29 height 19
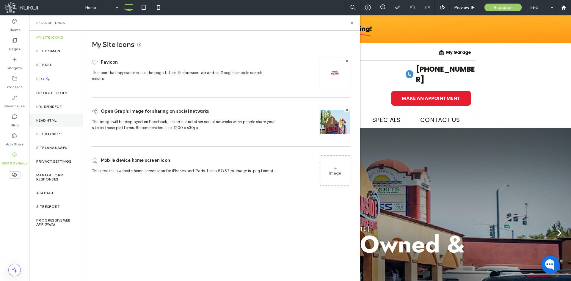
click at [64, 120] on div "Head HTML" at bounding box center [56, 121] width 54 height 14
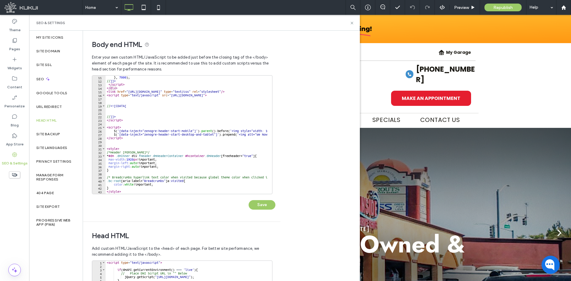
scroll to position [50, 0]
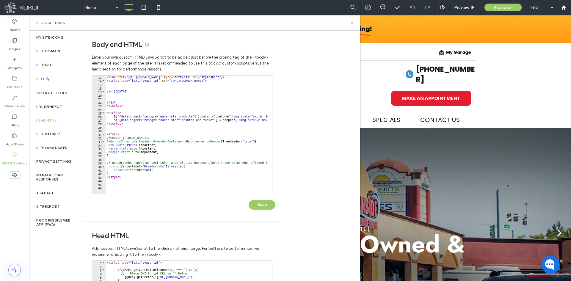
click at [351, 23] on icon at bounding box center [352, 23] width 4 height 4
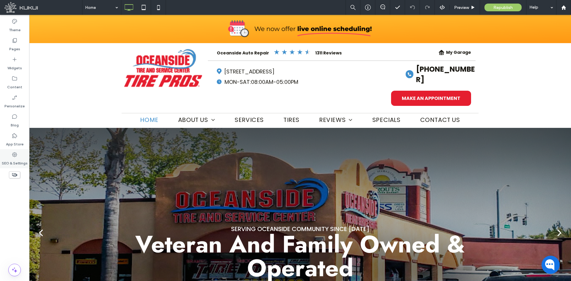
click at [14, 160] on label "SEO & Settings" at bounding box center [15, 162] width 26 height 8
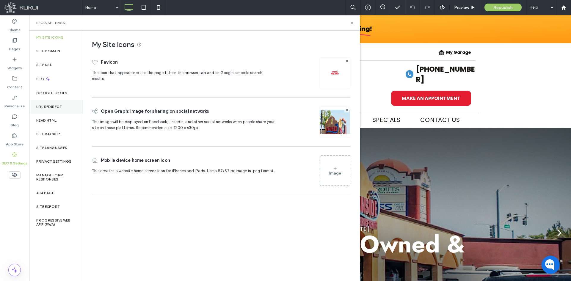
click at [53, 101] on div "URL Redirect" at bounding box center [56, 107] width 54 height 14
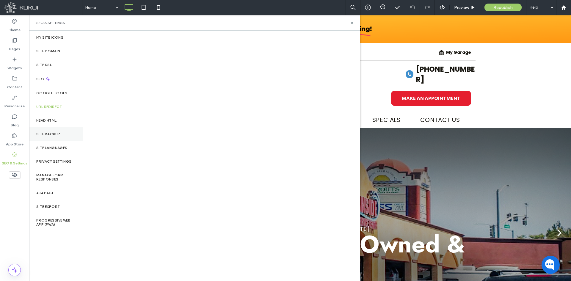
click at [52, 133] on label "Site Backup" at bounding box center [48, 134] width 24 height 4
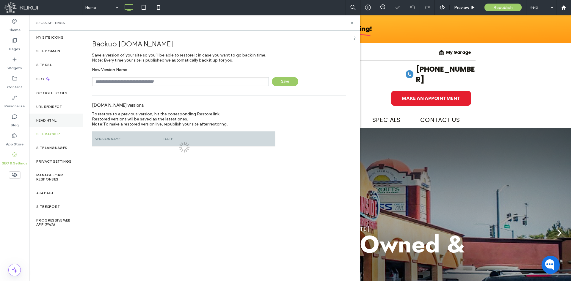
click at [60, 120] on div "Head HTML" at bounding box center [56, 121] width 54 height 14
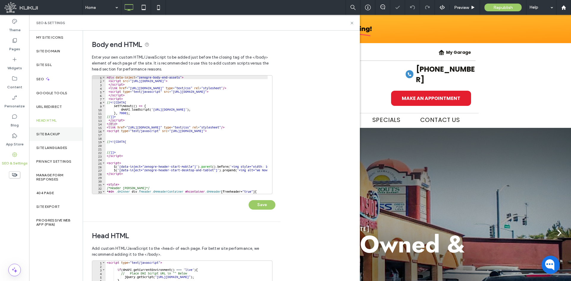
click at [54, 136] on div "Site Backup" at bounding box center [56, 134] width 54 height 14
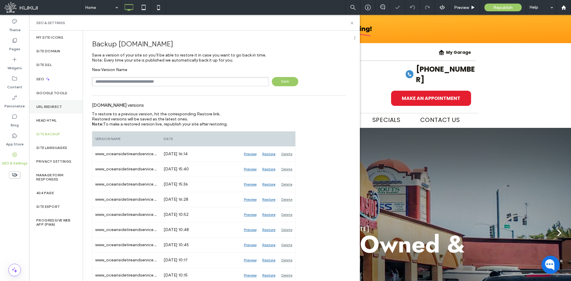
click at [68, 110] on div "URL Redirect" at bounding box center [56, 107] width 54 height 14
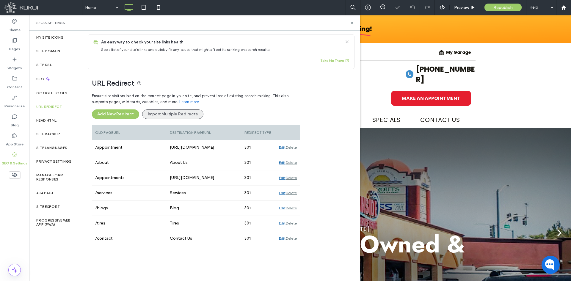
scroll to position [5, 0]
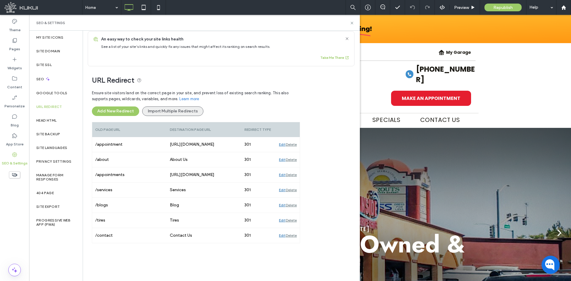
click at [183, 111] on button "Import Multiple Redirects" at bounding box center [172, 111] width 61 height 10
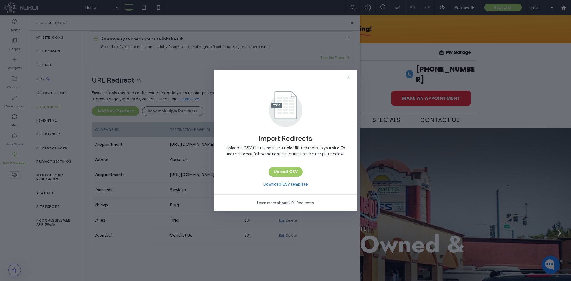
click at [296, 184] on link "Download CSV template" at bounding box center [285, 184] width 44 height 6
click at [349, 78] on icon at bounding box center [348, 77] width 5 height 5
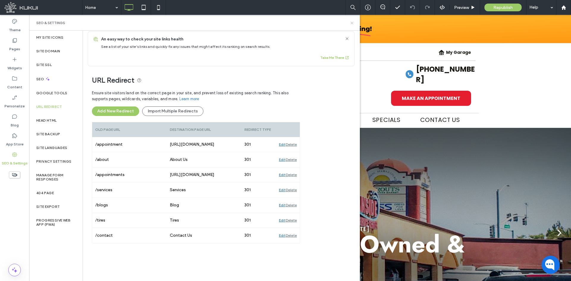
click at [352, 24] on icon at bounding box center [352, 23] width 4 height 4
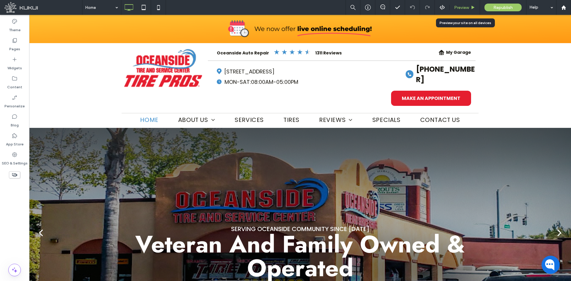
click at [461, 9] on span "Preview" at bounding box center [461, 7] width 15 height 5
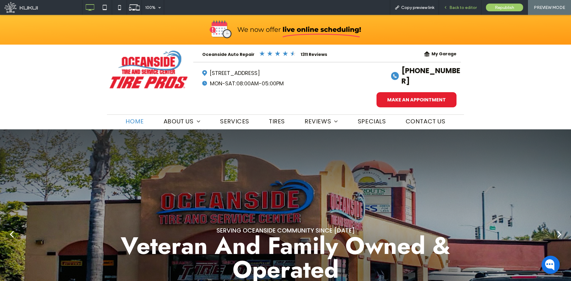
click at [456, 5] on span "Back to editor" at bounding box center [462, 7] width 27 height 5
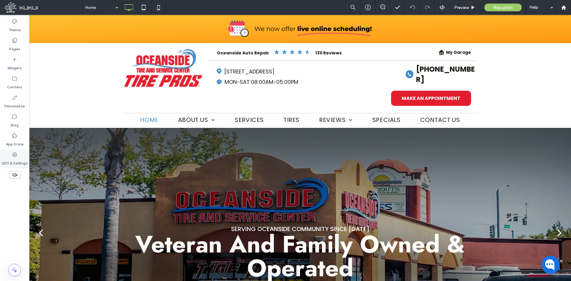
click at [28, 158] on div "SEO & Settings" at bounding box center [14, 158] width 29 height 19
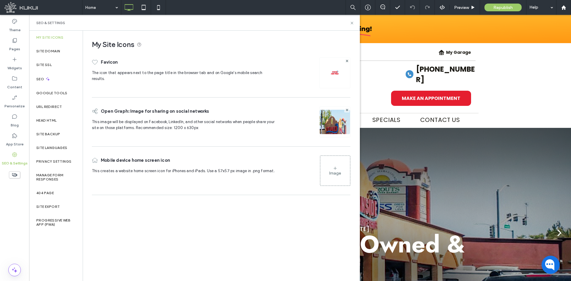
click at [85, 104] on div "My Site Icons Favicon The icon that appears next to the page title in the brows…" at bounding box center [219, 114] width 272 height 167
click at [51, 123] on div "Head HTML" at bounding box center [56, 121] width 54 height 14
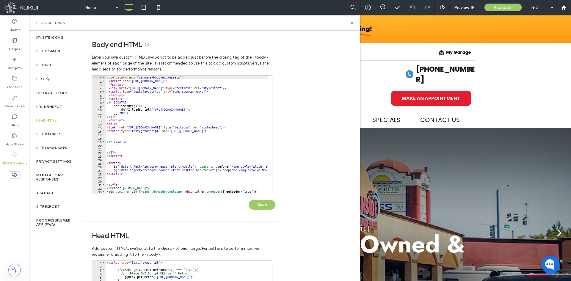
scroll to position [50, 0]
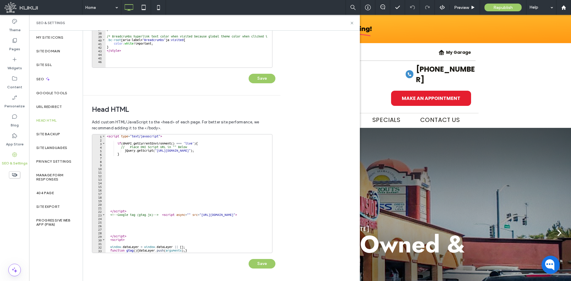
type textarea "*********"
click at [178, 210] on div "< script type = "text/javascript" > if ( dmAPI . getCurrentEnvironment ( ) === …" at bounding box center [208, 194] width 204 height 121
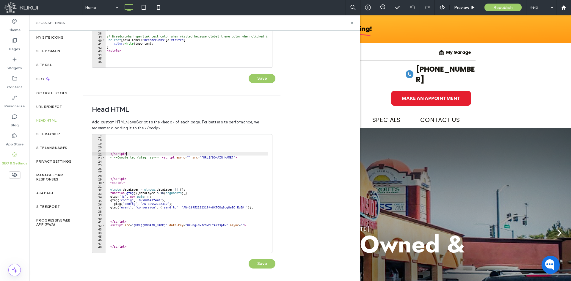
scroll to position [0, 1]
click at [137, 245] on div "</ script > <!-- Google tag (gtag.js) --> < script async = "" src = "https://ww…" at bounding box center [208, 194] width 204 height 121
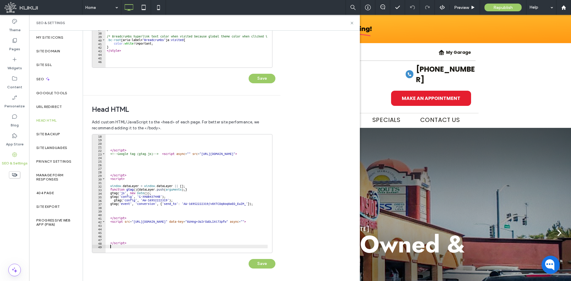
scroll to position [61, 0]
paste textarea "**********"
type textarea "**********"
click at [258, 264] on button "Save" at bounding box center [262, 264] width 27 height 10
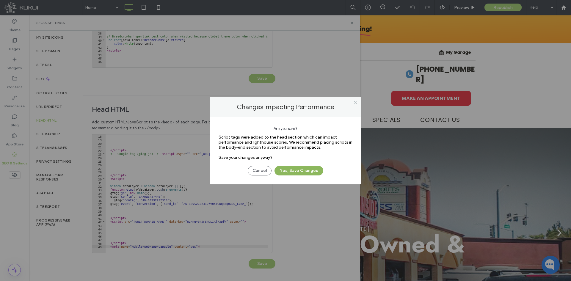
click at [306, 168] on button "Yes, Save Changes" at bounding box center [298, 171] width 49 height 10
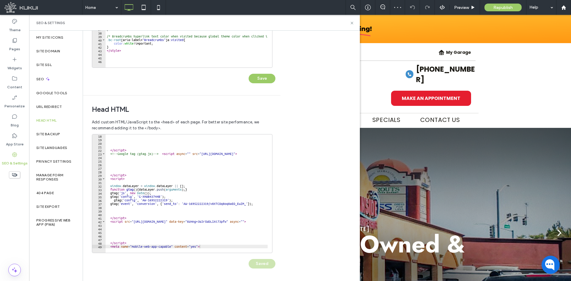
click at [217, 247] on div at bounding box center [207, 250] width 204 height 6
click at [188, 247] on div at bounding box center [207, 250] width 204 height 6
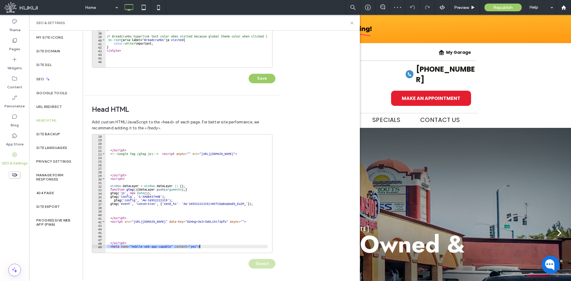
click at [219, 245] on div "</ script > <!-- Google tag (gtag.js) --> < script async = "" src = "https://ww…" at bounding box center [187, 193] width 162 height 118
click at [299, 220] on div "Body end HTML Enter your own custom HTML/​JavaScript to be added just before th…" at bounding box center [221, 156] width 277 height 250
click at [352, 22] on icon at bounding box center [352, 23] width 4 height 4
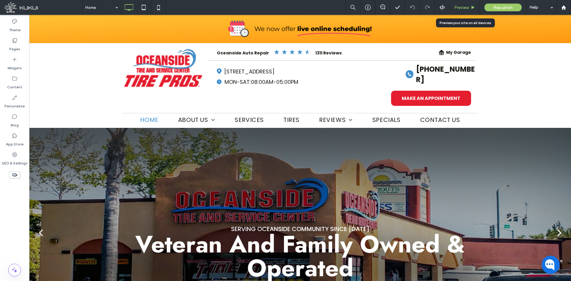
click at [460, 8] on span "Preview" at bounding box center [461, 7] width 15 height 5
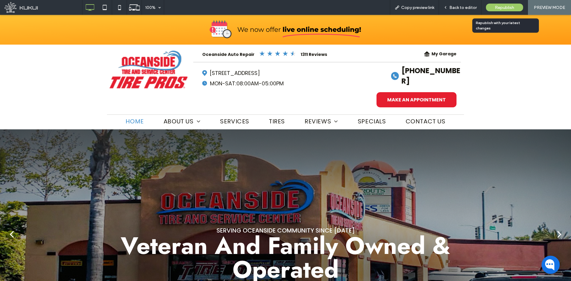
click at [505, 1] on div "Republish" at bounding box center [504, 7] width 37 height 15
click at [500, 9] on span "Republish" at bounding box center [504, 7] width 19 height 5
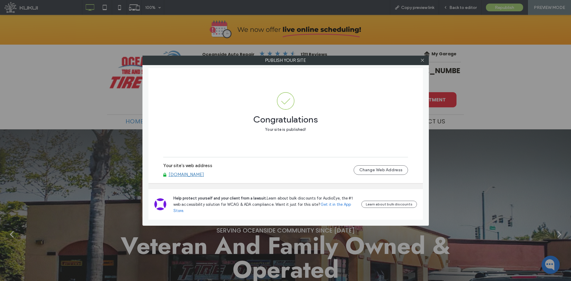
click at [419, 59] on div at bounding box center [422, 60] width 9 height 9
click at [424, 59] on icon at bounding box center [422, 60] width 4 height 4
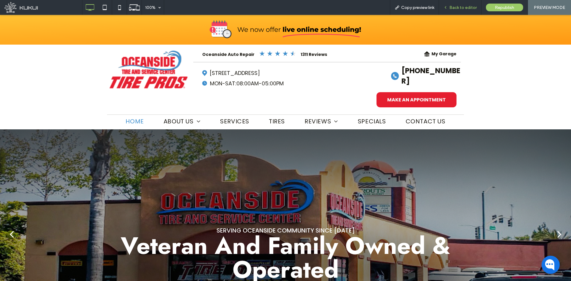
click at [460, 1] on div "Back to editor" at bounding box center [460, 7] width 43 height 15
click at [454, 10] on div "Back to editor" at bounding box center [460, 7] width 43 height 15
click at [450, 7] on div "Back to editor" at bounding box center [460, 7] width 42 height 5
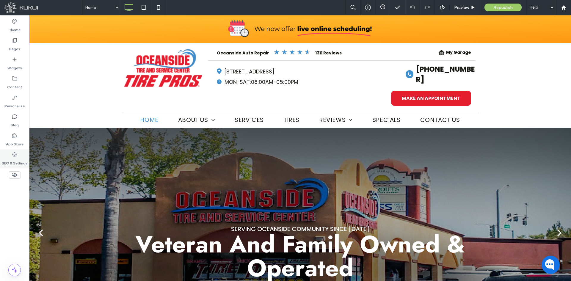
click at [21, 154] on div "SEO & Settings" at bounding box center [14, 158] width 29 height 19
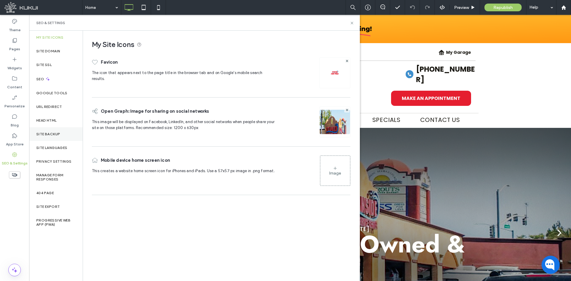
click at [64, 141] on div "Site Backup" at bounding box center [56, 134] width 54 height 14
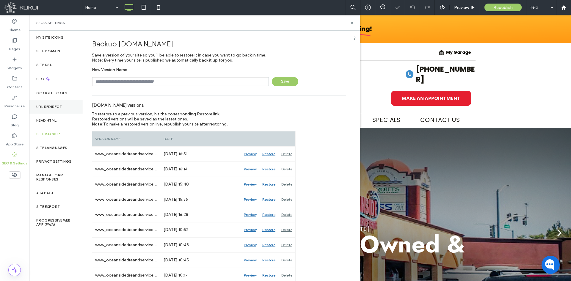
click at [71, 111] on div "URL Redirect" at bounding box center [56, 107] width 54 height 14
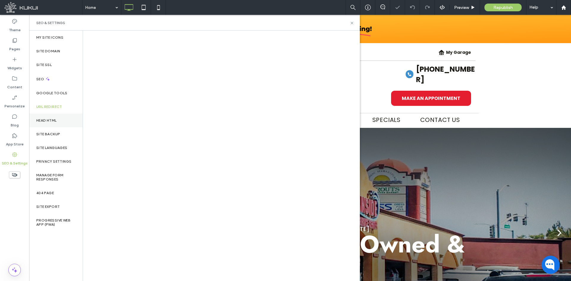
click at [62, 126] on div "Head HTML" at bounding box center [56, 121] width 54 height 14
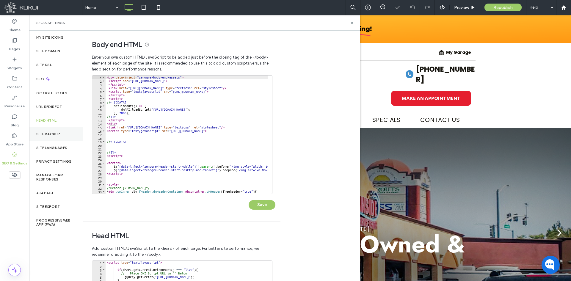
click at [61, 135] on div "Site Backup" at bounding box center [56, 134] width 54 height 14
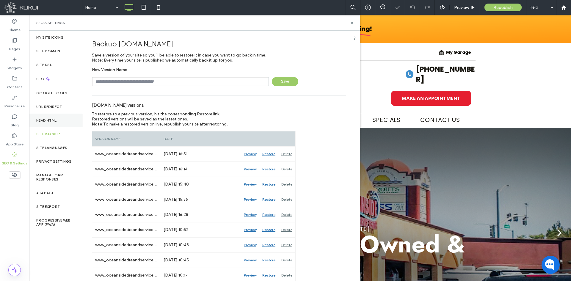
click at [69, 120] on div "Head HTML" at bounding box center [56, 121] width 54 height 14
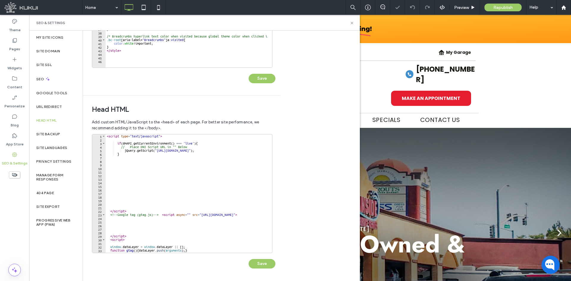
scroll to position [61, 0]
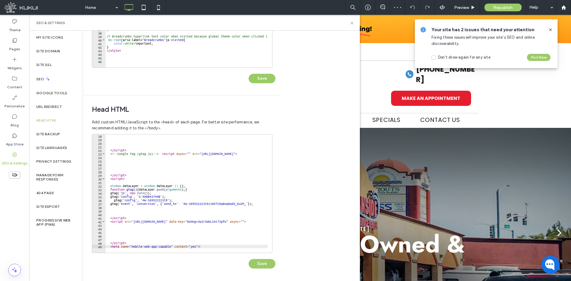
click at [151, 247] on div at bounding box center [208, 250] width 204 height 6
drag, startPoint x: 236, startPoint y: 247, endPoint x: 102, endPoint y: 246, distance: 134.1
click at [102, 246] on div "18 19 20 21 22 23 24 25 26 27 28 29 30 31 32 33 34 35 36 37 38 39 40 41 42 43 4…" at bounding box center [182, 193] width 181 height 119
click at [219, 247] on div "18 19 20 21 22 23 24 25 26 27 28 29 30 31 32 33 34 35 36 37 38 39 40 41 42 43 4…" at bounding box center [182, 193] width 181 height 119
drag, startPoint x: 217, startPoint y: 247, endPoint x: 103, endPoint y: 246, distance: 114.8
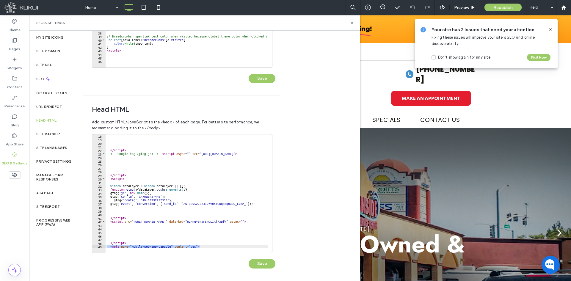
click at [103, 246] on div "18 19 20 21 22 23 24 25 26 27 28 29 30 31 32 33 34 35 36 37 38 39 40 41 42 43 4…" at bounding box center [182, 193] width 181 height 119
click at [205, 246] on div "</ script > <!-- Google tag (gtag.js) --> < script async = "" src = "https://ww…" at bounding box center [187, 193] width 162 height 118
click at [206, 246] on div "</ script > <!-- Google tag (gtag.js) --> < script async = "" src = "https://ww…" at bounding box center [208, 194] width 204 height 121
type textarea "*"
type textarea "*********"
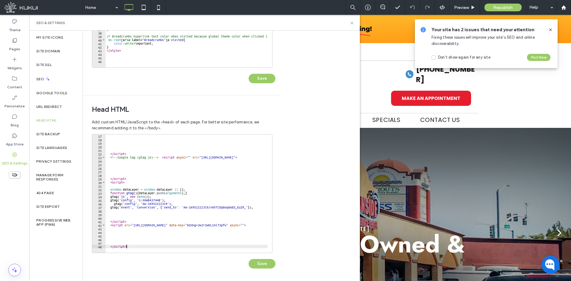
scroll to position [57, 0]
click at [264, 261] on button "Save" at bounding box center [262, 264] width 27 height 10
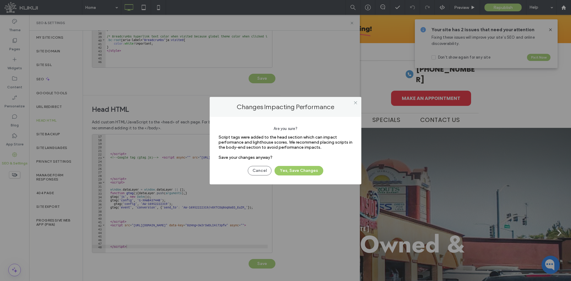
click at [300, 178] on div "Are you sure? Script tags were added to the head section which can impact perfo…" at bounding box center [286, 151] width 152 height 68
click at [305, 172] on button "Yes, Save Changes" at bounding box center [298, 171] width 49 height 10
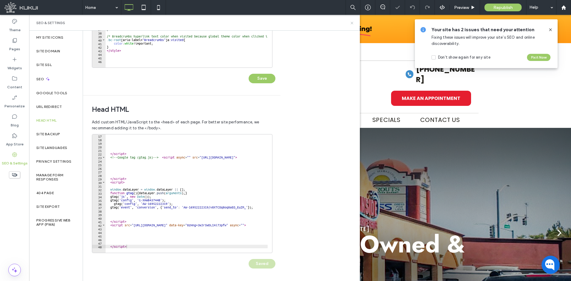
click at [352, 22] on icon at bounding box center [352, 23] width 4 height 4
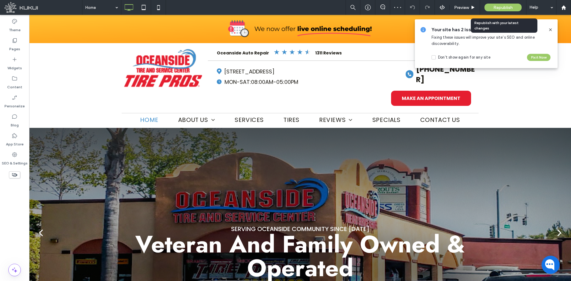
click at [498, 8] on span "Republish" at bounding box center [502, 7] width 19 height 5
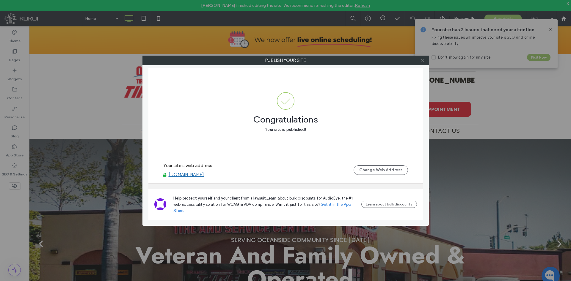
click at [423, 59] on icon at bounding box center [422, 60] width 4 height 4
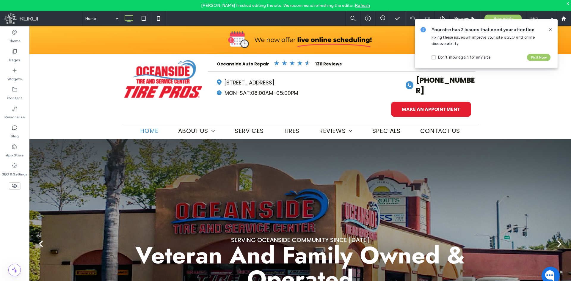
click at [550, 28] on icon at bounding box center [550, 29] width 5 height 5
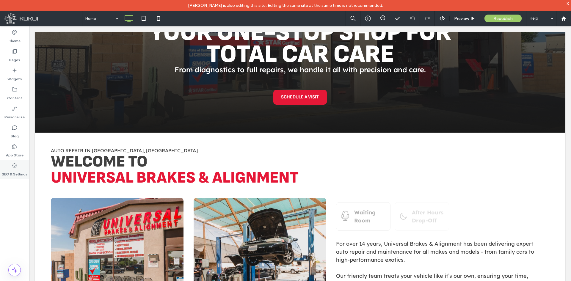
click at [17, 165] on icon at bounding box center [15, 166] width 6 height 6
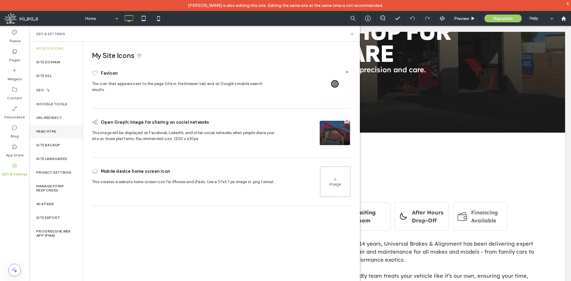
click at [48, 134] on div "Head HTML" at bounding box center [56, 132] width 54 height 14
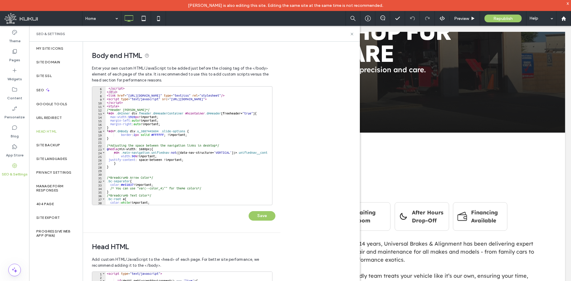
scroll to position [18, 0]
click at [51, 111] on div "URL Redirect" at bounding box center [56, 118] width 54 height 14
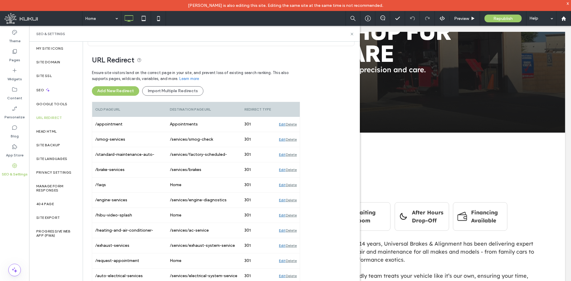
scroll to position [79, 0]
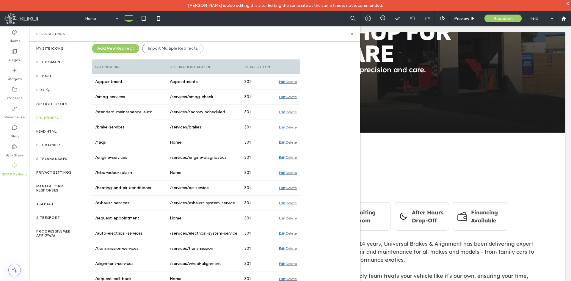
click at [569, 2] on div "x" at bounding box center [568, 3] width 3 height 5
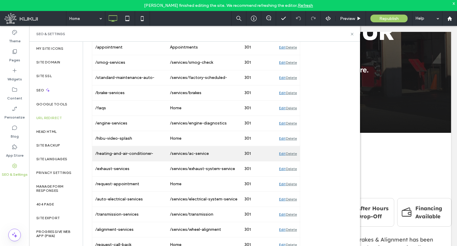
scroll to position [0, 0]
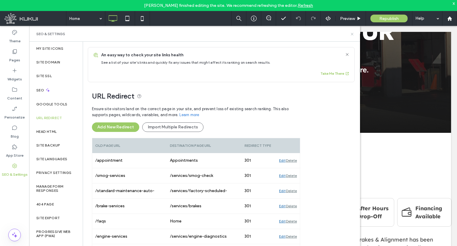
click at [351, 34] on icon at bounding box center [352, 34] width 4 height 4
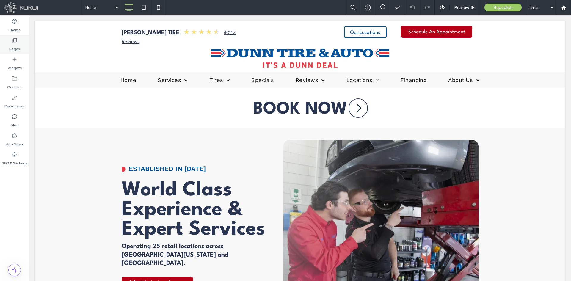
click at [16, 49] on label "Pages" at bounding box center [14, 47] width 11 height 8
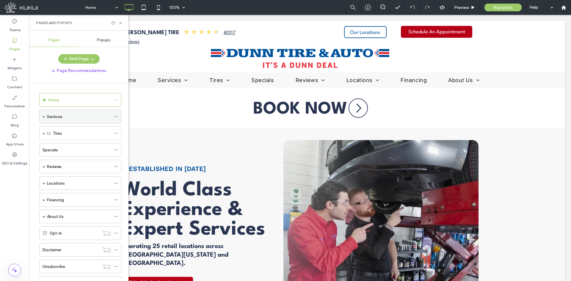
click at [43, 117] on span at bounding box center [44, 116] width 3 height 3
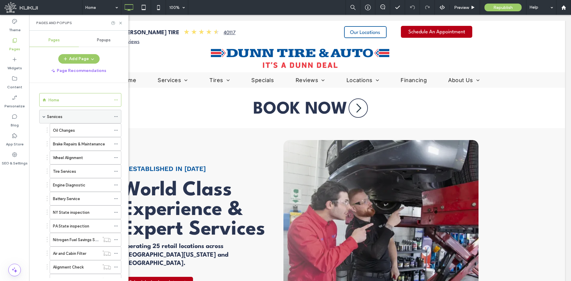
click at [43, 117] on span at bounding box center [44, 116] width 3 height 3
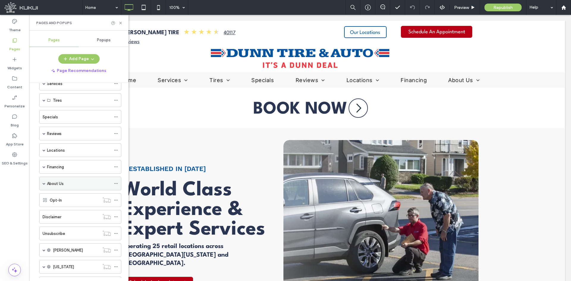
scroll to position [30, 0]
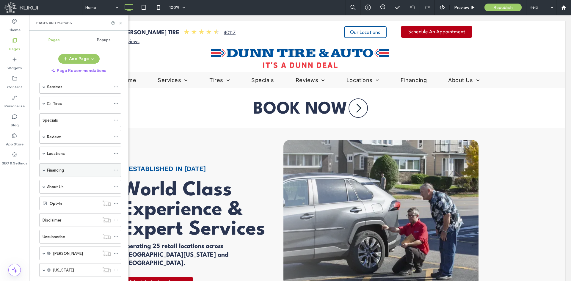
click at [43, 171] on span at bounding box center [44, 170] width 3 height 3
click at [75, 182] on label "[PERSON_NAME] Tire & Auto Credit Card" at bounding box center [96, 184] width 73 height 10
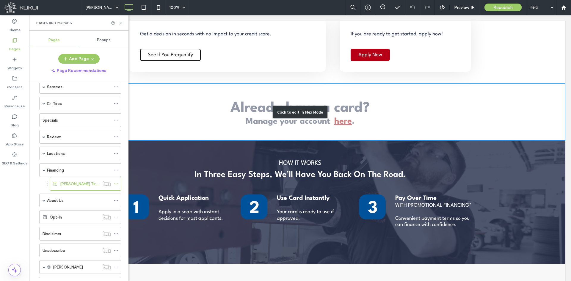
scroll to position [327, 0]
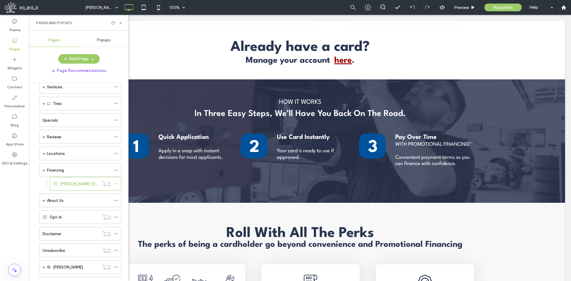
click at [123, 24] on div "Pages and Popups" at bounding box center [78, 23] width 99 height 16
click at [117, 22] on div at bounding box center [117, 23] width 12 height 4
drag, startPoint x: 120, startPoint y: 22, endPoint x: 103, endPoint y: 21, distance: 16.4
click at [120, 22] on use at bounding box center [120, 23] width 2 height 2
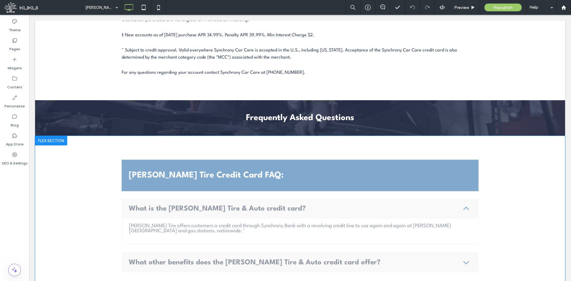
scroll to position [1190, 0]
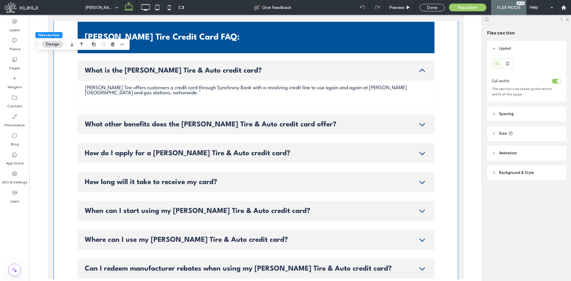
click at [211, 123] on span "What other benefits does the [PERSON_NAME] Tire & Auto credit card offer?" at bounding box center [249, 124] width 330 height 7
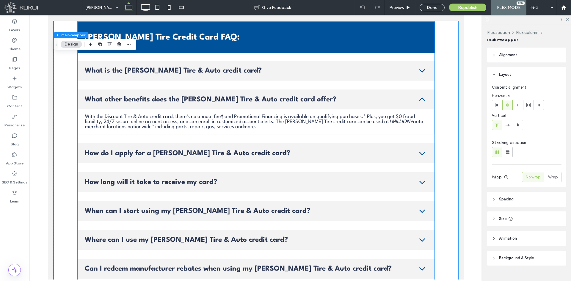
click at [124, 97] on span "What other benefits does the [PERSON_NAME] Tire & Auto credit card offer?" at bounding box center [249, 99] width 330 height 7
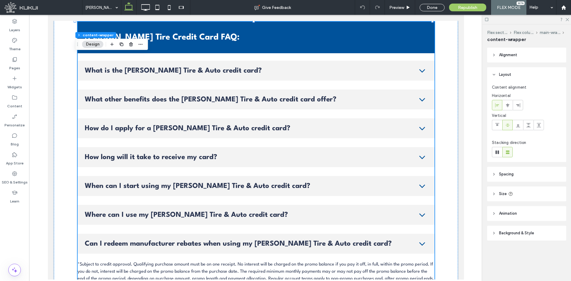
click at [124, 97] on span "What other benefits does the [PERSON_NAME] Tire & Auto credit card offer?" at bounding box center [249, 99] width 330 height 7
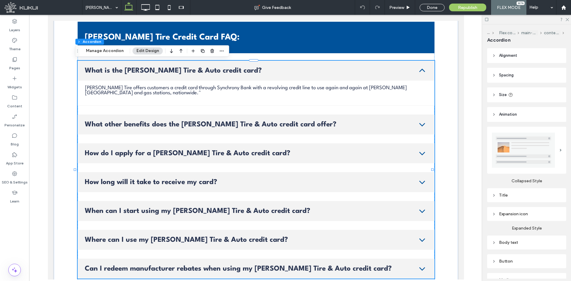
click at [108, 45] on div "Flex section Flex column main-wrapper content-wrapper Accordion Manage Accordio…" at bounding box center [152, 50] width 154 height 11
click at [107, 48] on button "Manage Accordion" at bounding box center [104, 50] width 45 height 7
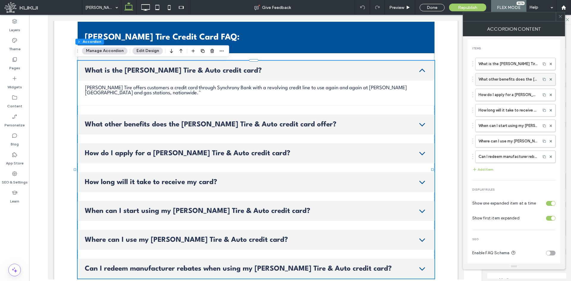
click at [498, 80] on label "What other benefits does the [PERSON_NAME] Tire & Auto credit card offer?" at bounding box center [507, 79] width 59 height 12
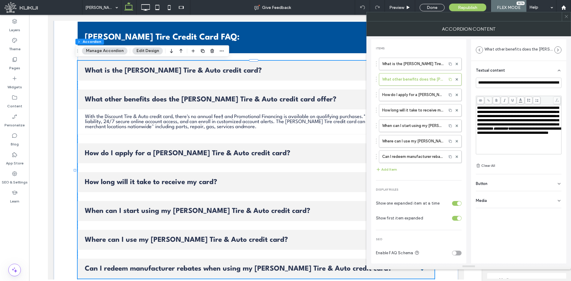
click at [501, 108] on span "**********" at bounding box center [518, 118] width 82 height 25
click at [567, 14] on icon at bounding box center [566, 16] width 4 height 4
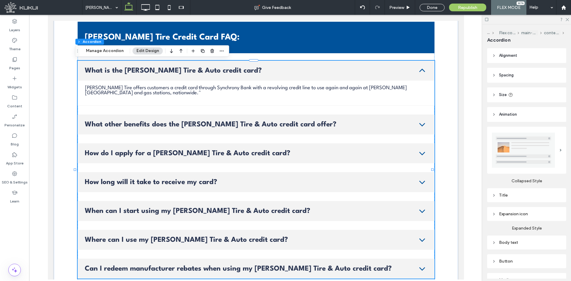
click at [193, 120] on div "What other benefits does the [PERSON_NAME] Tire & Auto credit card offer?" at bounding box center [255, 124] width 357 height 20
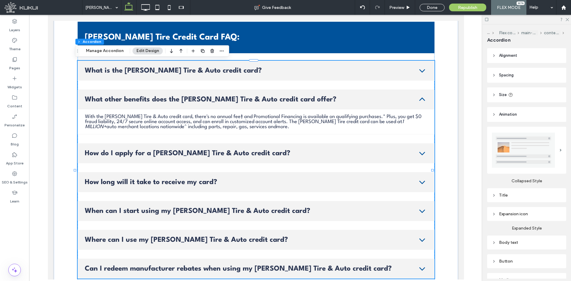
click at [210, 107] on div "What other benefits does the [PERSON_NAME] Tire & Auto credit card offer?" at bounding box center [255, 100] width 357 height 20
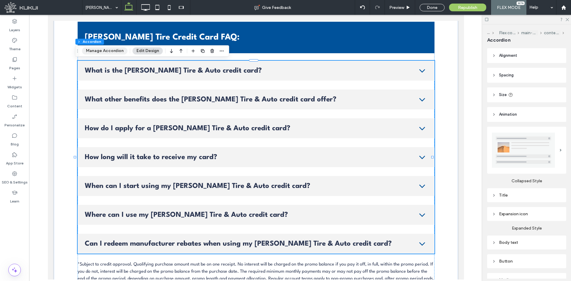
click at [120, 52] on button "Manage Accordion" at bounding box center [104, 50] width 45 height 7
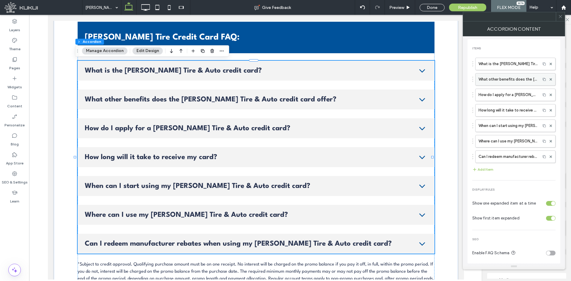
click at [511, 79] on label "What other benefits does the [PERSON_NAME] Tire & Auto credit card offer?" at bounding box center [507, 79] width 59 height 12
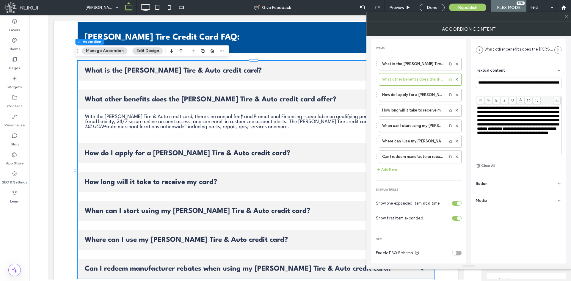
scroll to position [4, 0]
click at [500, 135] on span "**********" at bounding box center [516, 131] width 79 height 8
click at [503, 148] on div "**********" at bounding box center [519, 130] width 84 height 48
click at [530, 154] on div "**********" at bounding box center [519, 125] width 86 height 65
click at [567, 18] on icon at bounding box center [566, 16] width 4 height 4
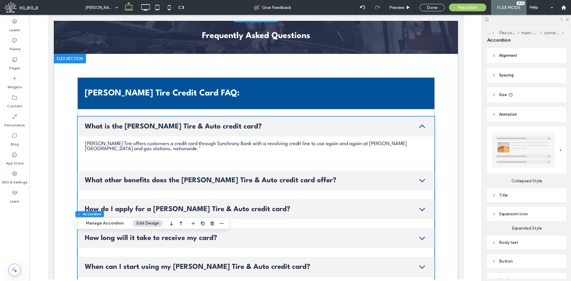
scroll to position [981, 0]
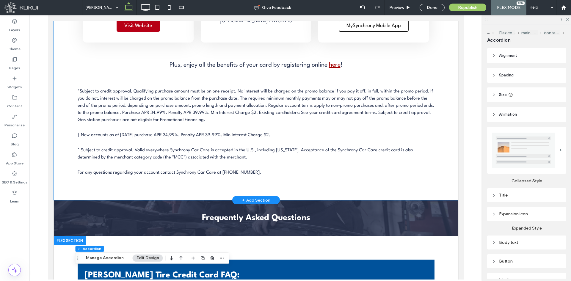
click at [227, 149] on span "^ Subject to credit approval. Valid everywhere Synchrony Car Care is accepted i…" at bounding box center [188, 150] width 222 height 4
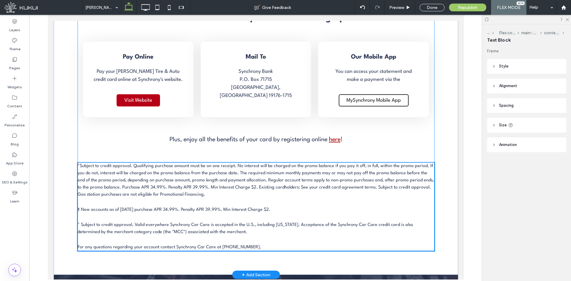
scroll to position [877, 0]
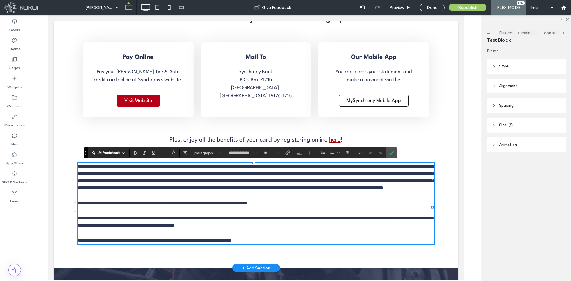
click at [223, 229] on p "**********" at bounding box center [255, 222] width 357 height 14
click at [236, 229] on p "**********" at bounding box center [255, 222] width 357 height 14
click at [360, 229] on p "**********" at bounding box center [255, 222] width 357 height 14
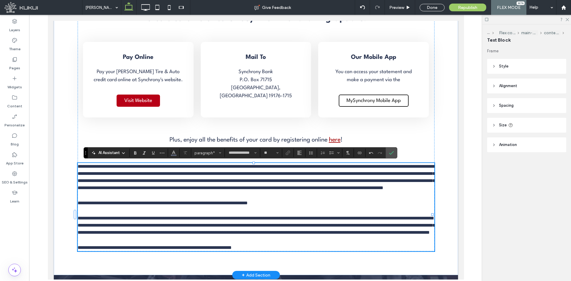
click at [220, 250] on span "**********" at bounding box center [154, 247] width 154 height 4
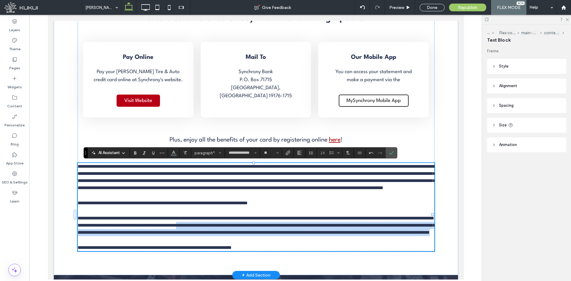
drag, startPoint x: 221, startPoint y: 234, endPoint x: 222, endPoint y: 244, distance: 9.6
click at [222, 236] on p "**********" at bounding box center [255, 225] width 357 height 21
copy span "**********"
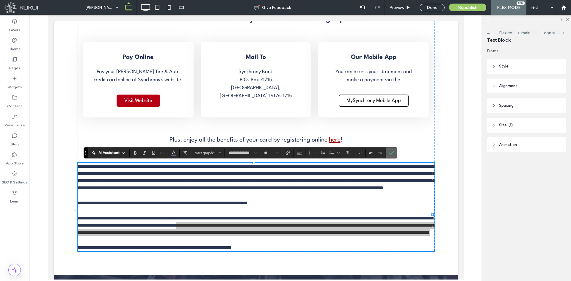
drag, startPoint x: 392, startPoint y: 154, endPoint x: 344, endPoint y: 139, distance: 50.4
click at [392, 154] on icon "Confirm" at bounding box center [391, 152] width 5 height 5
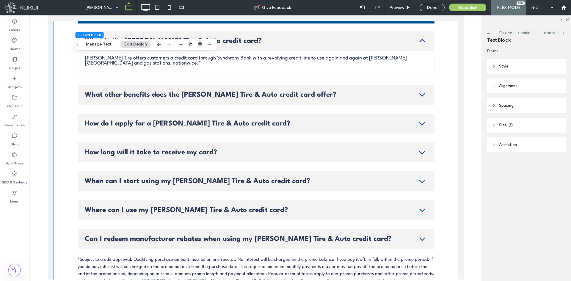
scroll to position [1412, 0]
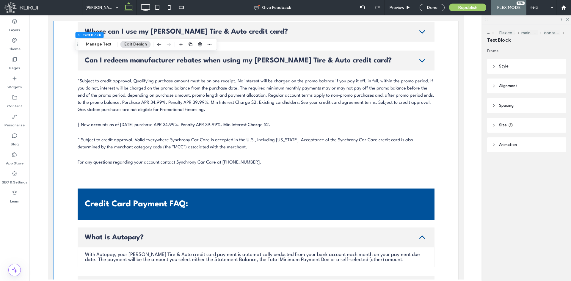
click at [219, 143] on p "^ Subject to credit approval. Valid everywhere Synchrony Car Care is accepted i…" at bounding box center [255, 144] width 357 height 14
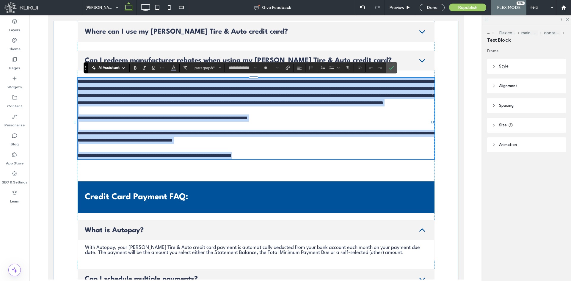
click at [230, 144] on p "**********" at bounding box center [255, 137] width 357 height 14
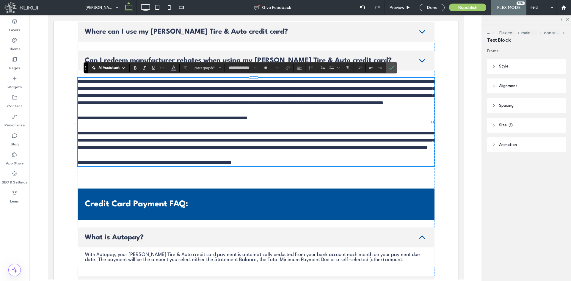
type input "**"
click at [390, 66] on icon "Confirm" at bounding box center [391, 67] width 5 height 5
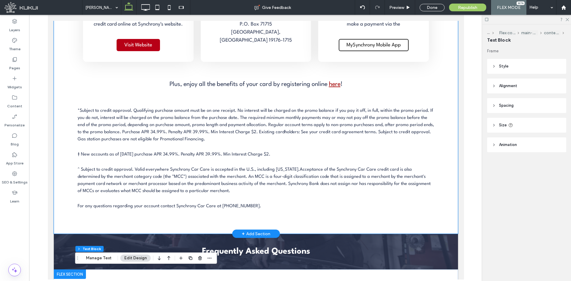
scroll to position [936, 0]
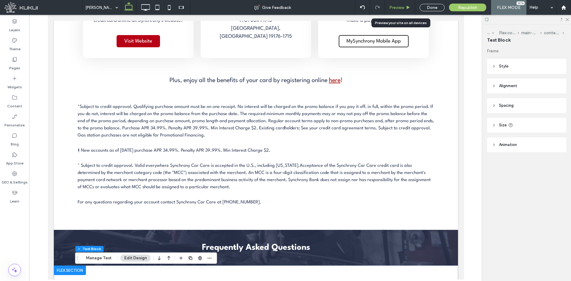
click at [401, 10] on div "Preview" at bounding box center [400, 7] width 30 height 15
drag, startPoint x: 398, startPoint y: 6, endPoint x: 257, endPoint y: 21, distance: 141.8
click at [398, 6] on span "Preview" at bounding box center [396, 7] width 15 height 5
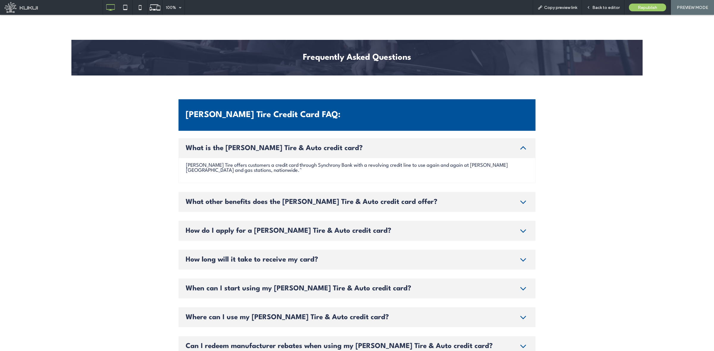
scroll to position [1144, 0]
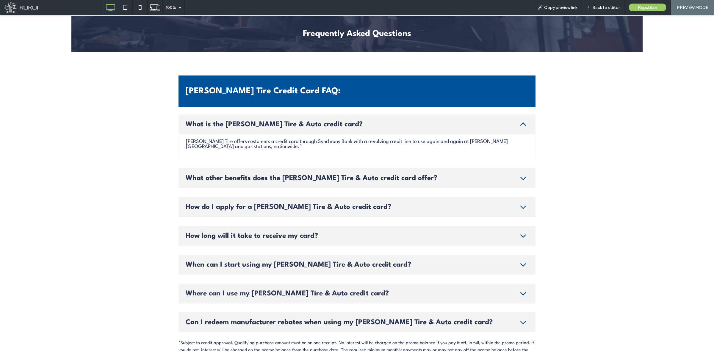
click at [300, 164] on ul "What is the [PERSON_NAME] Tire & Auto credit card? [PERSON_NAME] Tire offers cu…" at bounding box center [356, 223] width 357 height 218
click at [296, 175] on span "What other benefits does the [PERSON_NAME] Tire & Auto credit card offer?" at bounding box center [351, 178] width 330 height 7
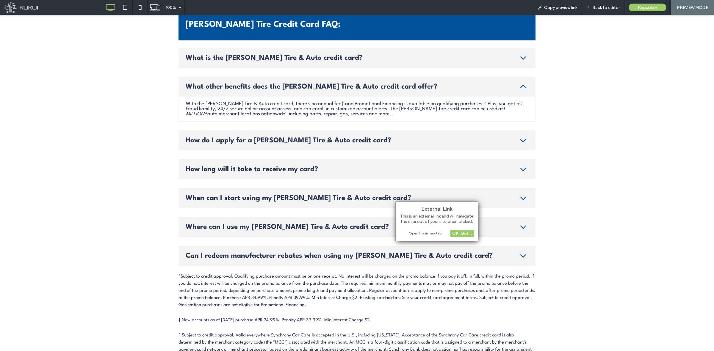
scroll to position [1218, 0]
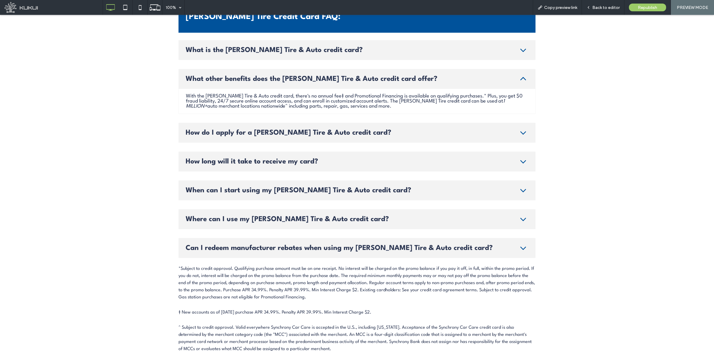
click at [571, 167] on div "[PERSON_NAME] Tire Credit Card FAQ: What is the [PERSON_NAME] Tire & Auto credi…" at bounding box center [356, 354] width 571 height 754
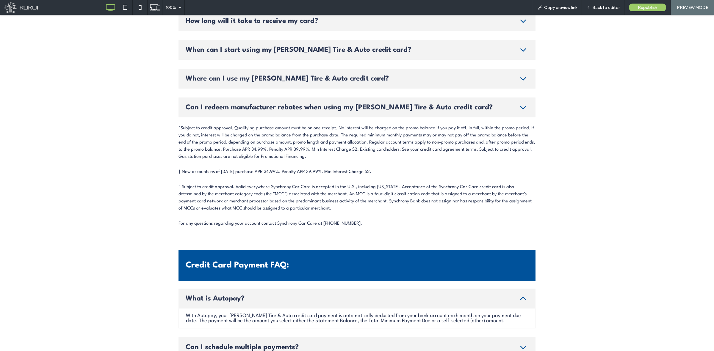
scroll to position [1367, 0]
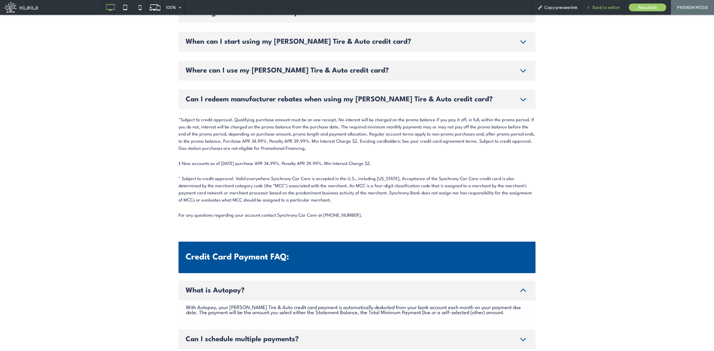
drag, startPoint x: 598, startPoint y: 8, endPoint x: 381, endPoint y: 51, distance: 221.3
click at [571, 8] on span "Back to editor" at bounding box center [605, 7] width 27 height 5
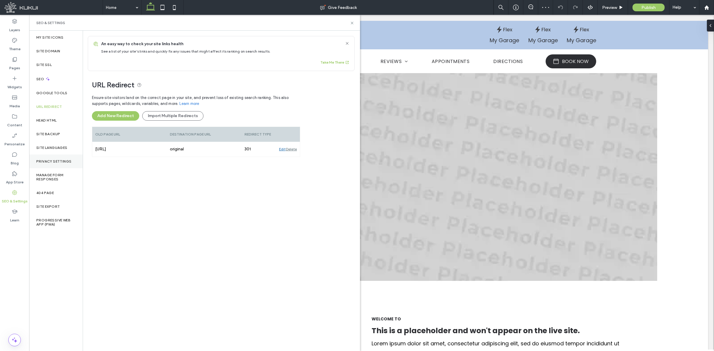
click at [71, 158] on div "Privacy Settings" at bounding box center [56, 162] width 54 height 14
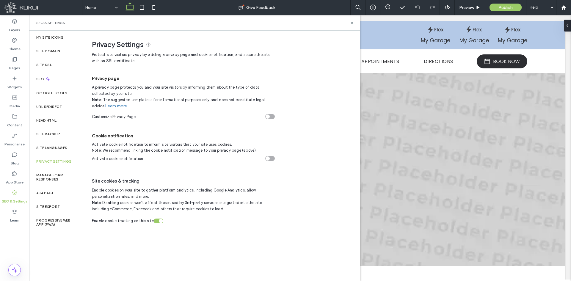
click at [121, 106] on link "Learn more" at bounding box center [116, 106] width 22 height 6
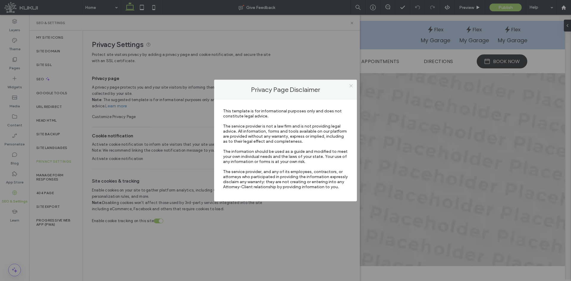
click at [348, 88] on div at bounding box center [350, 85] width 9 height 9
click at [350, 85] on icon at bounding box center [351, 86] width 4 height 4
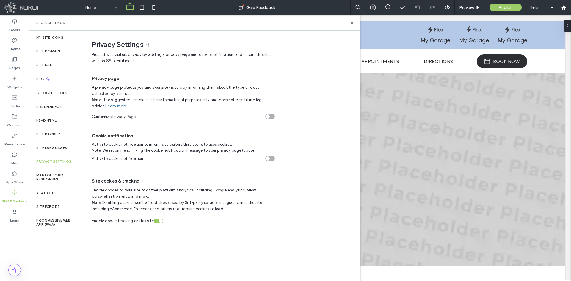
click at [271, 114] on section "Customize Privacy Page" at bounding box center [183, 116] width 183 height 15
click at [269, 115] on div "toggle" at bounding box center [270, 116] width 10 height 5
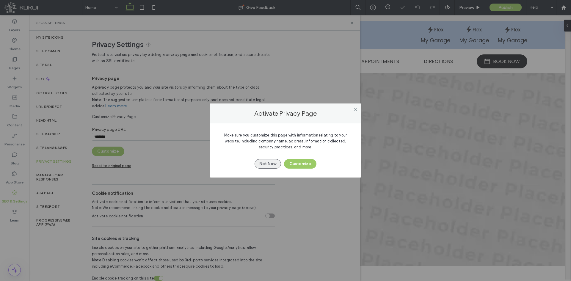
click at [265, 164] on button "Not Now" at bounding box center [268, 164] width 26 height 10
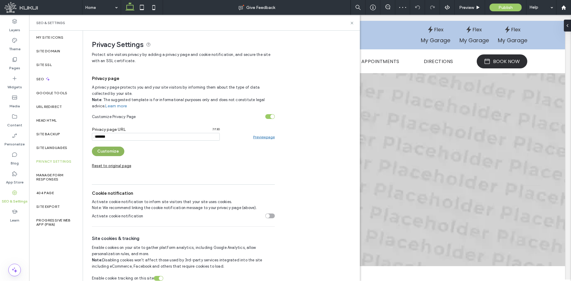
click at [113, 152] on button "Customize" at bounding box center [108, 152] width 32 height 10
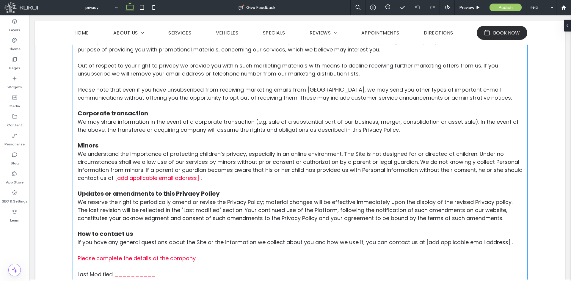
scroll to position [1375, 0]
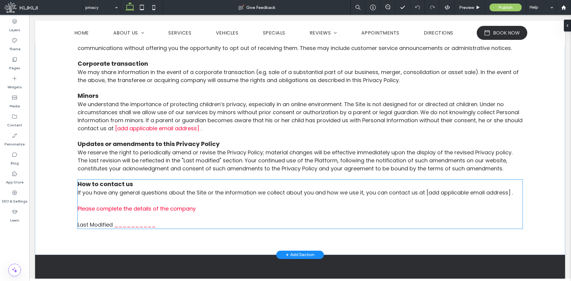
click at [109, 227] on span "Last Modified" at bounding box center [95, 224] width 35 height 7
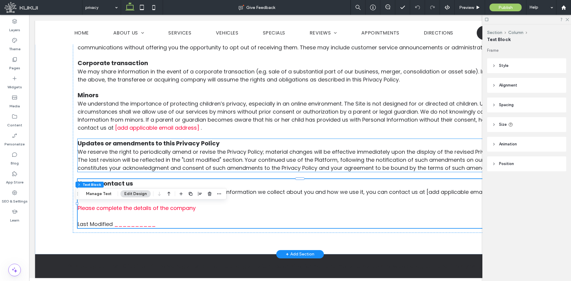
click at [121, 151] on span "We reserve the right to periodically amend or revise the Privacy Policy; materi…" at bounding box center [295, 159] width 435 height 23
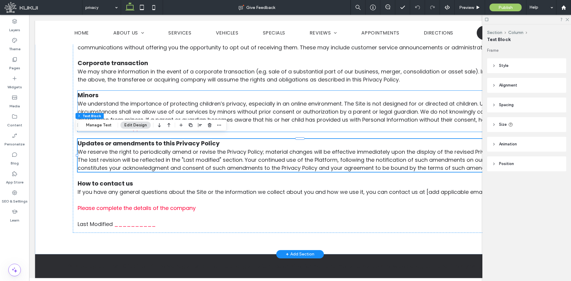
click at [122, 110] on span "We understand the importance of protecting children’s privacy, especially in an…" at bounding box center [300, 116] width 445 height 32
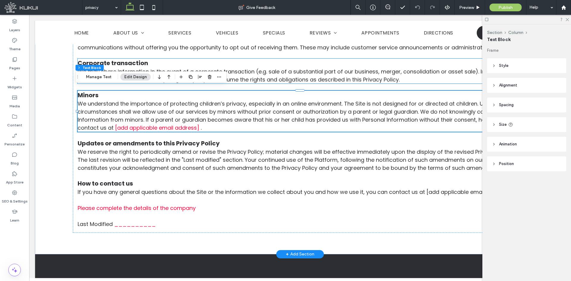
click at [135, 60] on span "Corporate transaction" at bounding box center [113, 63] width 70 height 8
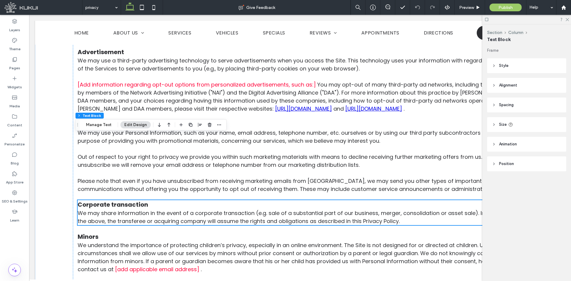
scroll to position [1173, 0]
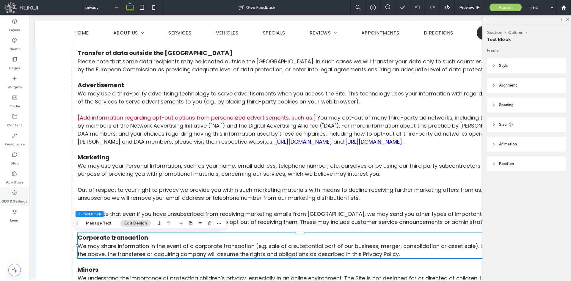
click at [22, 197] on label "SEO & Settings" at bounding box center [15, 200] width 26 height 8
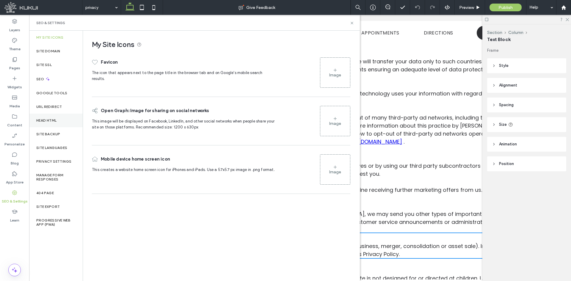
click at [61, 114] on div "Head HTML" at bounding box center [56, 121] width 54 height 14
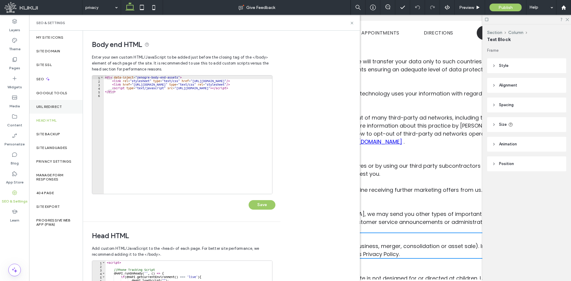
click at [65, 106] on div "URL Redirect" at bounding box center [56, 107] width 54 height 14
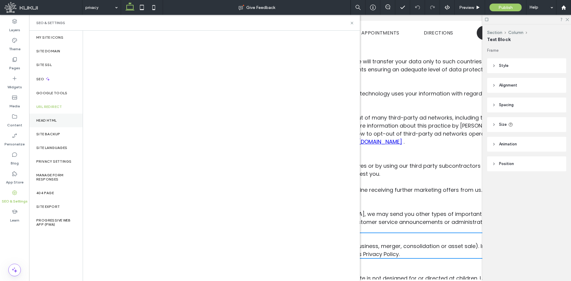
click at [56, 125] on div "Head HTML" at bounding box center [56, 121] width 54 height 14
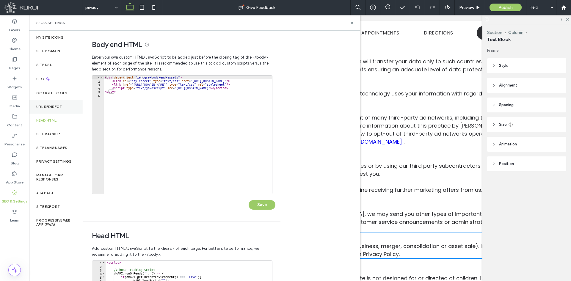
click at [66, 108] on div "URL Redirect" at bounding box center [56, 107] width 54 height 14
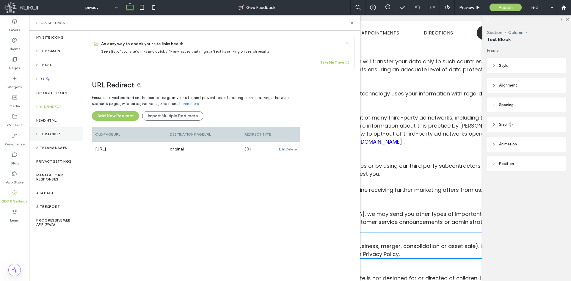
click at [53, 131] on div "Site Backup" at bounding box center [56, 134] width 54 height 14
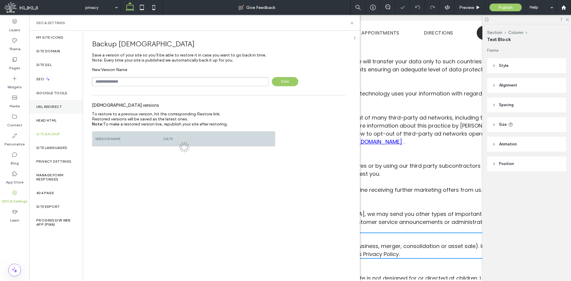
click at [64, 105] on div "URL Redirect" at bounding box center [56, 107] width 54 height 14
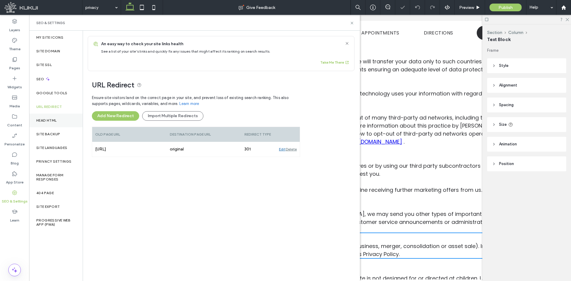
click at [58, 118] on div "Head HTML" at bounding box center [56, 121] width 54 height 14
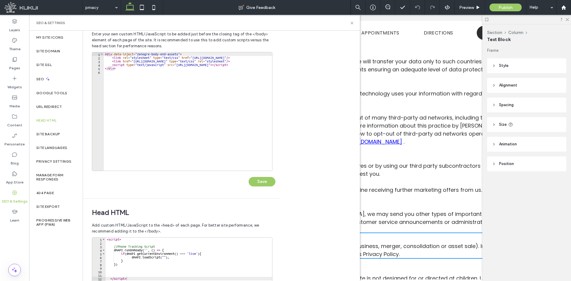
scroll to position [0, 0]
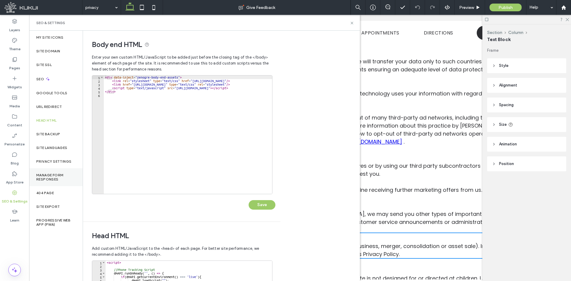
click at [57, 181] on label "Manage Form Responses" at bounding box center [55, 177] width 39 height 8
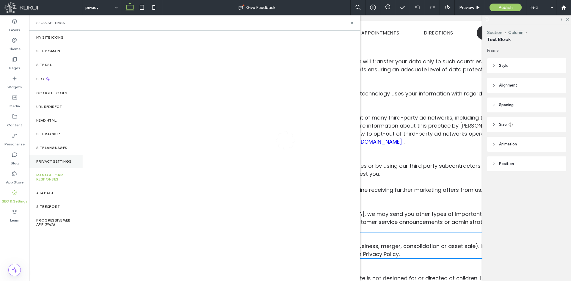
click at [60, 157] on div "Privacy Settings" at bounding box center [56, 162] width 54 height 14
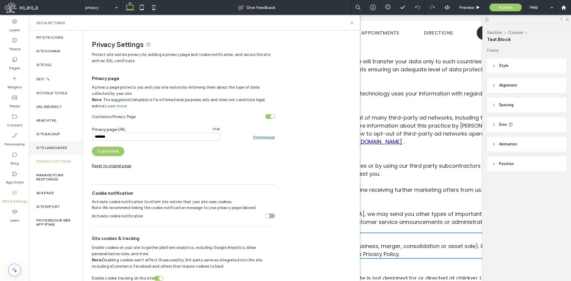
click at [61, 143] on div "Site Languages" at bounding box center [56, 148] width 54 height 14
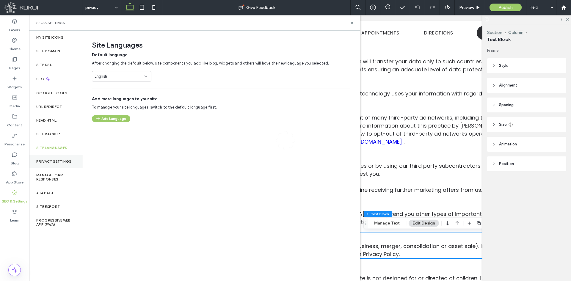
click at [54, 163] on label "Privacy Settings" at bounding box center [53, 161] width 35 height 4
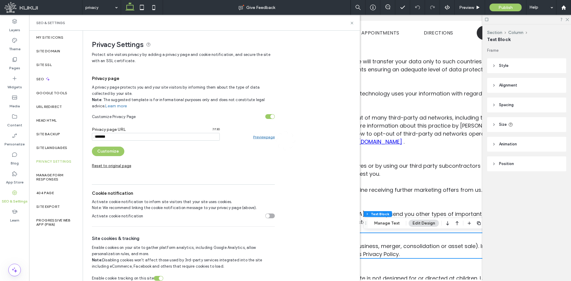
click at [269, 118] on div "toggle" at bounding box center [270, 116] width 10 height 5
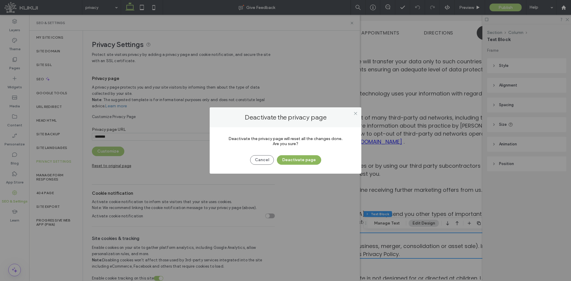
click at [310, 159] on button "Deactivate page" at bounding box center [299, 160] width 44 height 10
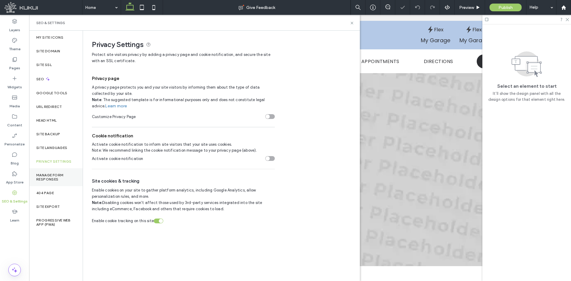
click at [54, 171] on div "Manage Form Responses" at bounding box center [56, 177] width 54 height 18
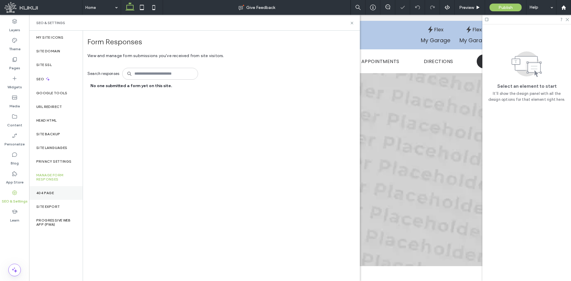
click at [55, 190] on div "404 Page" at bounding box center [56, 193] width 54 height 14
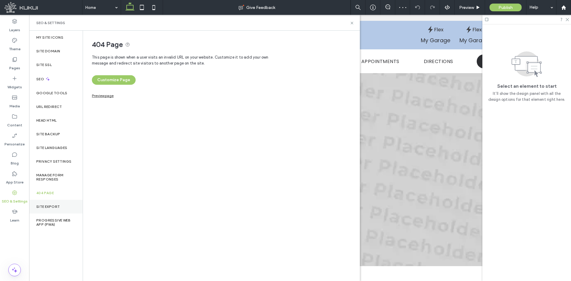
click at [45, 201] on div "Site Export" at bounding box center [56, 207] width 54 height 14
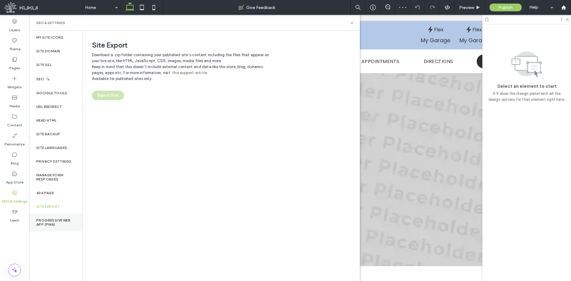
click at [48, 221] on label "Progressive Web App (PWA)" at bounding box center [55, 222] width 39 height 8
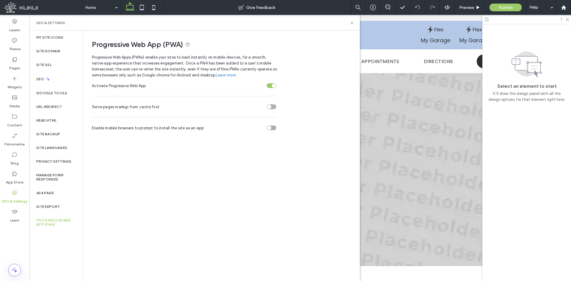
click at [274, 106] on div "toggle" at bounding box center [272, 106] width 10 height 5
click at [274, 106] on div "toggle" at bounding box center [274, 107] width 4 height 4
click at [231, 75] on link "Learn more" at bounding box center [226, 75] width 20 height 6
click at [65, 213] on div "Site Export" at bounding box center [56, 207] width 54 height 14
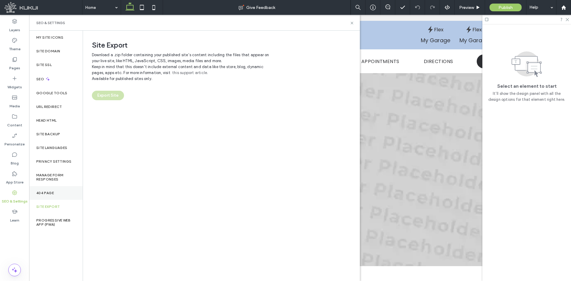
click at [63, 197] on div "404 Page" at bounding box center [56, 193] width 54 height 14
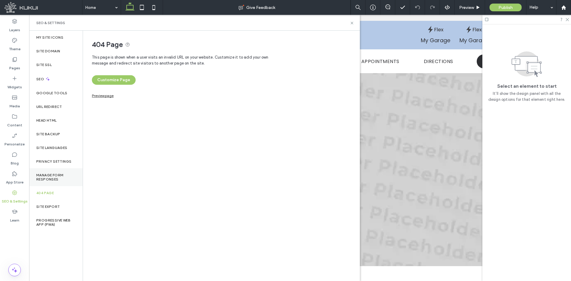
click at [61, 176] on label "Manage Form Responses" at bounding box center [55, 177] width 39 height 8
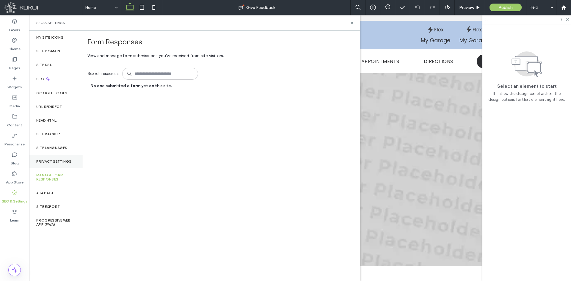
click at [64, 162] on label "Privacy Settings" at bounding box center [53, 161] width 35 height 4
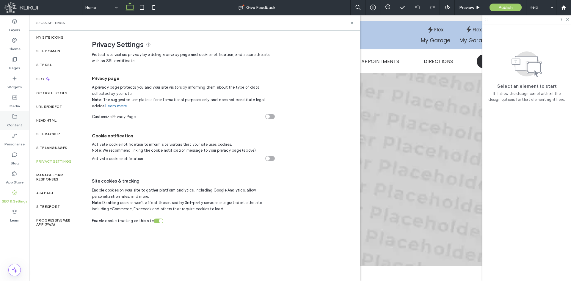
click at [21, 113] on div "Content" at bounding box center [14, 120] width 29 height 19
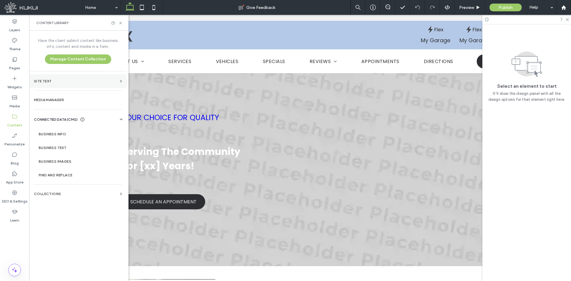
click at [79, 77] on section "Site Text" at bounding box center [78, 81] width 98 height 14
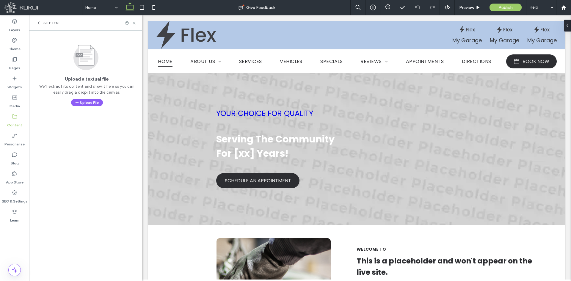
click at [43, 20] on div "Site Text" at bounding box center [85, 23] width 113 height 16
click at [41, 25] on div "Site Text" at bounding box center [85, 23] width 113 height 16
click at [40, 23] on icon at bounding box center [38, 23] width 5 height 5
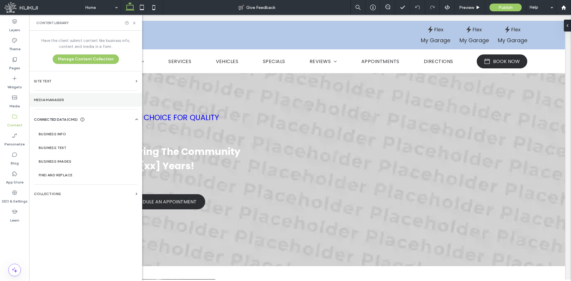
click at [49, 99] on label "Media Manager" at bounding box center [85, 100] width 103 height 4
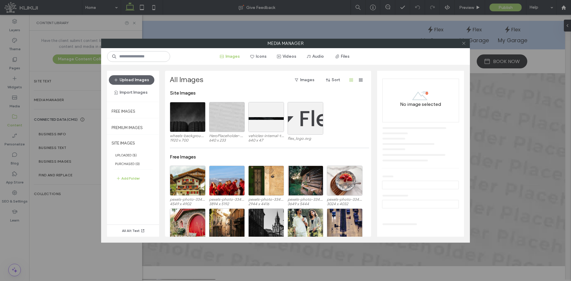
click at [464, 44] on use at bounding box center [463, 43] width 3 height 3
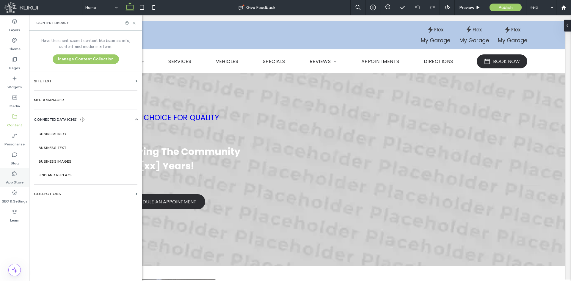
click at [23, 176] on div "App Store" at bounding box center [14, 177] width 29 height 19
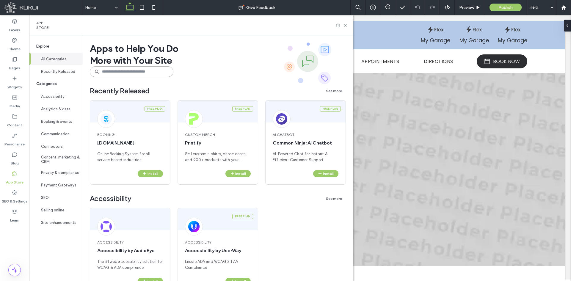
click at [118, 73] on input at bounding box center [132, 71] width 84 height 11
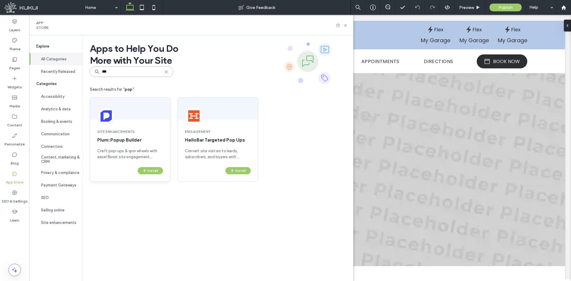
type input "***"
click at [135, 123] on div "Site Enhancements Plum: Popup Builder Craft pop-ups & spin wheels with ease! Bo…" at bounding box center [130, 144] width 80 height 45
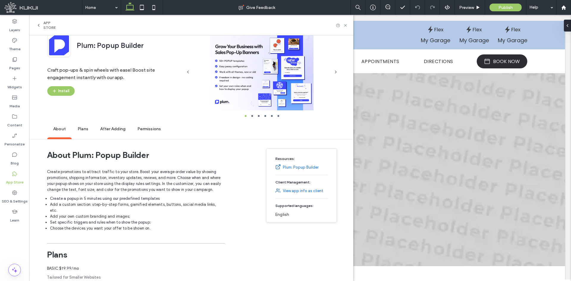
scroll to position [30, 0]
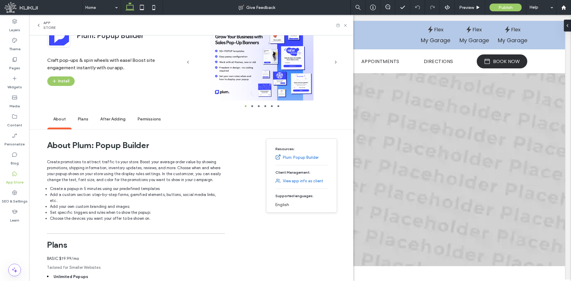
click at [90, 123] on span "Plans" at bounding box center [83, 119] width 23 height 16
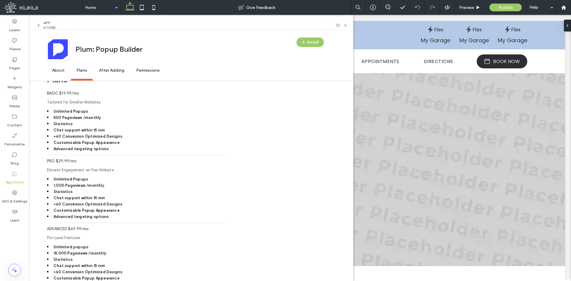
scroll to position [0, 0]
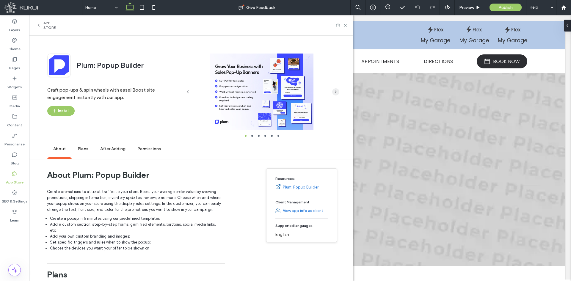
click at [336, 94] on icon "button" at bounding box center [335, 92] width 5 height 5
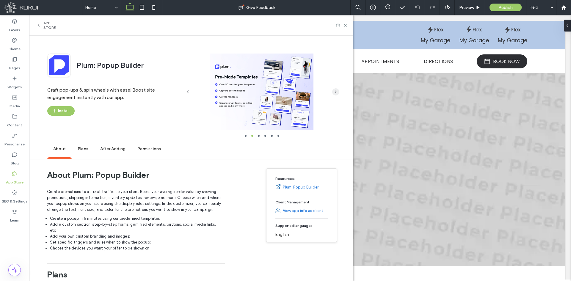
click at [336, 94] on icon "button" at bounding box center [335, 92] width 5 height 5
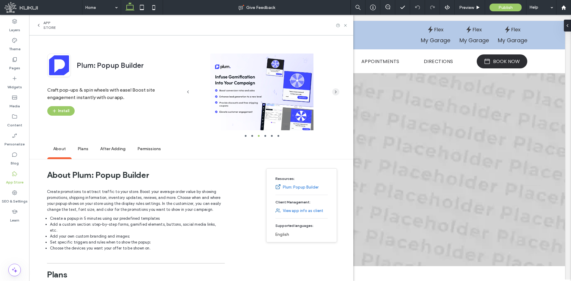
click at [336, 94] on icon "button" at bounding box center [335, 92] width 5 height 5
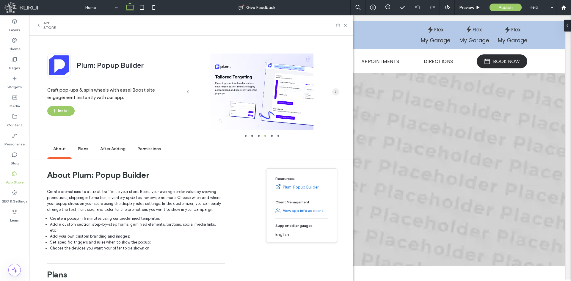
click at [336, 94] on icon "button" at bounding box center [335, 92] width 5 height 5
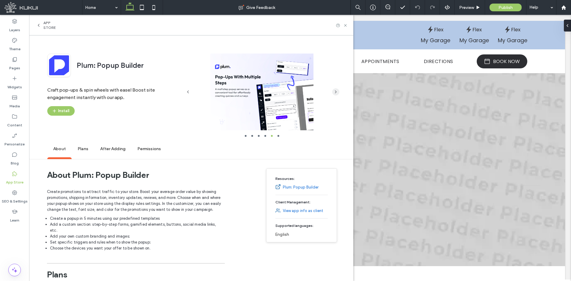
click at [337, 93] on icon "button" at bounding box center [335, 92] width 5 height 5
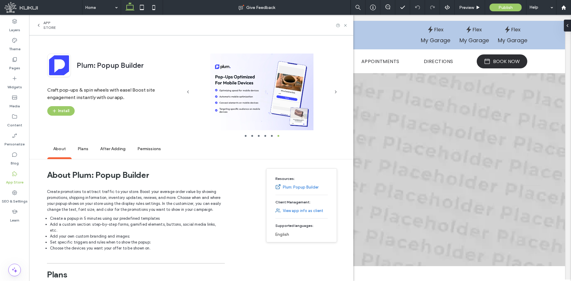
click at [81, 145] on span "Plans" at bounding box center [83, 149] width 23 height 16
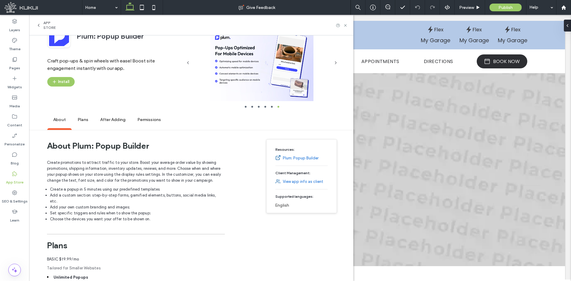
click at [115, 122] on span "After Adding" at bounding box center [112, 120] width 37 height 16
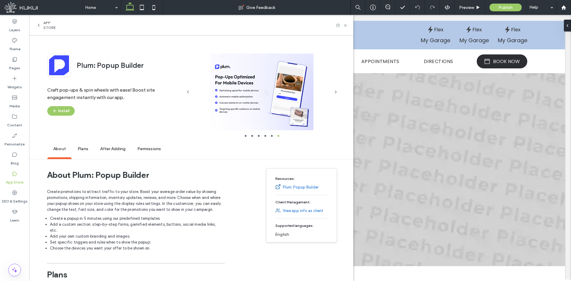
click at [154, 145] on span "Permissions" at bounding box center [148, 149] width 35 height 16
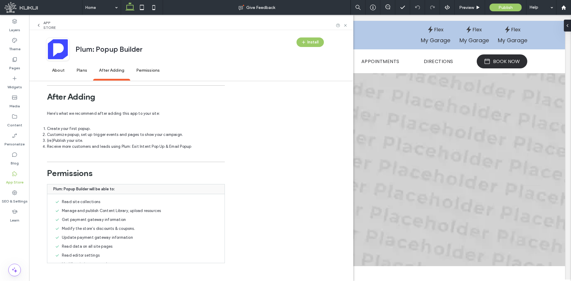
scroll to position [403, 0]
click at [38, 23] on icon at bounding box center [38, 25] width 5 height 5
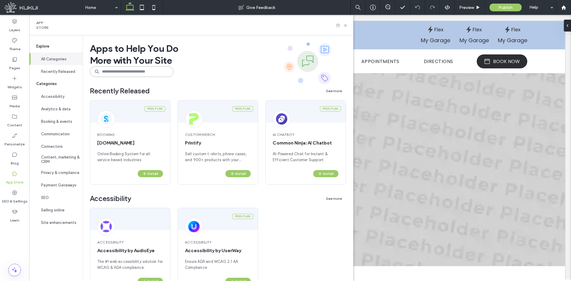
click at [134, 74] on input at bounding box center [132, 71] width 84 height 11
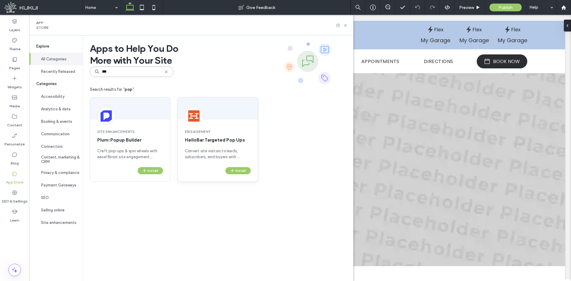
type input "***"
click at [215, 119] on div at bounding box center [218, 109] width 80 height 22
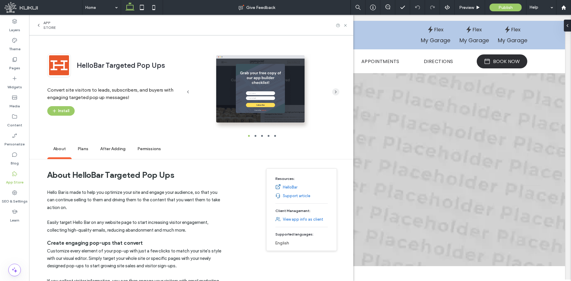
click at [337, 93] on icon "button" at bounding box center [335, 92] width 5 height 5
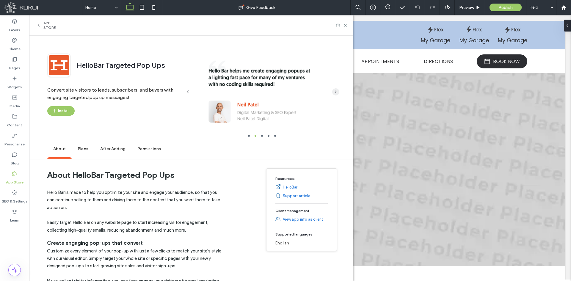
click at [337, 93] on icon "button" at bounding box center [335, 92] width 5 height 5
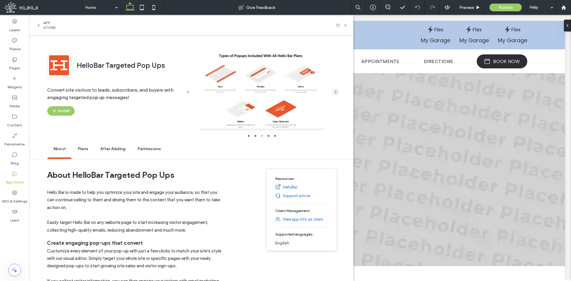
click at [337, 93] on icon "button" at bounding box center [335, 92] width 5 height 5
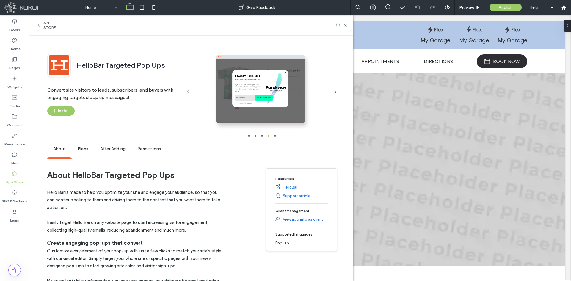
click at [84, 152] on span "Plans" at bounding box center [83, 149] width 23 height 16
click at [285, 186] on link "HelloBar" at bounding box center [290, 187] width 15 height 6
click at [38, 24] on icon at bounding box center [38, 25] width 5 height 5
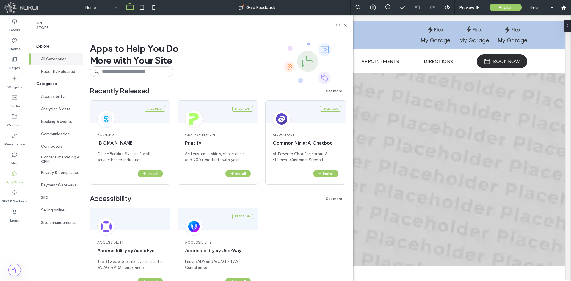
click at [123, 65] on span "Apps to Help You Do More with Your Site" at bounding box center [134, 55] width 89 height 35
click at [120, 70] on input at bounding box center [132, 71] width 84 height 11
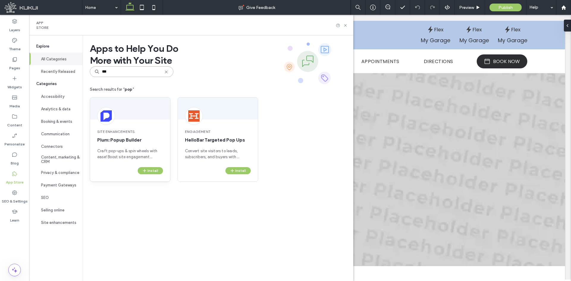
type input "***"
click at [125, 113] on div at bounding box center [130, 109] width 80 height 22
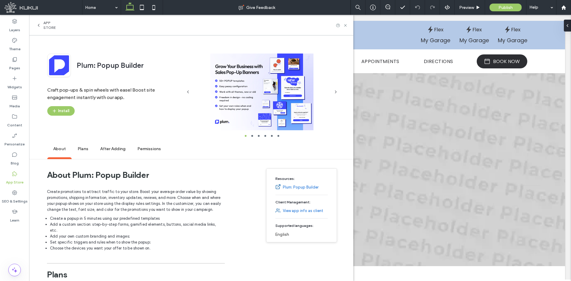
click at [301, 187] on link "Plum: Popup Builder" at bounding box center [301, 187] width 36 height 6
click at [40, 31] on div "App Store" at bounding box center [191, 25] width 324 height 21
click at [43, 25] on div "App Store" at bounding box center [48, 26] width 25 height 10
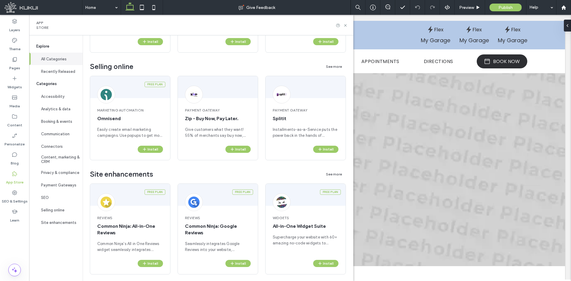
scroll to position [1104, 0]
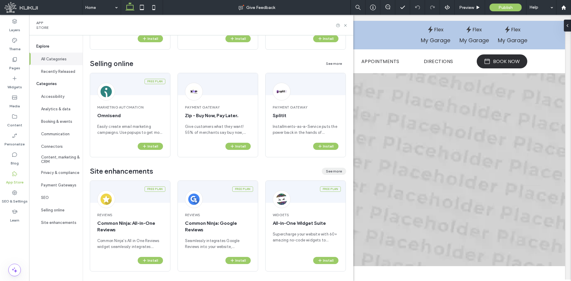
click at [336, 169] on button "See more" at bounding box center [334, 171] width 24 height 7
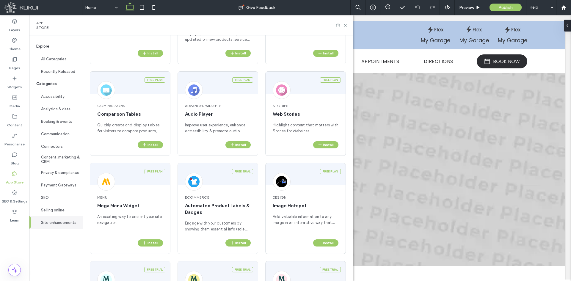
scroll to position [481, 0]
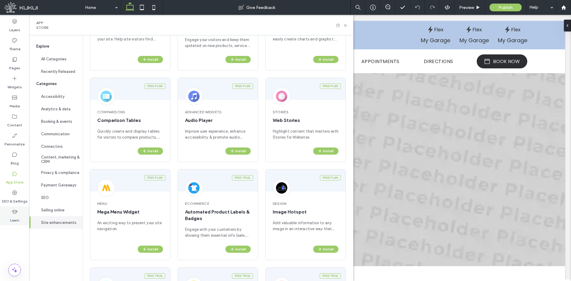
click at [12, 217] on label "Learn" at bounding box center [14, 219] width 9 height 8
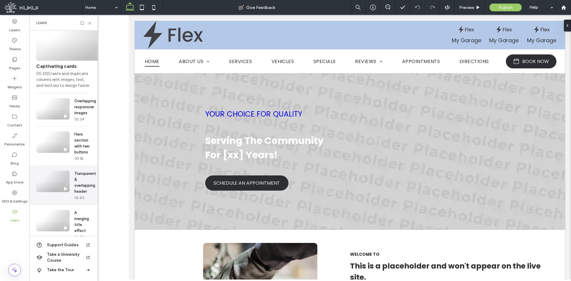
scroll to position [0, 0]
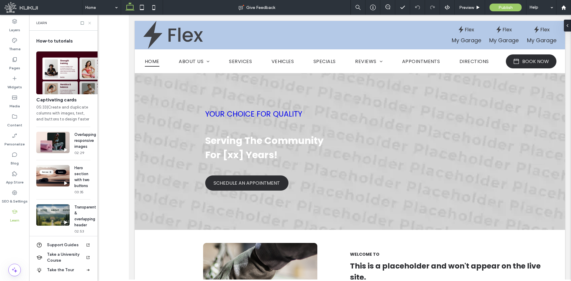
click at [90, 22] on icon at bounding box center [89, 23] width 4 height 4
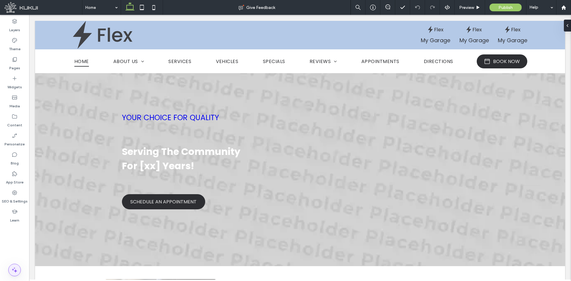
click at [16, 271] on use at bounding box center [14, 269] width 5 height 5
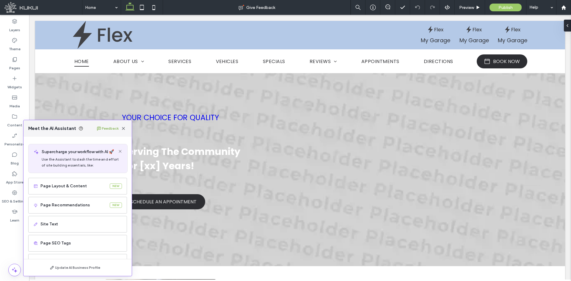
click at [111, 128] on button "Feedback" at bounding box center [108, 128] width 22 height 7
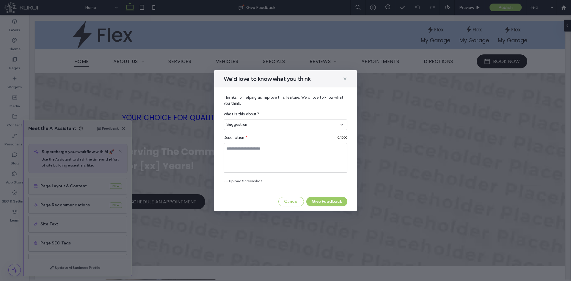
click at [349, 77] on div "We'd love to know what you think" at bounding box center [285, 78] width 143 height 17
click at [346, 78] on icon at bounding box center [345, 78] width 5 height 5
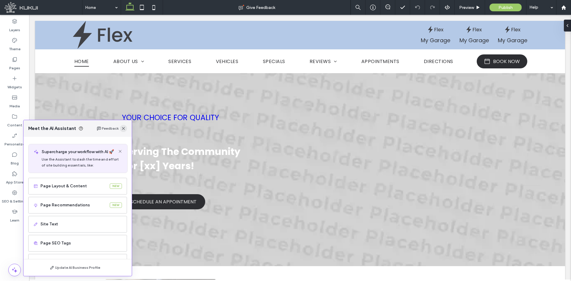
click at [124, 130] on use "button" at bounding box center [123, 128] width 3 height 3
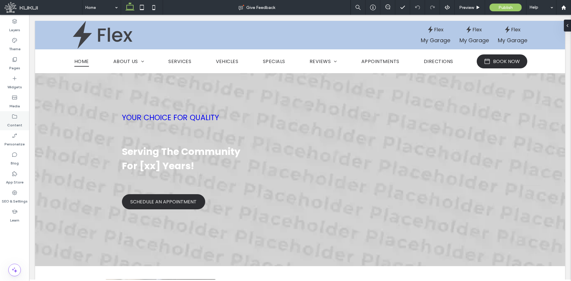
click at [25, 120] on div "Content" at bounding box center [14, 120] width 29 height 19
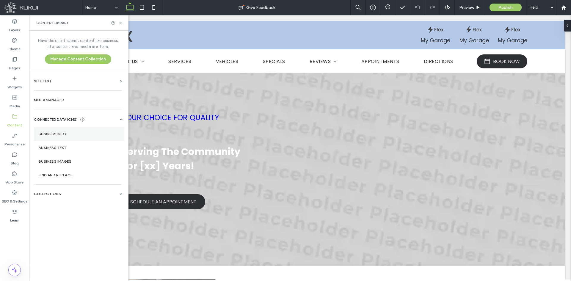
click at [79, 131] on section "Business Info" at bounding box center [79, 134] width 90 height 14
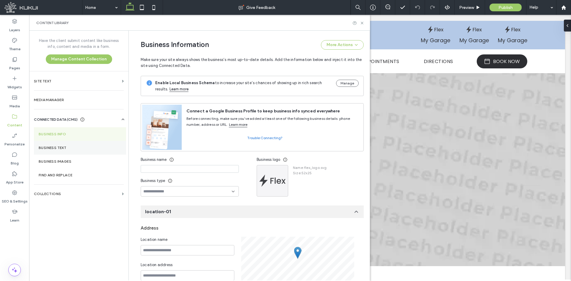
scroll to position [49, 0]
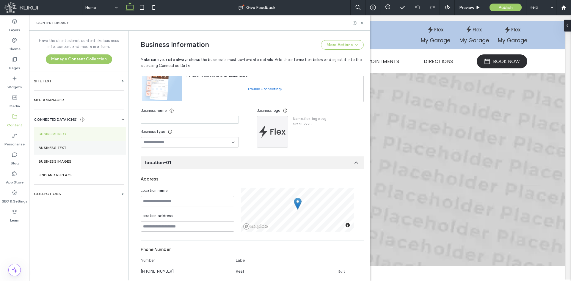
click at [64, 150] on section "Business Text" at bounding box center [80, 148] width 92 height 14
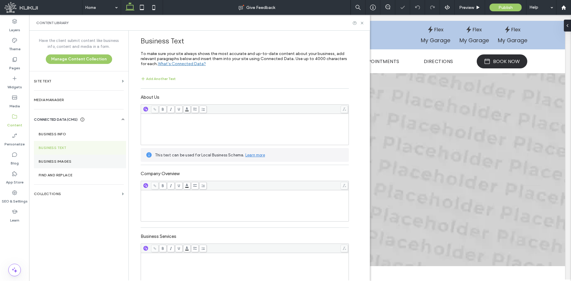
click at [52, 161] on label "Business Images" at bounding box center [80, 161] width 83 height 4
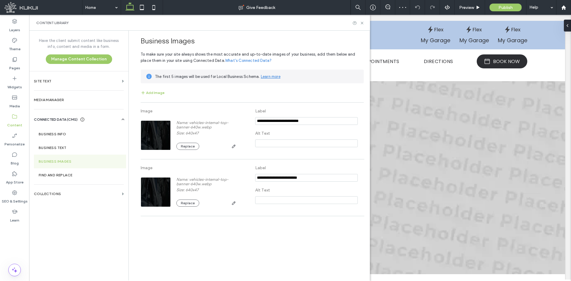
scroll to position [0, 0]
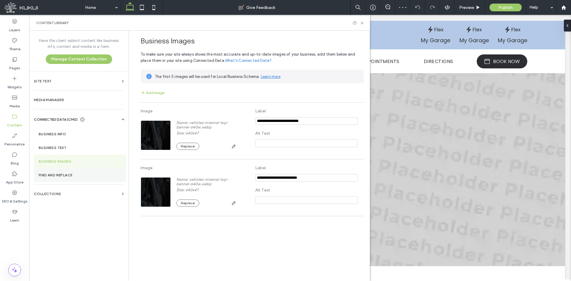
click at [37, 169] on section "Find and Replace" at bounding box center [80, 175] width 92 height 14
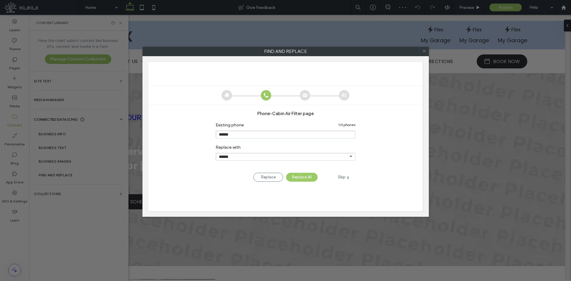
drag, startPoint x: 37, startPoint y: 169, endPoint x: 43, endPoint y: 189, distance: 21.0
click at [43, 189] on div "Find and Replace phone - Cabin Air Filter page Existing phone 1 / 3 phones ****…" at bounding box center [285, 140] width 571 height 281
click at [357, 178] on div "phone - Cabin Air Filter page Existing phone 1 / 3 phones ****** Replace with *…" at bounding box center [285, 146] width 274 height 83
click at [345, 178] on div "Skip" at bounding box center [344, 177] width 24 height 7
type input "******"
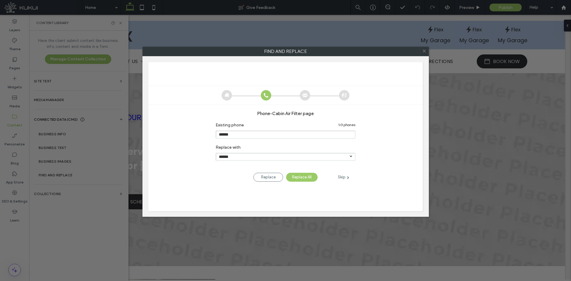
type input "******"
click at [345, 178] on div "Skip" at bounding box center [344, 177] width 24 height 7
type input "*********"
click at [345, 178] on div "Skip" at bounding box center [344, 177] width 24 height 7
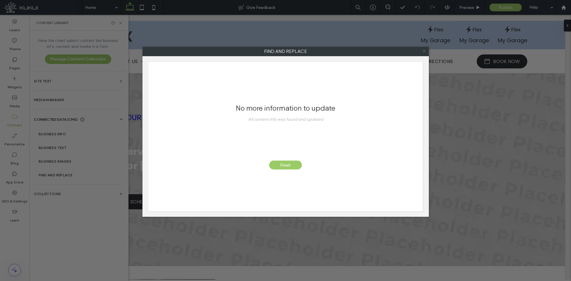
click at [424, 52] on icon at bounding box center [424, 51] width 9 height 9
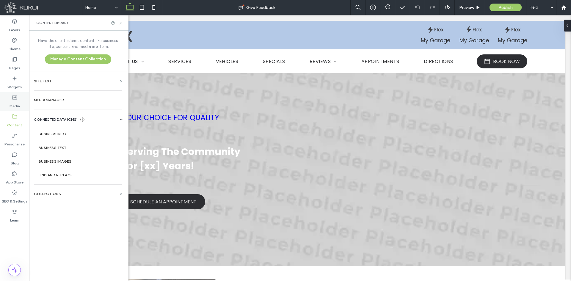
click at [15, 103] on label "Media" at bounding box center [15, 105] width 10 height 8
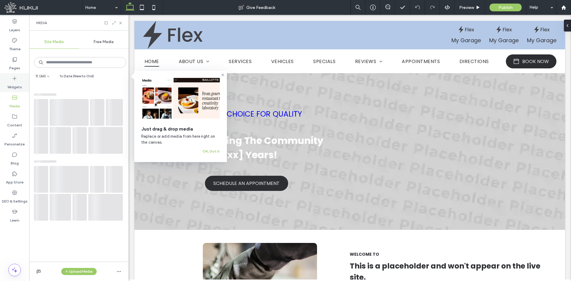
click at [18, 86] on label "Widgets" at bounding box center [14, 85] width 15 height 8
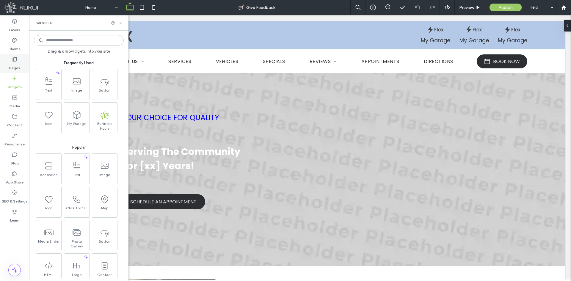
click at [17, 73] on div "Pages" at bounding box center [14, 63] width 29 height 19
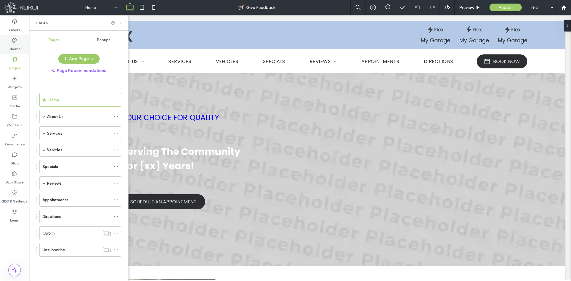
click at [10, 49] on label "Theme" at bounding box center [15, 47] width 12 height 8
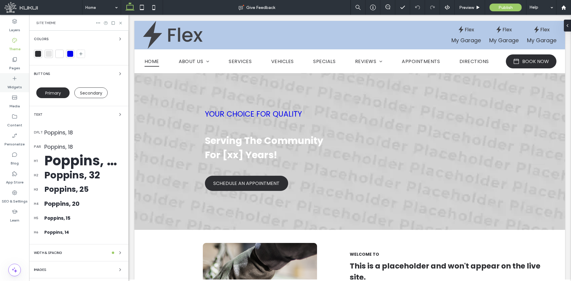
click at [13, 85] on label "Widgets" at bounding box center [14, 85] width 15 height 8
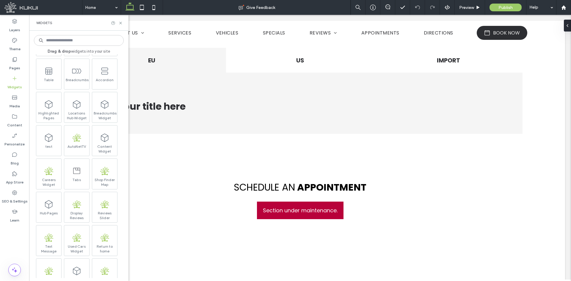
scroll to position [506, 0]
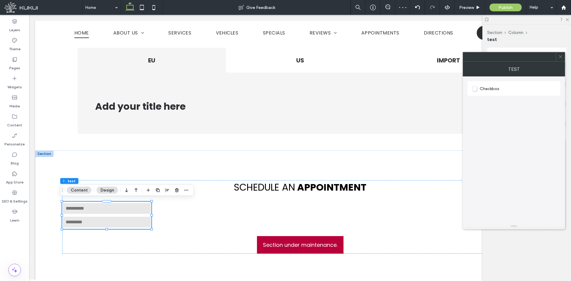
click at [477, 89] on span "Checkbox" at bounding box center [485, 88] width 27 height 5
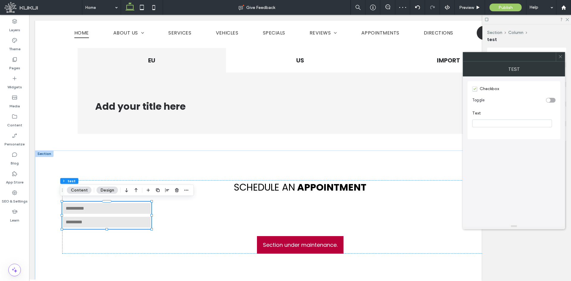
click at [484, 120] on input "Text" at bounding box center [512, 124] width 80 height 8
click at [484, 121] on input "Text" at bounding box center [512, 124] width 80 height 8
type input "**"
click at [501, 139] on div "Checkbox Toggle Text **" at bounding box center [513, 110] width 93 height 58
click at [553, 99] on div "toggle" at bounding box center [551, 100] width 10 height 5
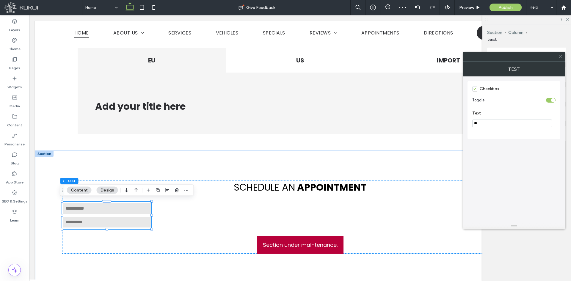
click at [553, 99] on div "toggle" at bounding box center [553, 100] width 4 height 4
drag, startPoint x: 563, startPoint y: 58, endPoint x: 500, endPoint y: 79, distance: 66.7
click at [562, 58] on div at bounding box center [560, 56] width 9 height 9
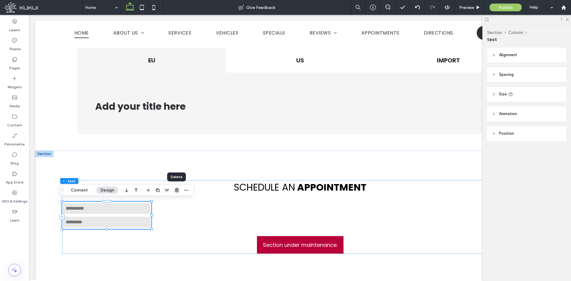
click at [175, 190] on use "button" at bounding box center [177, 190] width 4 height 4
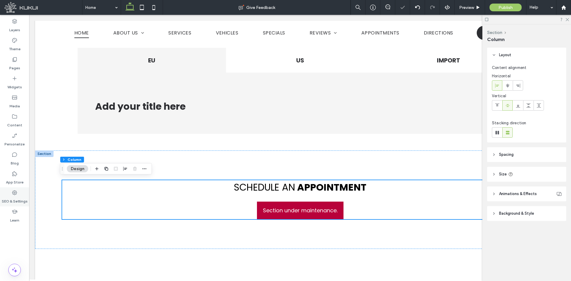
click at [17, 201] on label "SEO & Settings" at bounding box center [15, 200] width 26 height 8
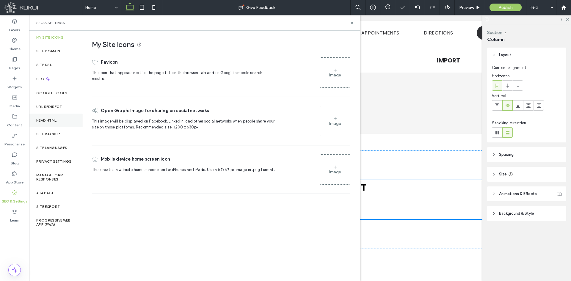
click at [45, 125] on div "Head HTML" at bounding box center [56, 121] width 54 height 14
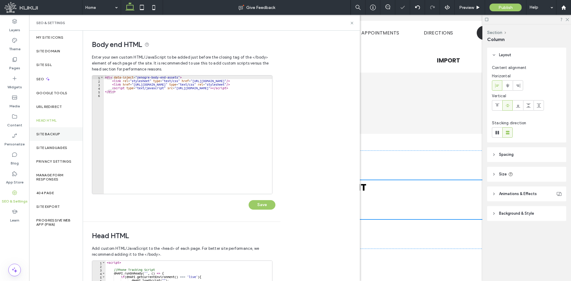
click at [45, 135] on label "Site Backup" at bounding box center [48, 134] width 24 height 4
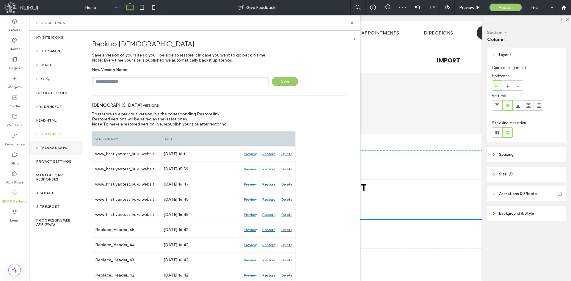
click at [44, 148] on label "Site Languages" at bounding box center [51, 148] width 31 height 4
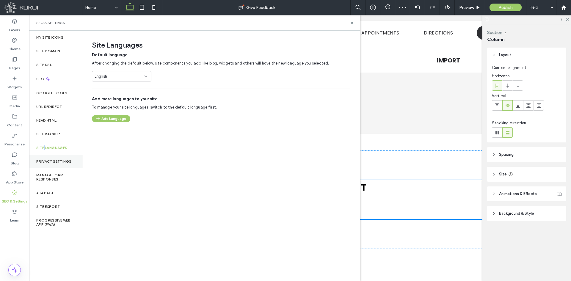
click at [44, 161] on label "Privacy Settings" at bounding box center [53, 161] width 35 height 4
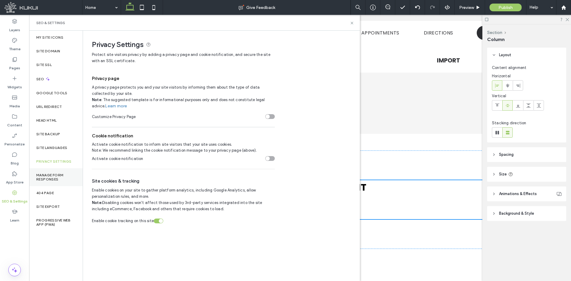
click at [51, 172] on div "Manage Form Responses" at bounding box center [56, 177] width 54 height 18
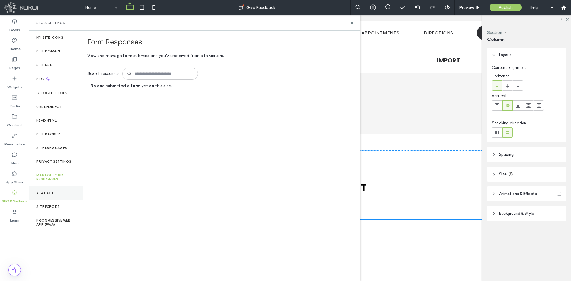
click at [54, 192] on label "404 Page" at bounding box center [45, 193] width 18 height 4
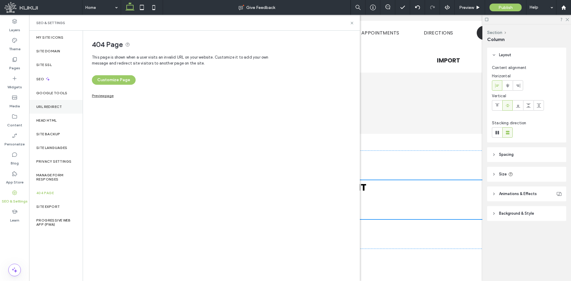
click at [52, 107] on label "URL Redirect" at bounding box center [49, 107] width 26 height 4
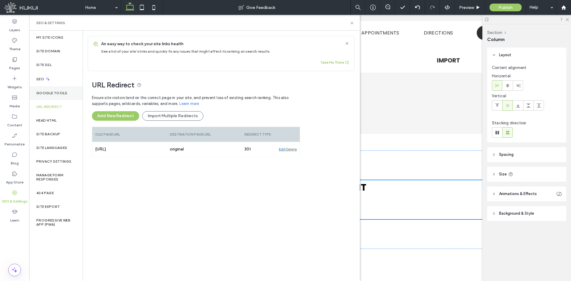
click at [57, 89] on div "Google Tools" at bounding box center [56, 93] width 54 height 14
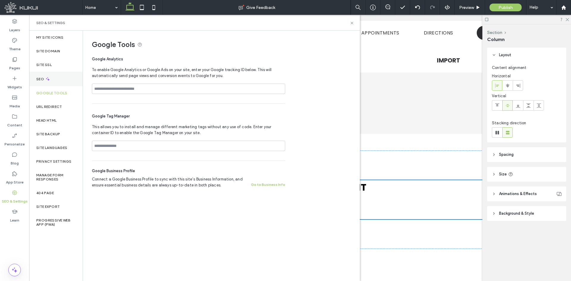
click at [58, 74] on div "SEO" at bounding box center [56, 79] width 54 height 15
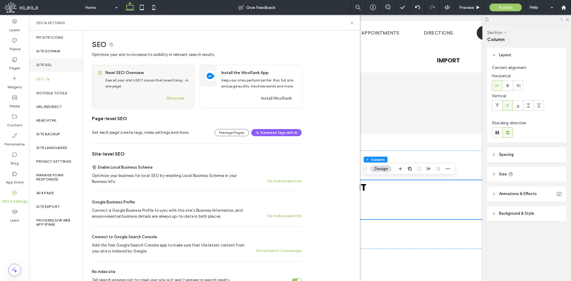
click at [58, 58] on div "Site SSL" at bounding box center [56, 65] width 54 height 14
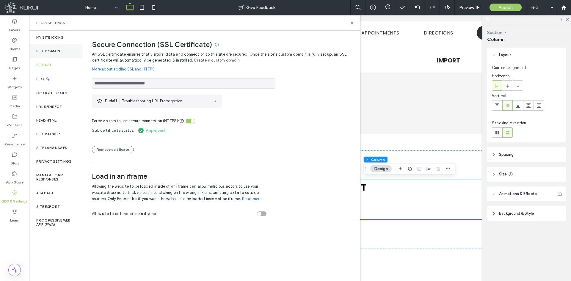
click at [57, 55] on div "Site Domain" at bounding box center [56, 51] width 54 height 14
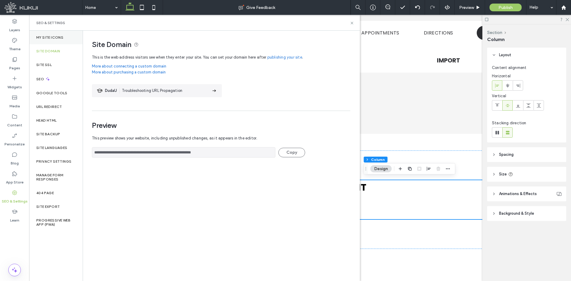
click at [61, 40] on div "My Site Icons" at bounding box center [56, 38] width 54 height 14
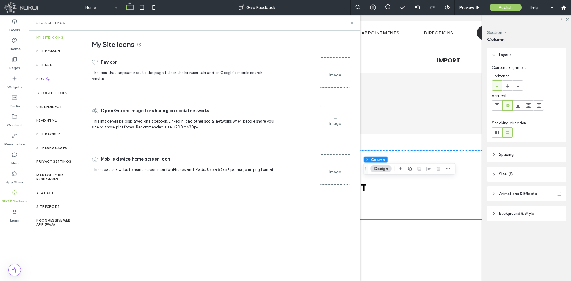
click at [353, 22] on icon at bounding box center [352, 23] width 4 height 4
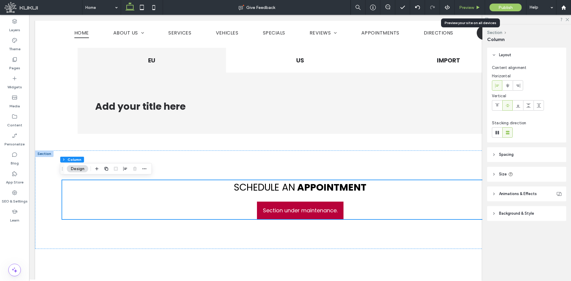
click at [465, 6] on span "Preview" at bounding box center [466, 7] width 15 height 5
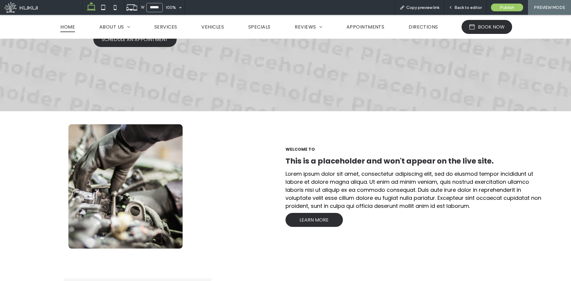
scroll to position [178, 0]
